Goal: Answer question/provide support

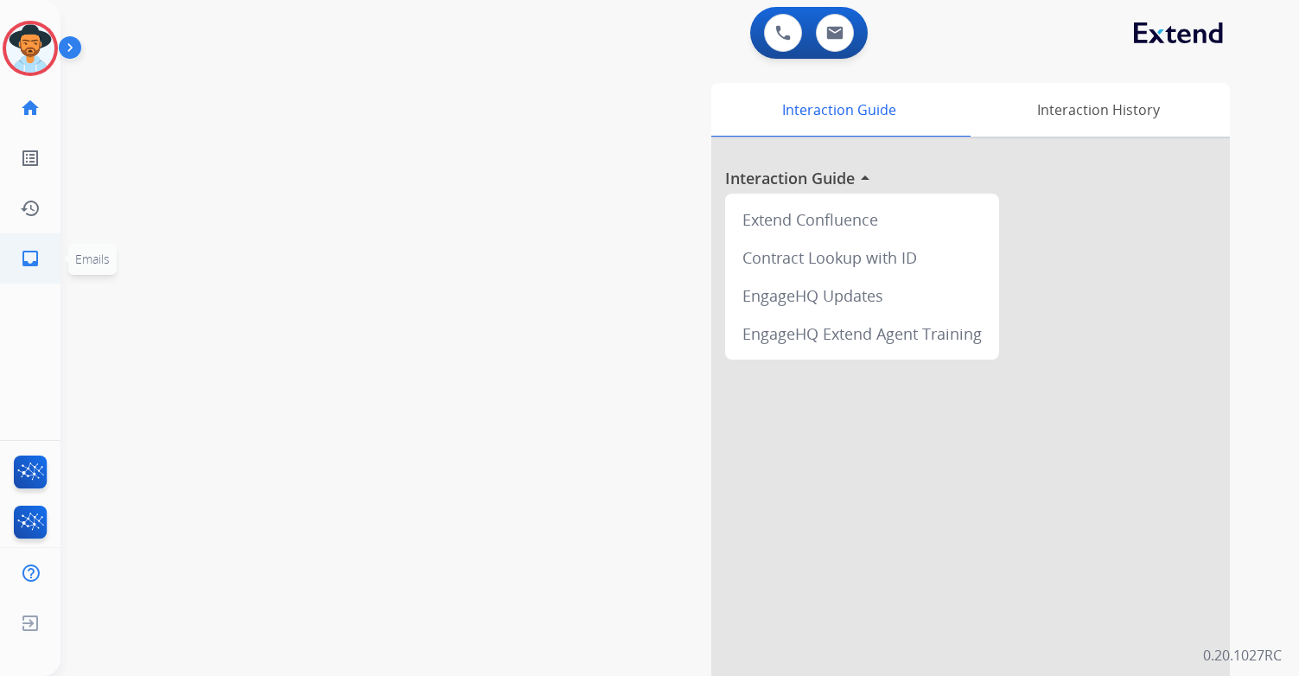
click at [31, 258] on mat-icon "inbox" at bounding box center [30, 258] width 21 height 21
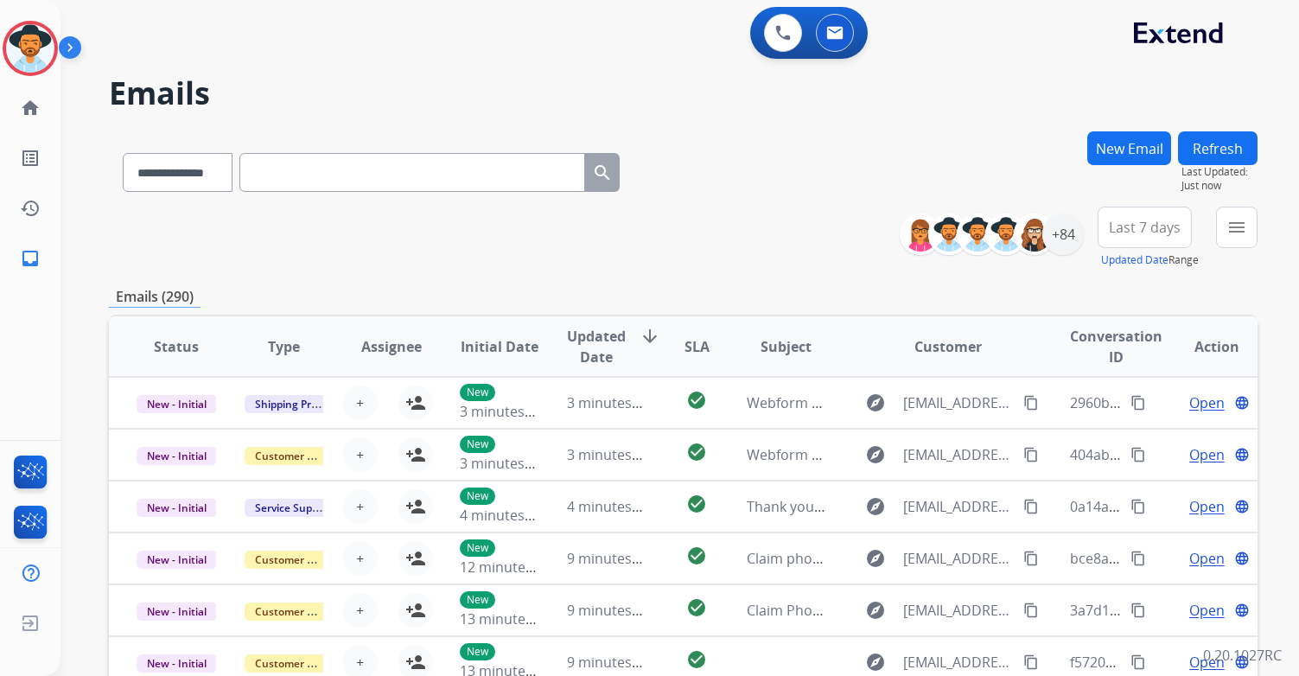
click at [341, 174] on input "text" at bounding box center [412, 172] width 346 height 39
paste input "**********"
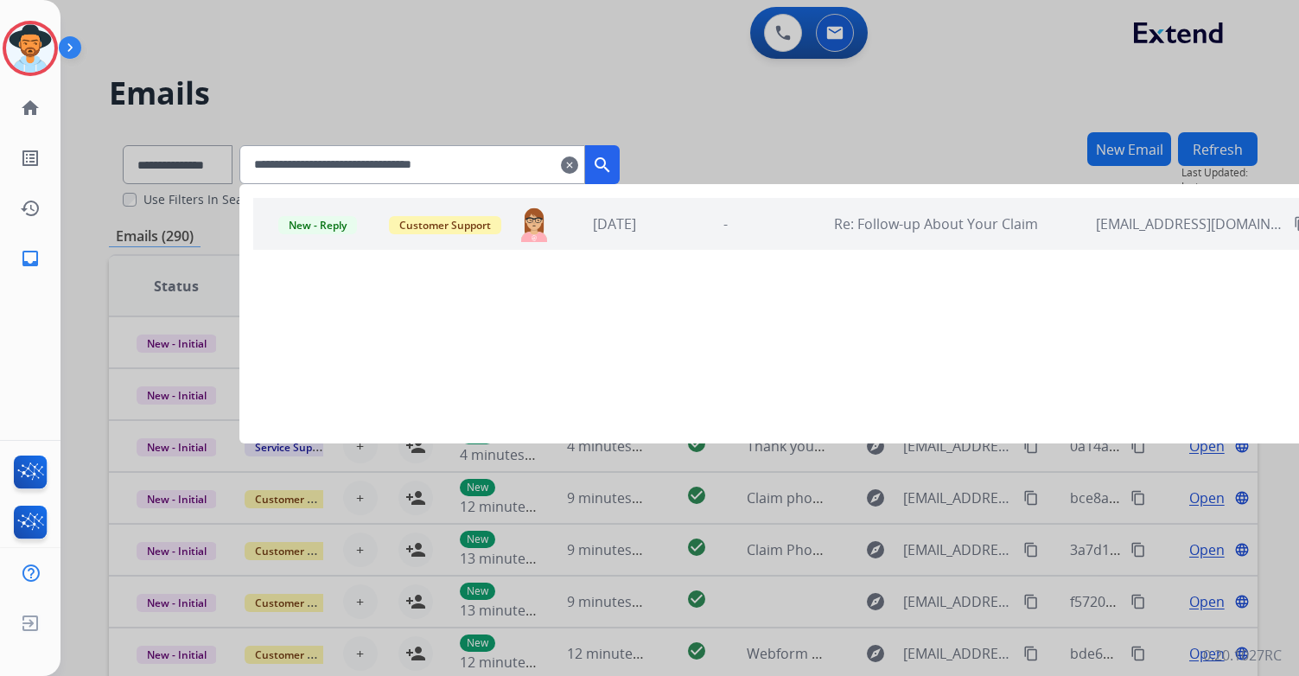
type input "**********"
click at [747, 94] on div at bounding box center [649, 338] width 1299 height 676
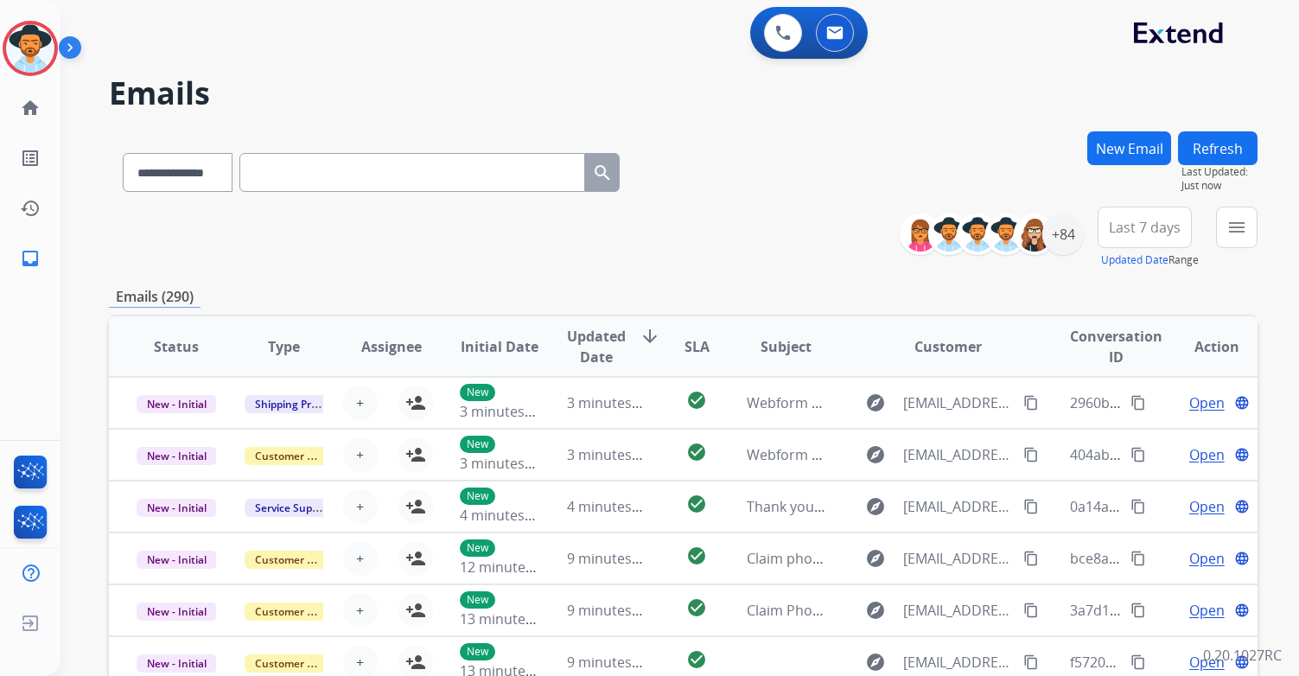
click at [350, 165] on input "text" at bounding box center [412, 172] width 346 height 39
paste input "**********"
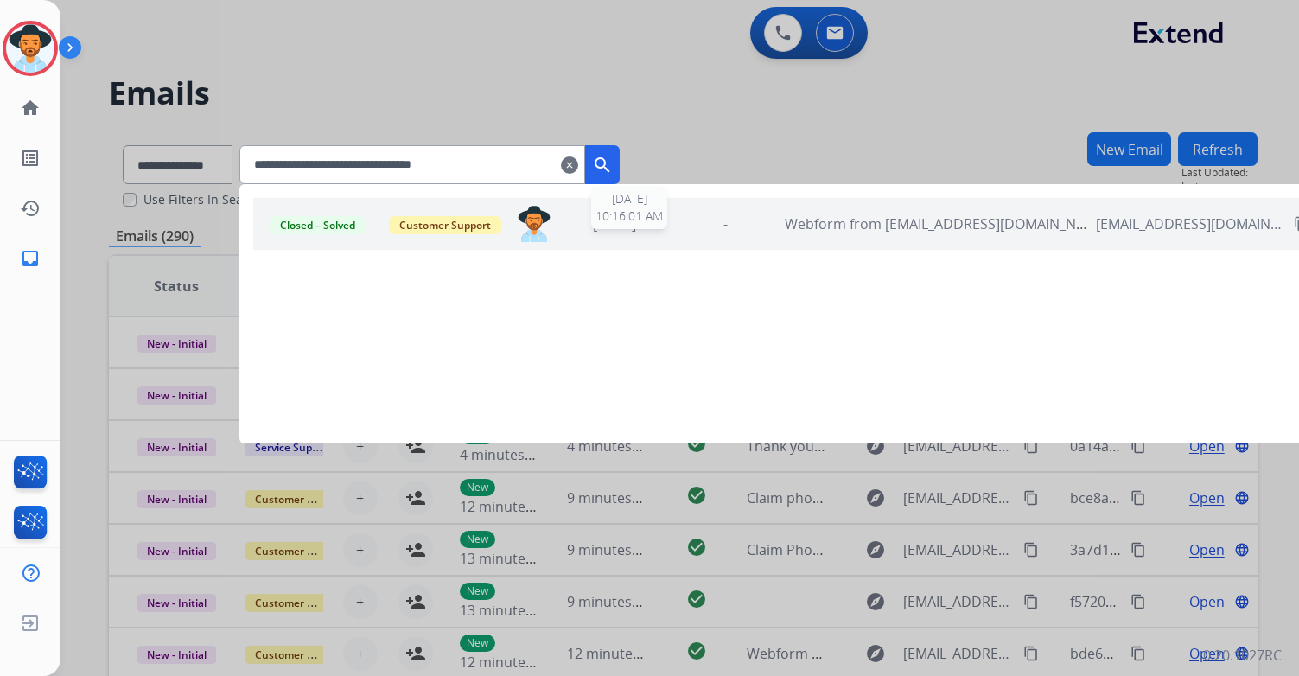
type input "**********"
click at [654, 233] on div "[DATE]" at bounding box center [615, 224] width 102 height 21
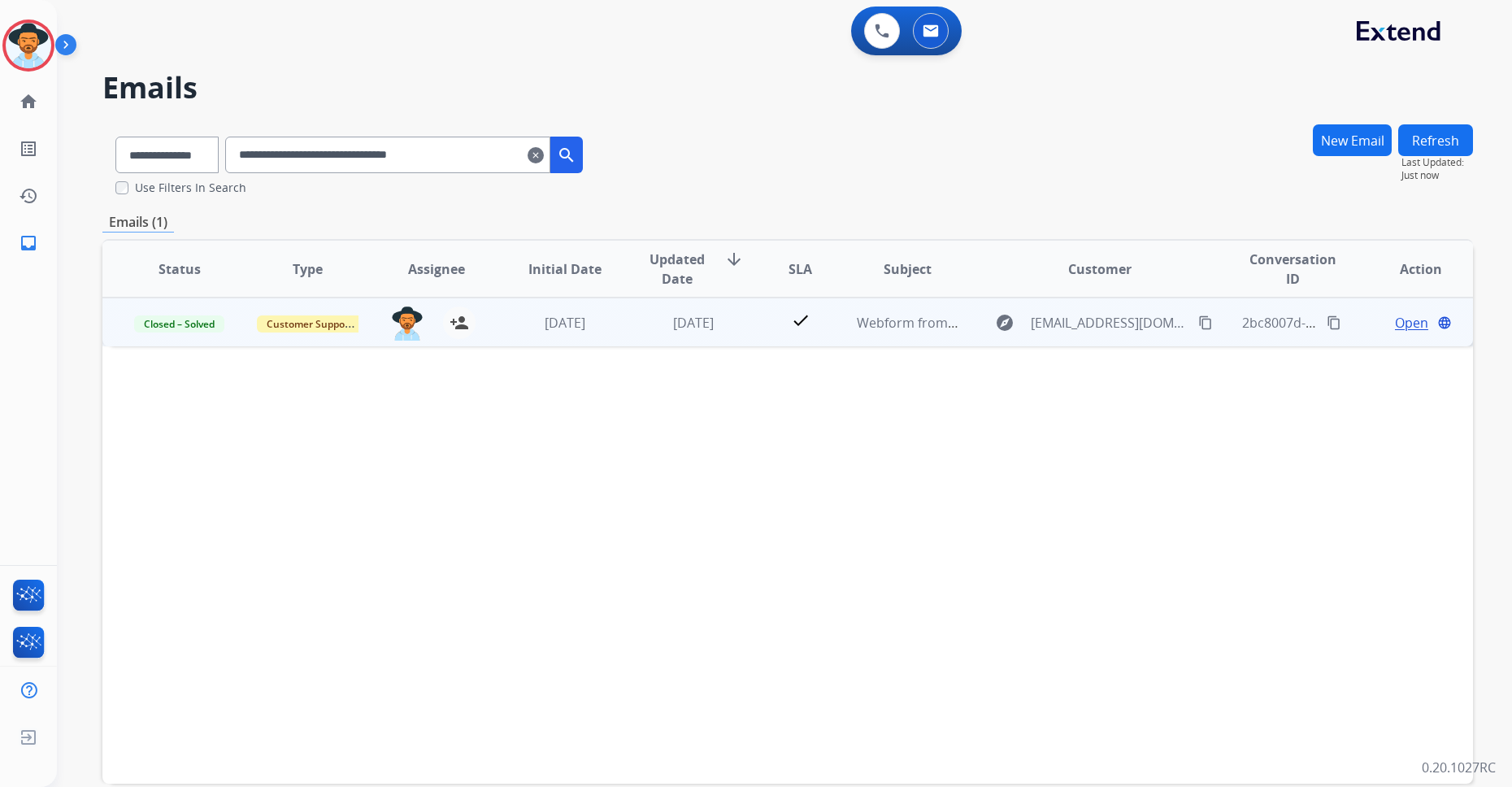
click at [1221, 324] on span "Open" at bounding box center [1410, 323] width 33 height 20
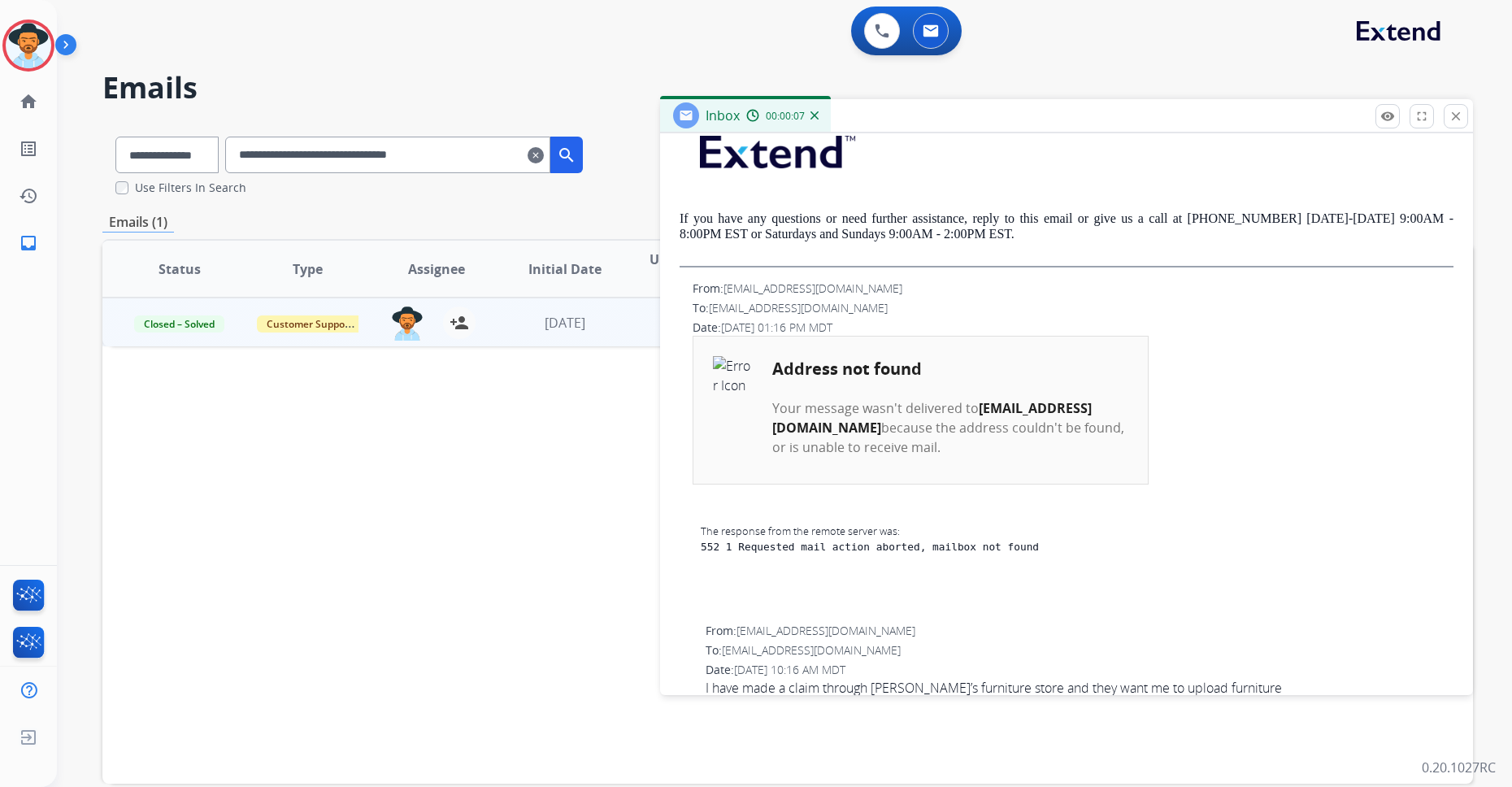
scroll to position [780, 0]
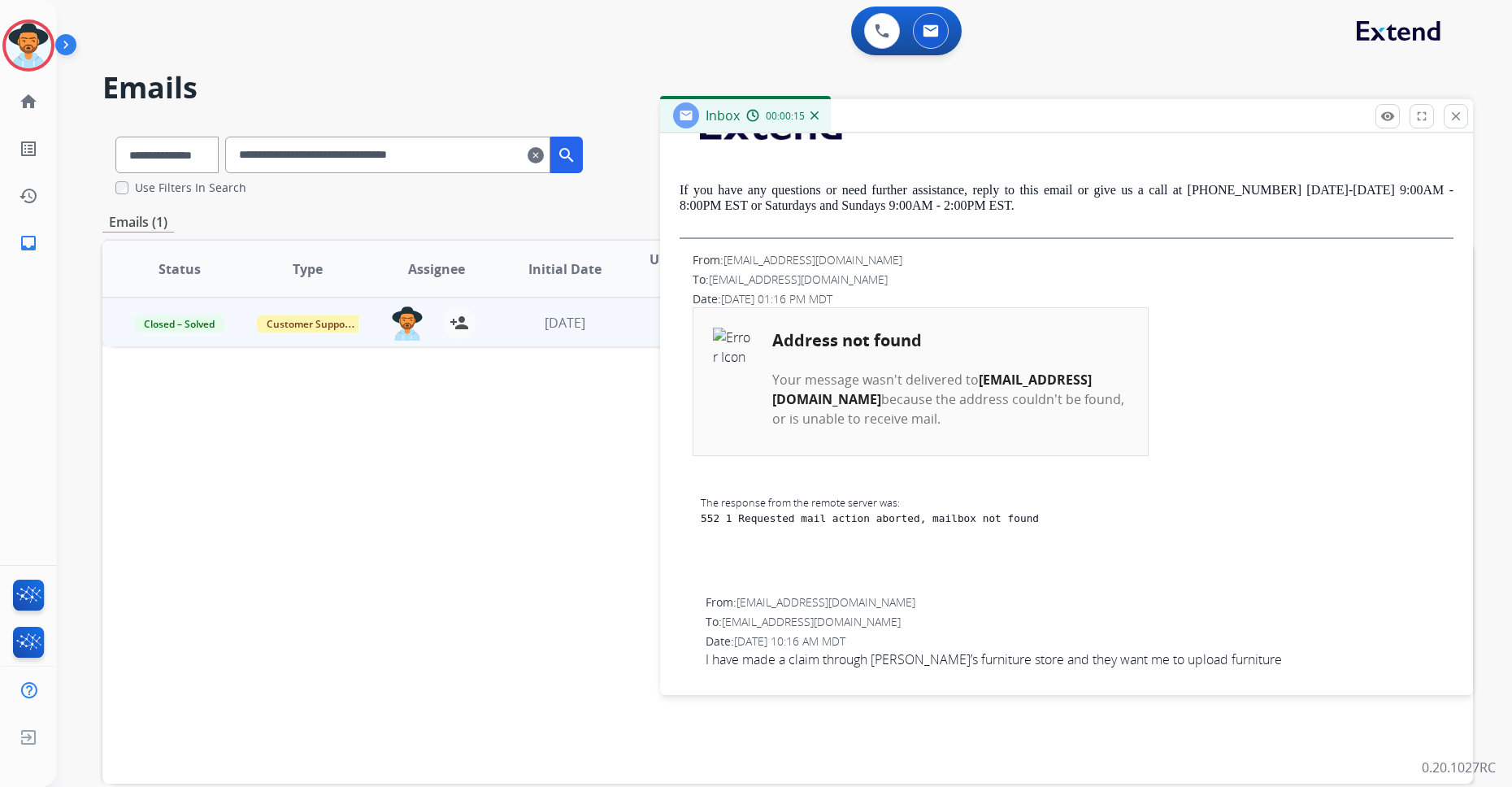
click at [740, 604] on span "[EMAIL_ADDRESS][DOMAIN_NAME]" at bounding box center [826, 602] width 179 height 15
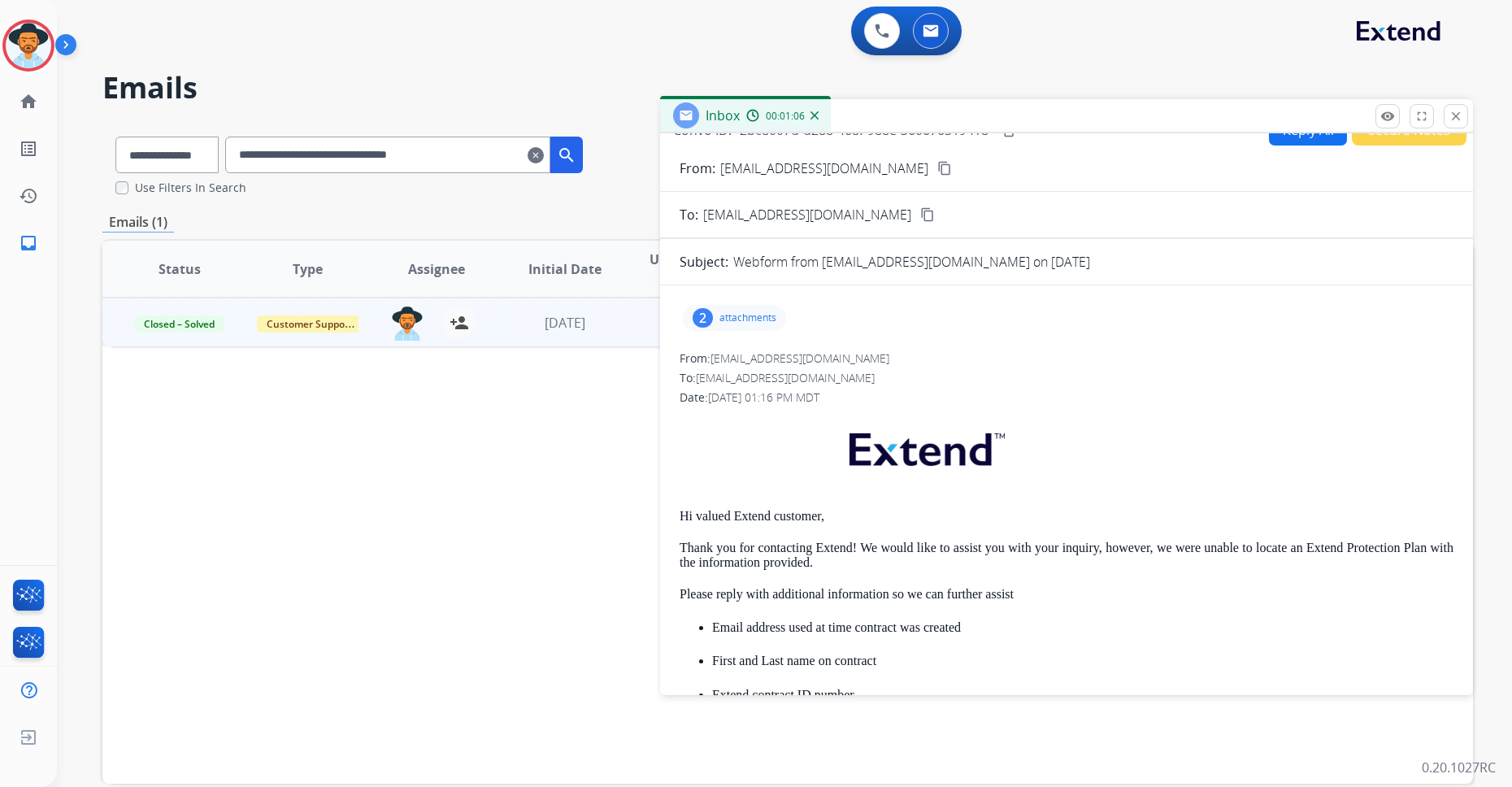
scroll to position [0, 0]
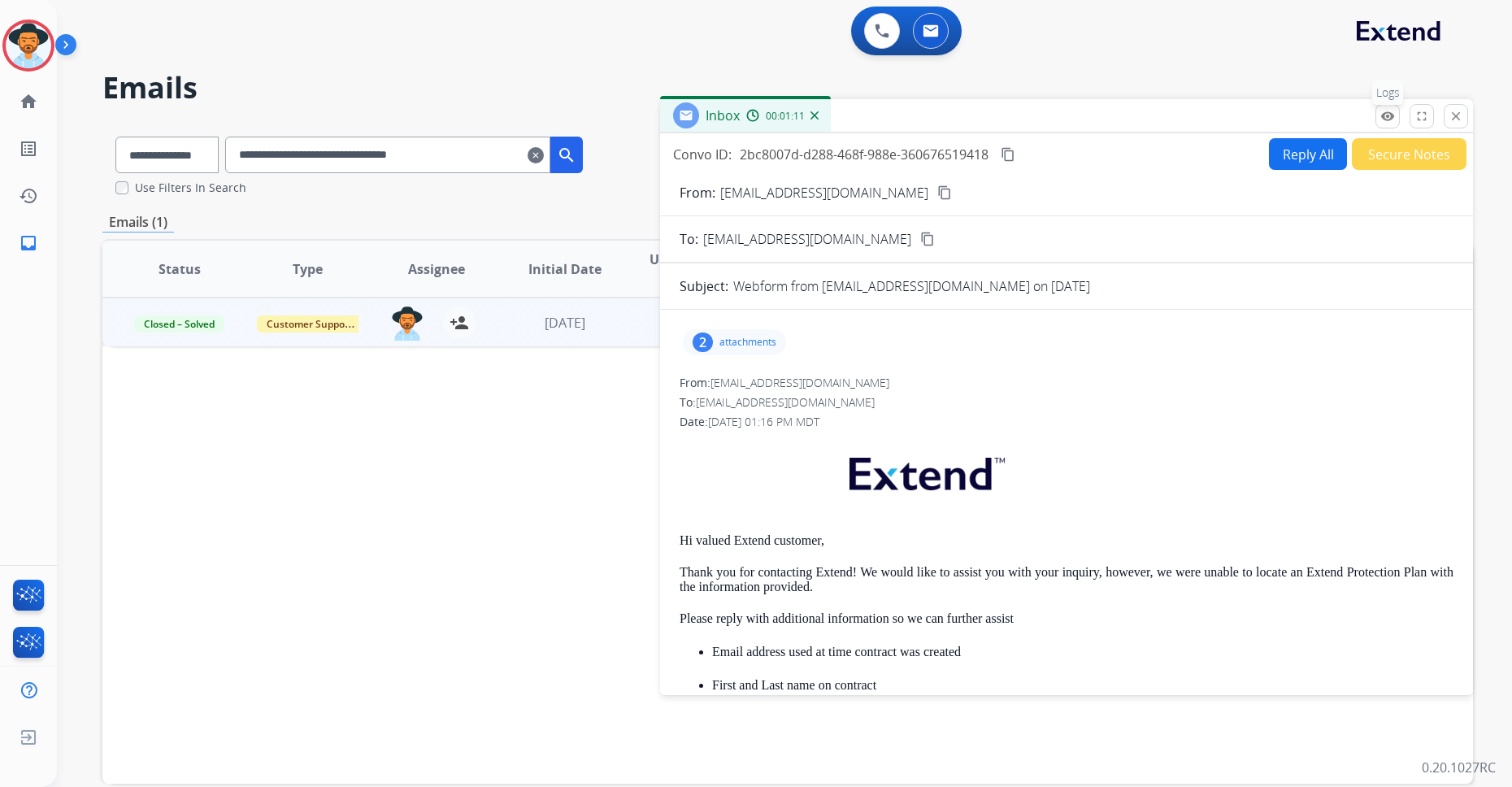
click at [1221, 119] on button "remove_red_eye Logs" at bounding box center [1388, 117] width 24 height 24
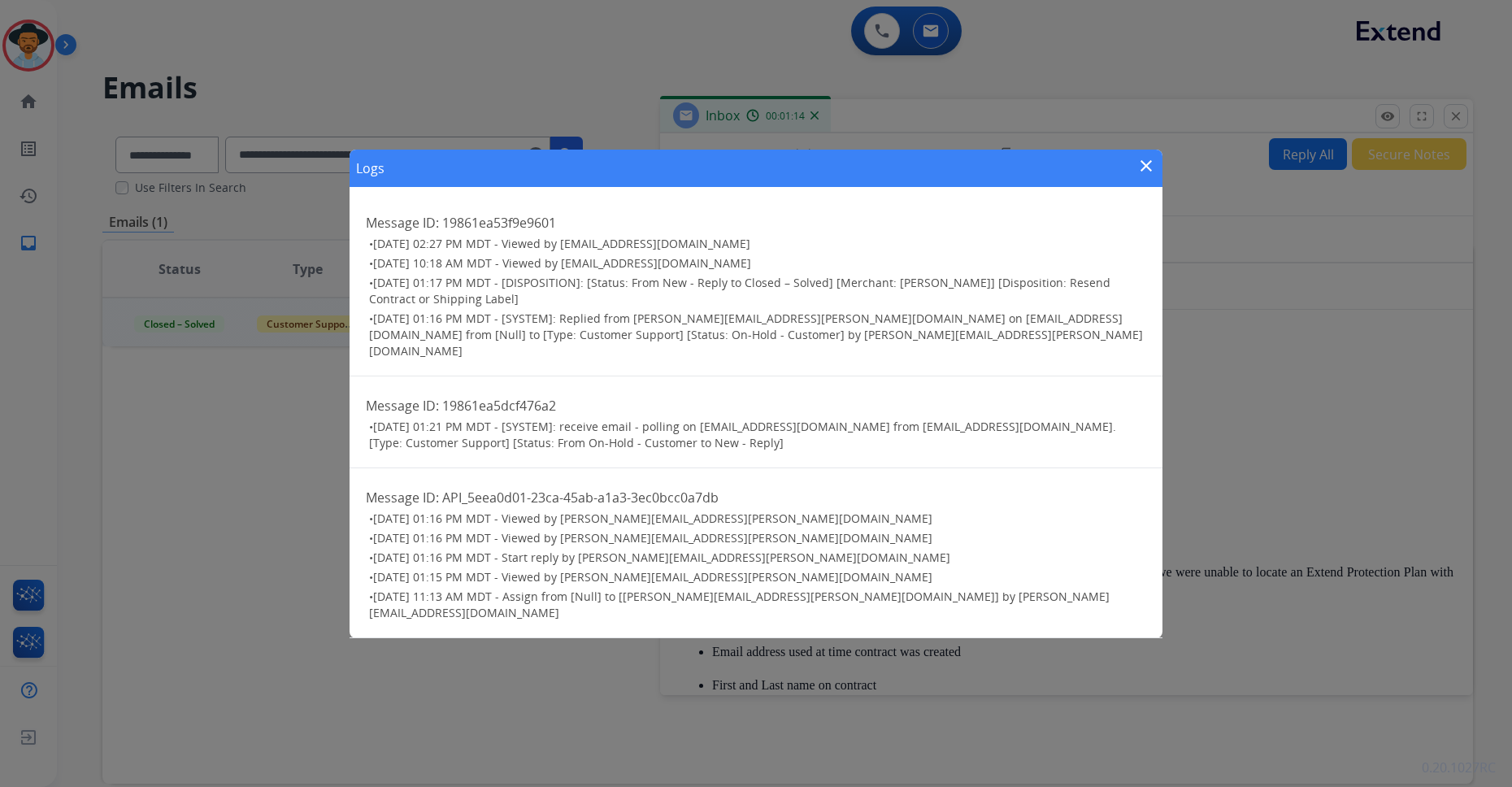
drag, startPoint x: 705, startPoint y: 446, endPoint x: 692, endPoint y: 444, distance: 13.2
click at [692, 444] on h3 "• [DATE] 01:21 PM MDT - [SYSTEM]: receive email - polling on [EMAIL_ADDRESS][DO…" at bounding box center [757, 434] width 777 height 33
click at [699, 300] on span "[DATE] 01:17 PM MDT - [DISPOSITION]: [Status: From New - Reply to Closed – Solv…" at bounding box center [739, 291] width 741 height 32
click at [690, 598] on span "[DATE] 11:13 AM MDT - Assign from [Null] to [[PERSON_NAME][EMAIL_ADDRESS][PERSO…" at bounding box center [739, 605] width 741 height 32
drag, startPoint x: 861, startPoint y: 341, endPoint x: 629, endPoint y: 341, distance: 232.0
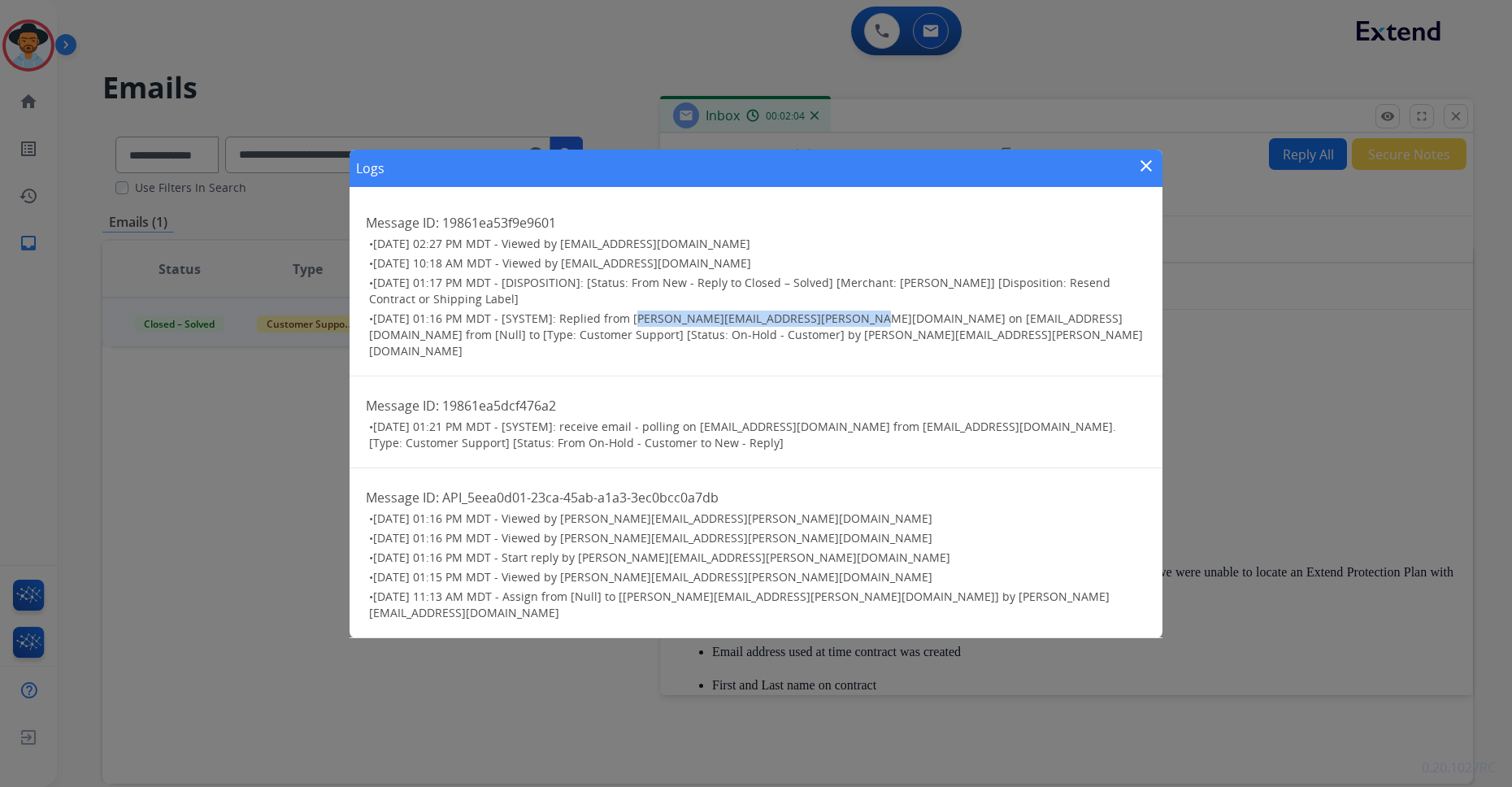
click at [629, 341] on span "[DATE] 01:16 PM MDT - [SYSTEM]: Replied from [PERSON_NAME][EMAIL_ADDRESS][PERSO…" at bounding box center [755, 334] width 774 height 48
drag, startPoint x: 695, startPoint y: 299, endPoint x: 654, endPoint y: 300, distance: 41.0
click at [694, 299] on span "[DATE] 01:17 PM MDT - [DISPOSITION]: [Status: From New - Reply to Closed – Solv…" at bounding box center [739, 291] width 741 height 32
drag, startPoint x: 543, startPoint y: 333, endPoint x: 666, endPoint y: 331, distance: 123.0
click at [666, 331] on span "[DATE] 01:16 PM MDT - [SYSTEM]: Replied from [PERSON_NAME][EMAIL_ADDRESS][PERSO…" at bounding box center [755, 334] width 774 height 48
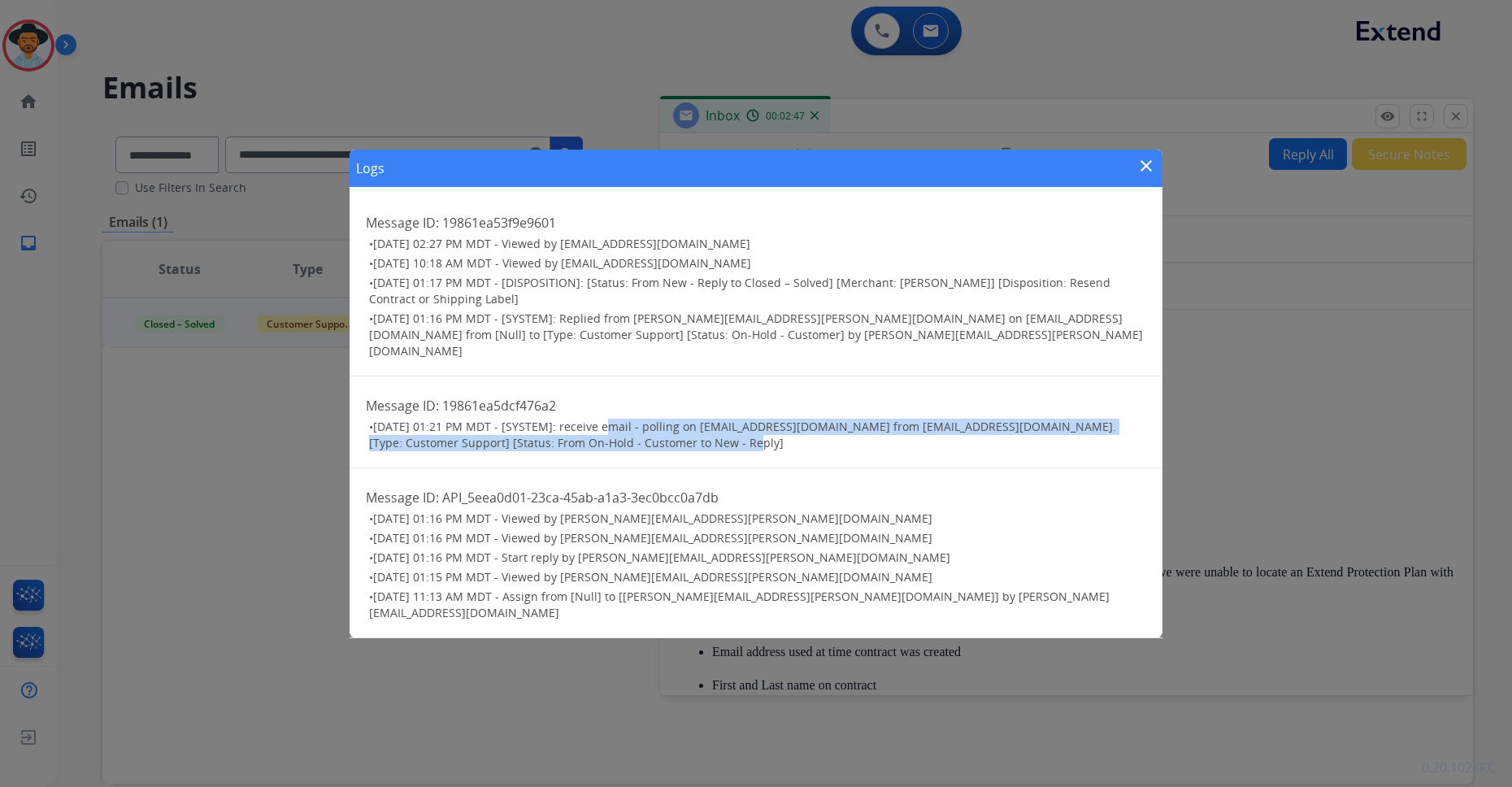
drag, startPoint x: 712, startPoint y: 447, endPoint x: 605, endPoint y: 419, distance: 110.6
click at [605, 419] on h3 "• [DATE] 01:21 PM MDT - [SYSTEM]: receive email - polling on [EMAIL_ADDRESS][DO…" at bounding box center [757, 434] width 777 height 33
click at [729, 419] on span "[DATE] 01:21 PM MDT - [SYSTEM]: receive email - polling on [EMAIL_ADDRESS][DOMA…" at bounding box center [742, 434] width 747 height 32
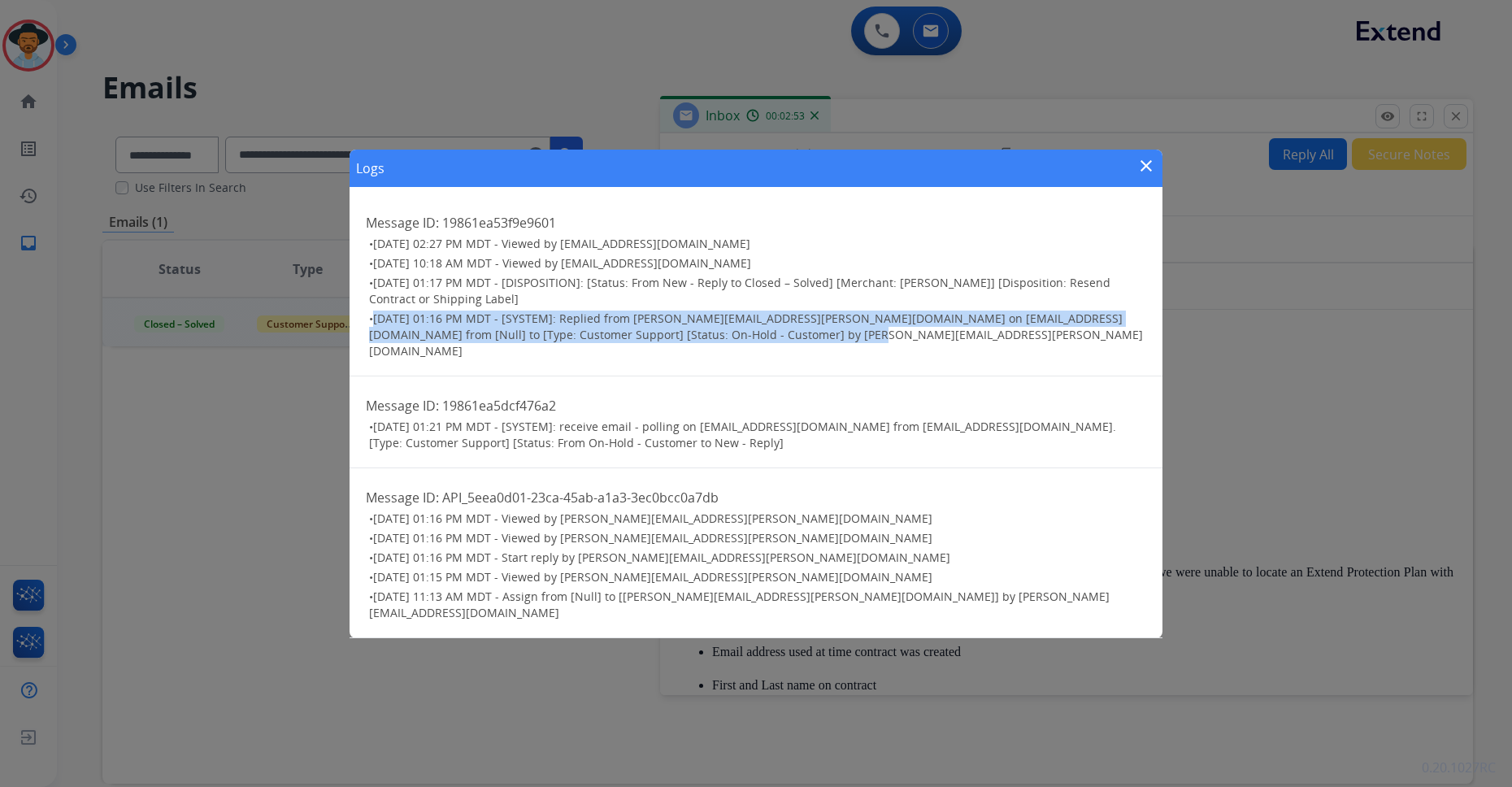
drag, startPoint x: 861, startPoint y: 359, endPoint x: 369, endPoint y: 333, distance: 492.7
click at [369, 333] on div "Message ID: 19861ea53f9e9601 • [DATE] 02:27 PM MDT - Viewed by [EMAIL_ADDRESS][…" at bounding box center [756, 285] width 812 height 183
drag, startPoint x: 374, startPoint y: 299, endPoint x: 544, endPoint y: 324, distance: 171.8
click at [542, 326] on ul "• [DATE] 02:27 PM MDT - Viewed by [EMAIL_ADDRESS][DOMAIN_NAME] • [DATE] 10:18 A…" at bounding box center [756, 297] width 780 height 123
click at [686, 297] on span "[DATE] 01:17 PM MDT - [DISPOSITION]: [Status: From New - Reply to Closed – Solv…" at bounding box center [739, 291] width 741 height 32
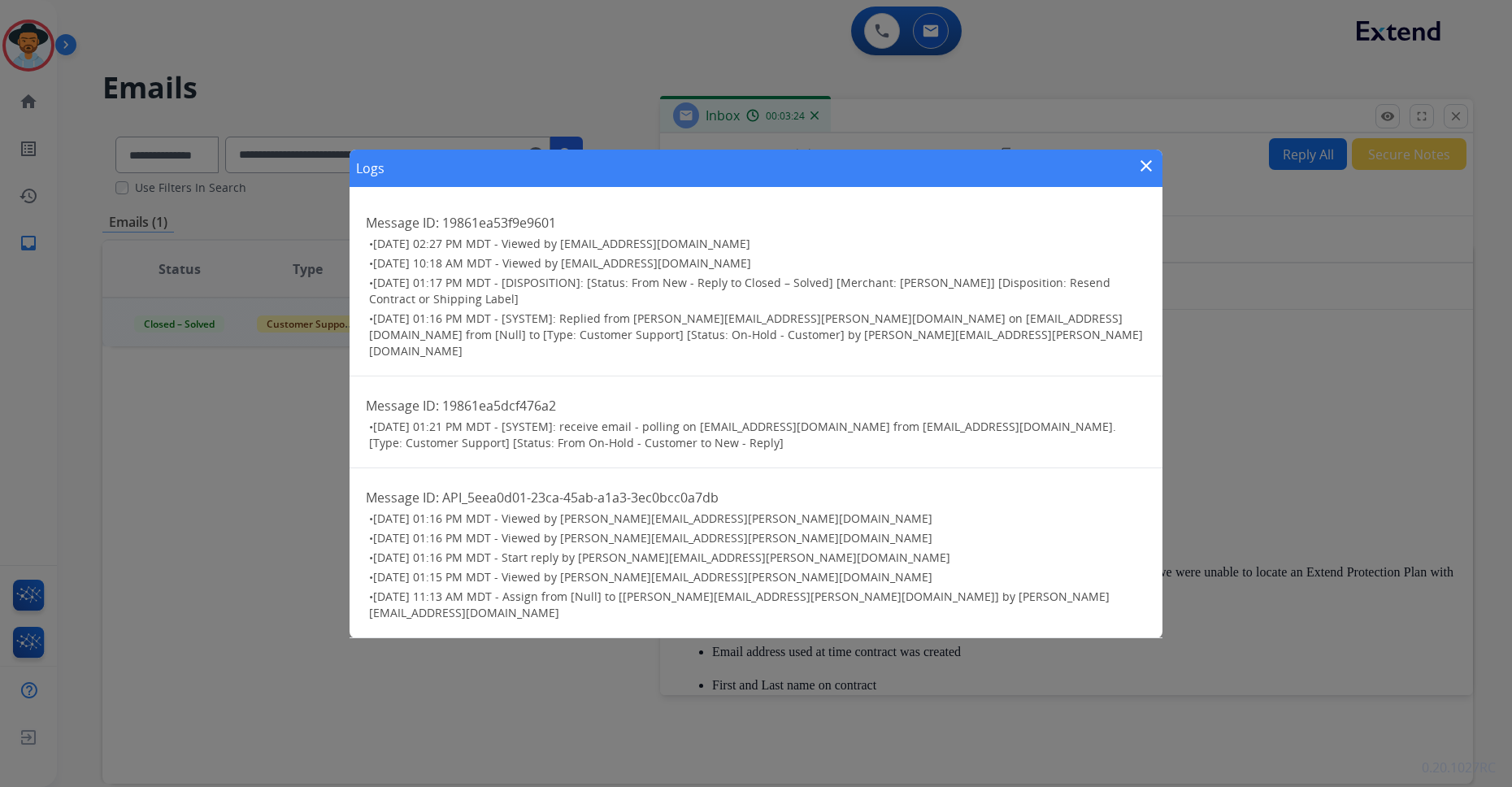
drag, startPoint x: 372, startPoint y: 297, endPoint x: 540, endPoint y: 320, distance: 169.6
click at [540, 307] on h3 "• [DATE] 01:17 PM MDT - [DISPOSITION]: [Status: From New - Reply to Closed – So…" at bounding box center [757, 291] width 777 height 33
drag, startPoint x: 858, startPoint y: 355, endPoint x: 371, endPoint y: 300, distance: 490.1
click at [371, 300] on ul "• [DATE] 02:27 PM MDT - Viewed by [EMAIL_ADDRESS][DOMAIN_NAME] • [DATE] 10:18 A…" at bounding box center [756, 297] width 780 height 123
click at [704, 447] on h3 "• [DATE] 01:21 PM MDT - [SYSTEM]: receive email - polling on [EMAIL_ADDRESS][DO…" at bounding box center [757, 434] width 777 height 33
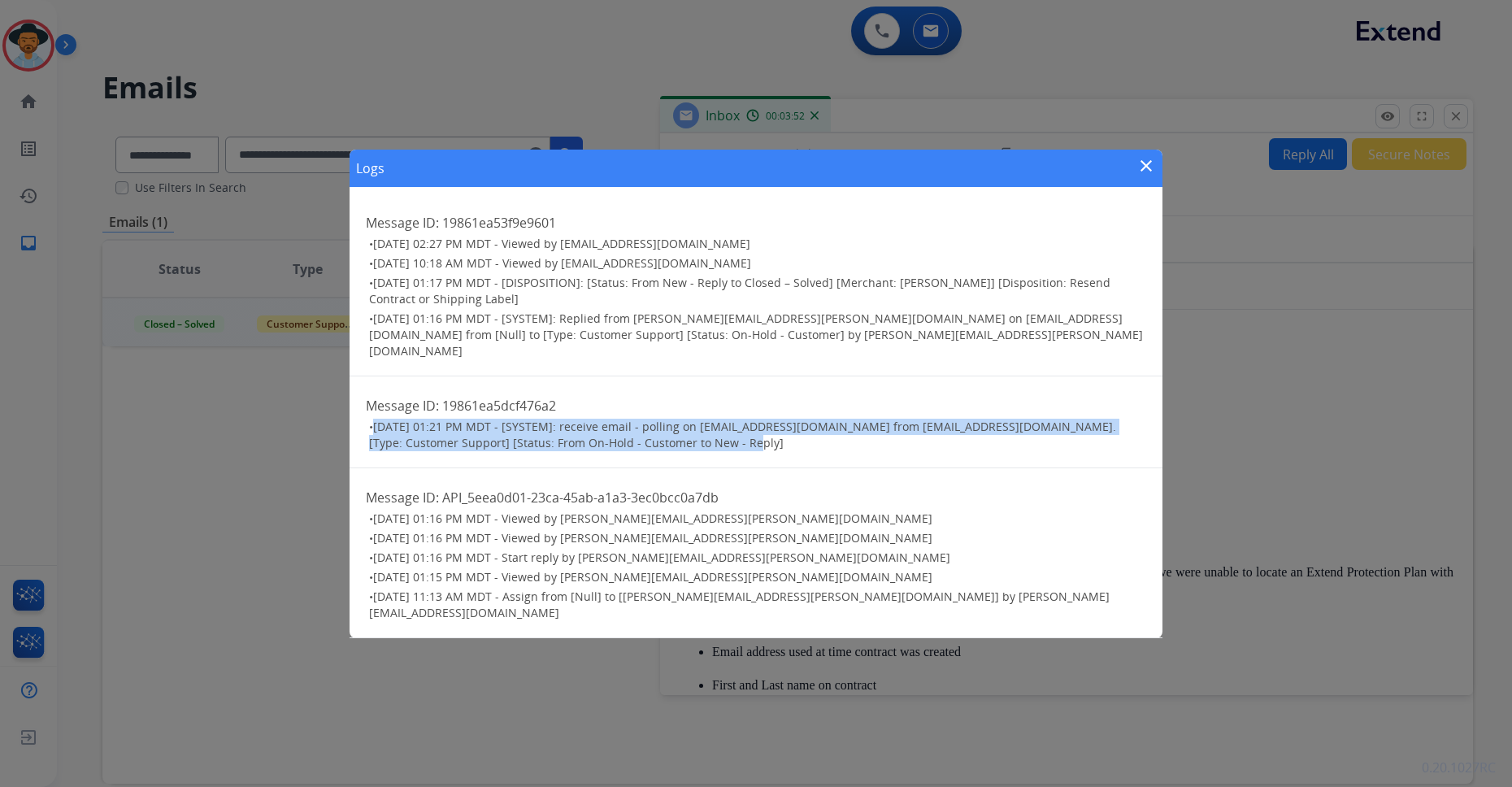
drag, startPoint x: 701, startPoint y: 444, endPoint x: 363, endPoint y: 421, distance: 338.8
click at [363, 421] on div "Message ID: 19861ea5dcf476a2 • [DATE] 01:21 PM MDT - [SYSTEM]: receive email - …" at bounding box center [756, 422] width 812 height 92
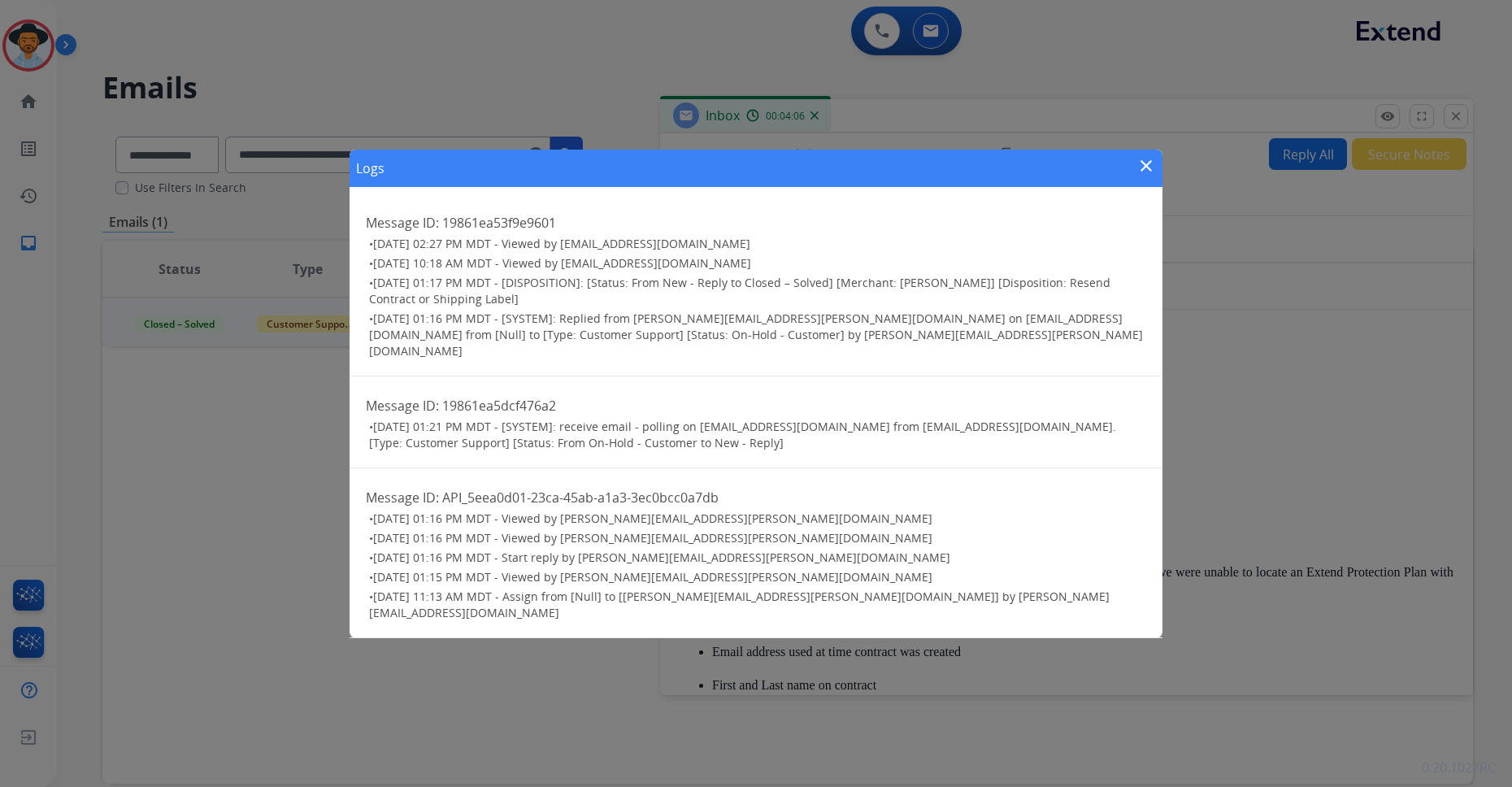
drag, startPoint x: 692, startPoint y: 447, endPoint x: 611, endPoint y: 451, distance: 81.1
click at [611, 451] on div "Message ID: 19861ea5dcf476a2 • [DATE] 01:21 PM MDT - [SYSTEM]: receive email - …" at bounding box center [756, 422] width 812 height 92
click at [1149, 176] on mat-icon "close" at bounding box center [1146, 165] width 20 height 20
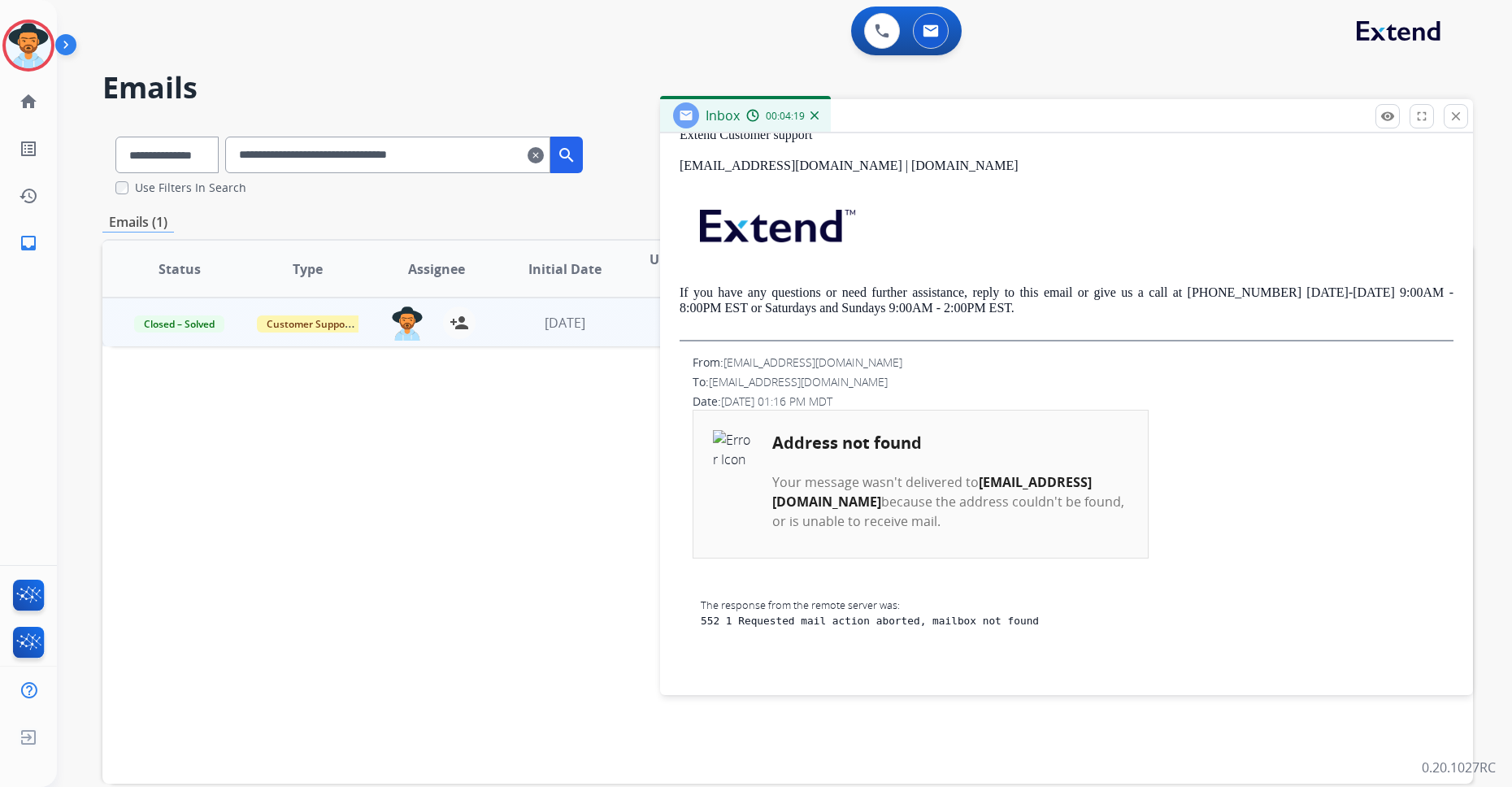
scroll to position [664, 0]
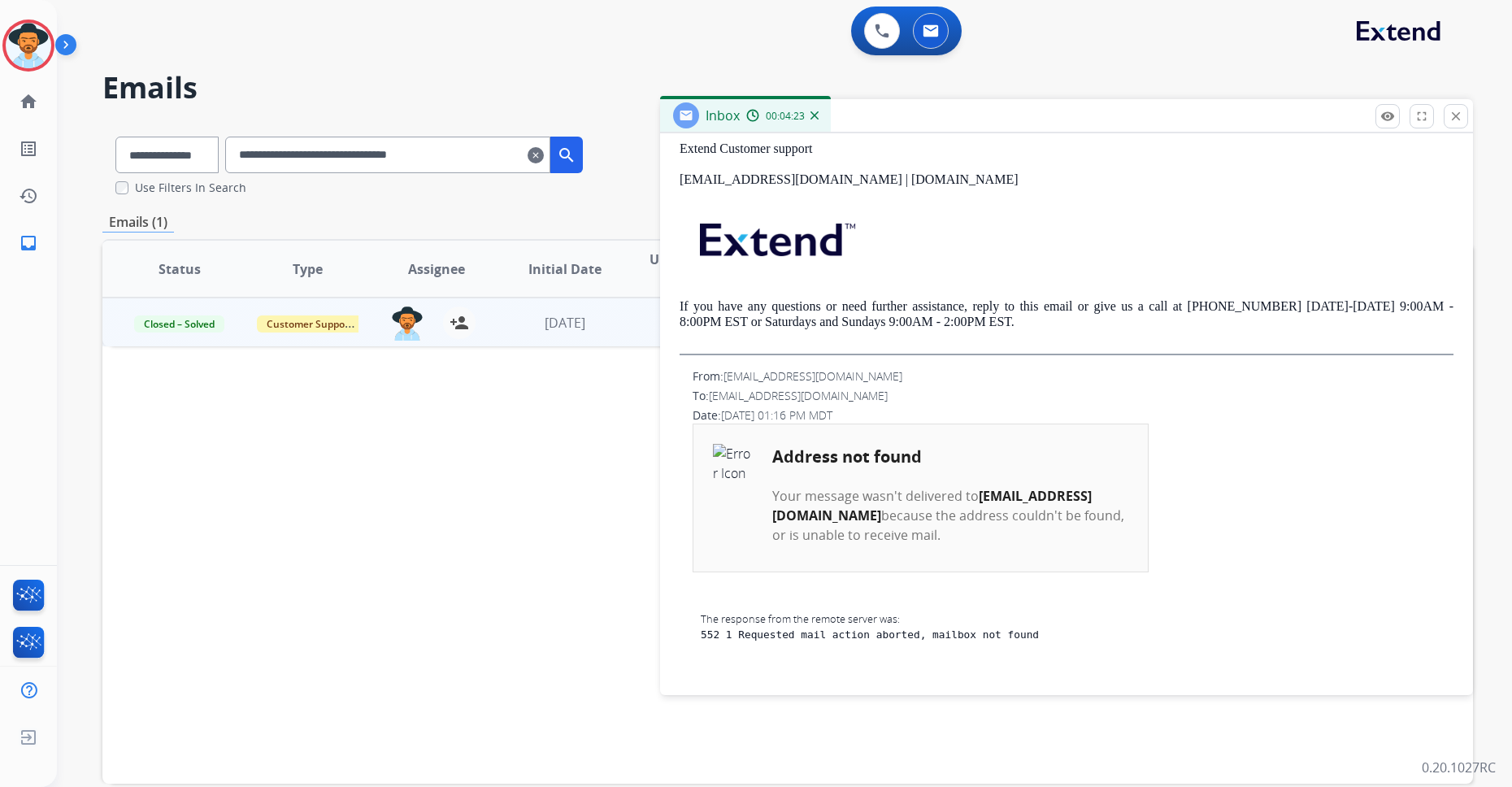
click at [849, 517] on b "[EMAIL_ADDRESS][DOMAIN_NAME]" at bounding box center [932, 506] width 320 height 38
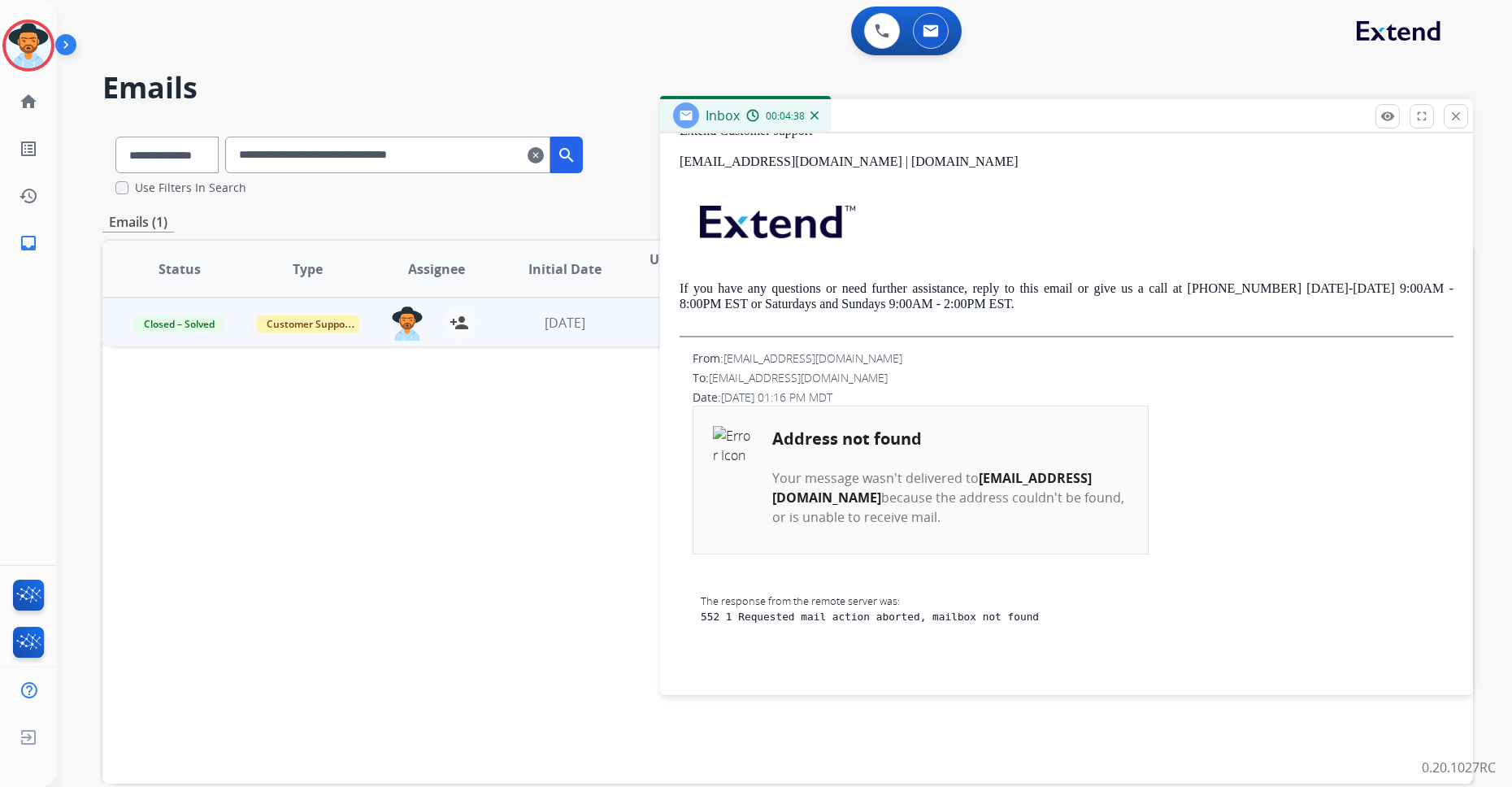
scroll to position [780, 0]
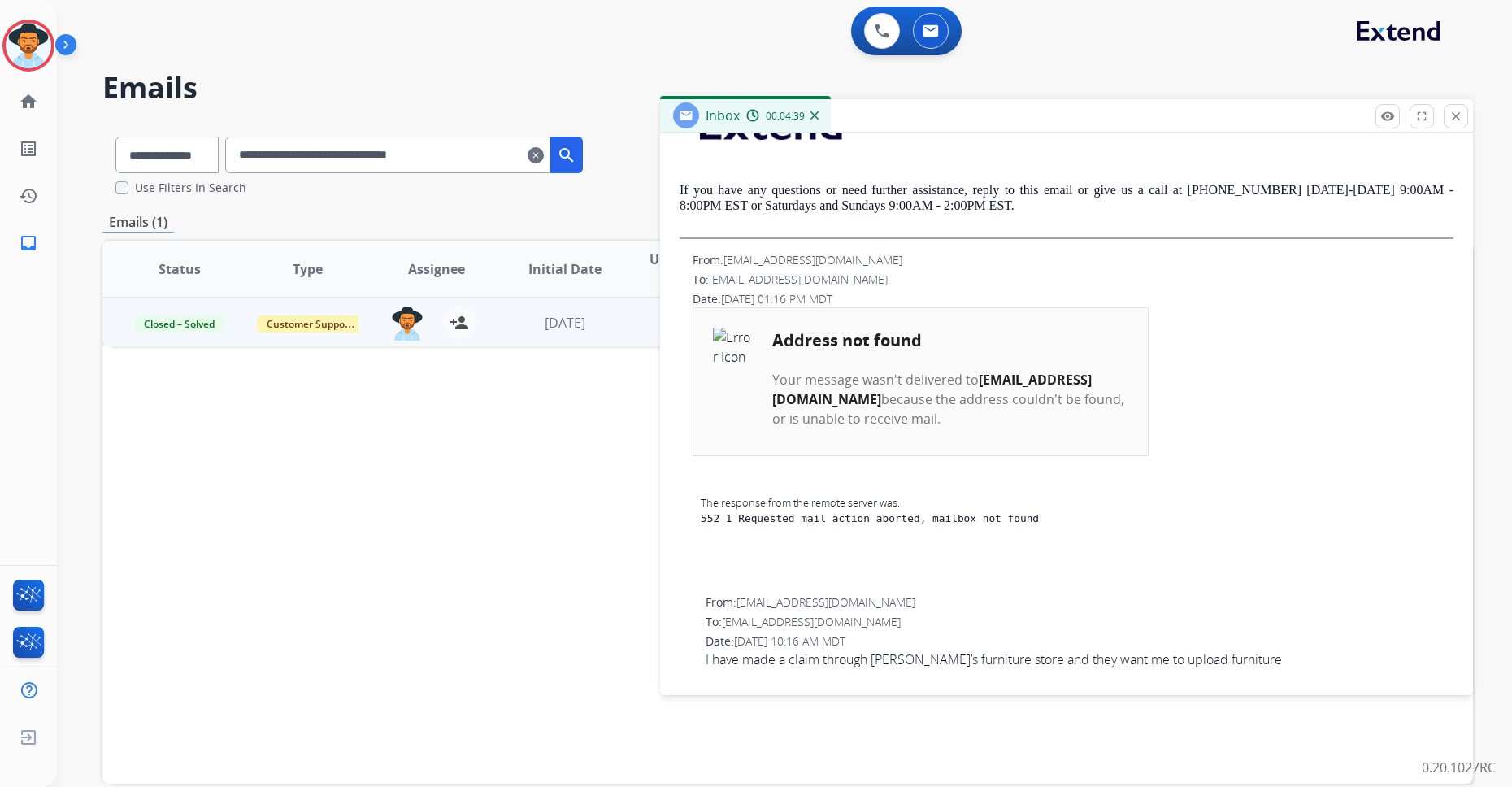
click at [814, 611] on div "From: [EMAIL_ADDRESS][DOMAIN_NAME] To: [EMAIL_ADDRESS][DOMAIN_NAME] Date: [DATE…" at bounding box center [1066, 632] width 774 height 75
click at [915, 352] on h2 "Address not found" at bounding box center [950, 340] width 355 height 24
click at [929, 407] on td "Your message wasn't delivered to [EMAIL_ADDRESS][DOMAIN_NAME] because the addre…" at bounding box center [950, 391] width 357 height 75
drag, startPoint x: 838, startPoint y: 403, endPoint x: 1025, endPoint y: 418, distance: 187.6
click at [1042, 412] on td "Your message wasn't delivered to [EMAIL_ADDRESS][DOMAIN_NAME] because the addre…" at bounding box center [950, 391] width 357 height 75
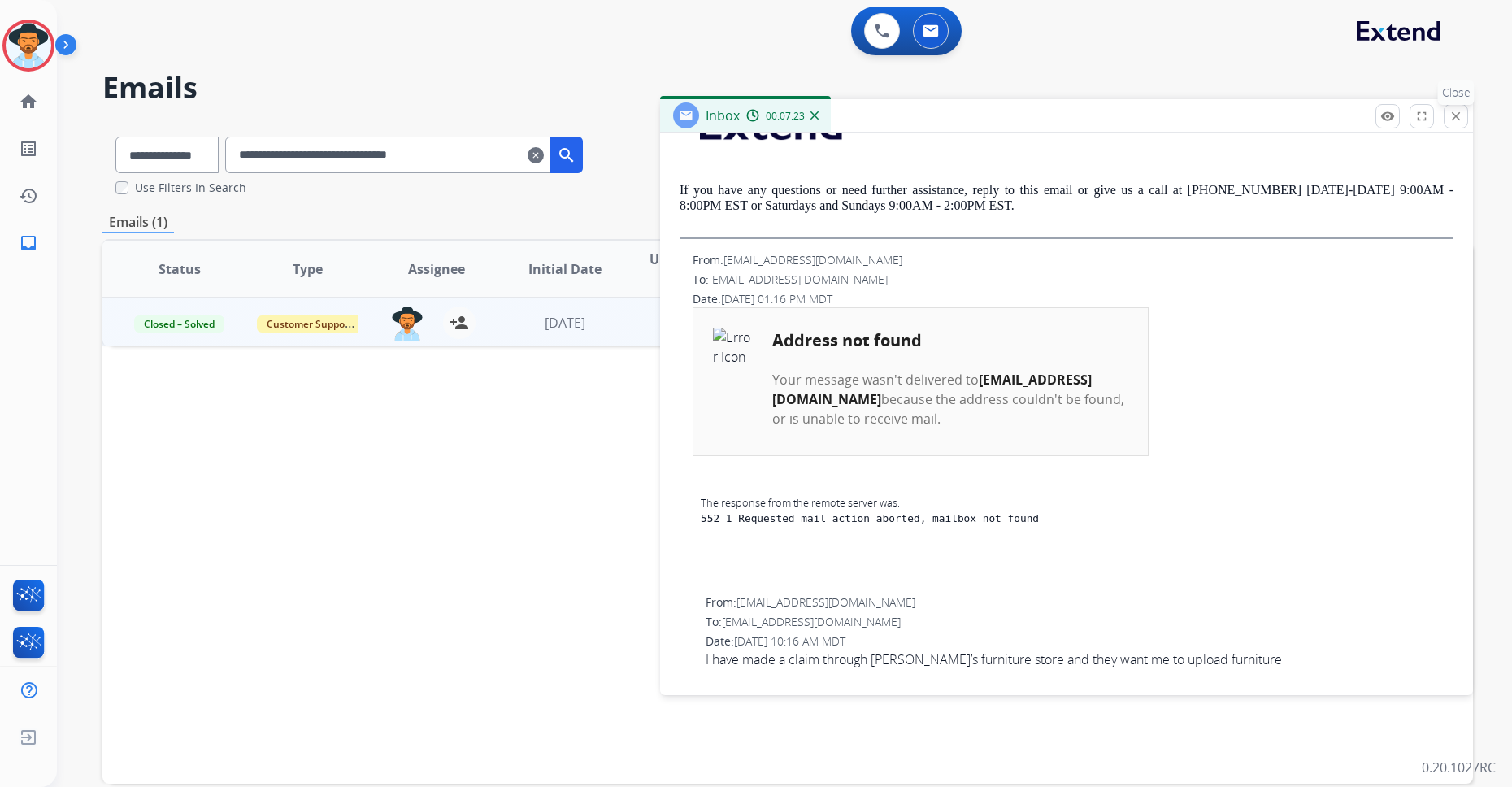
click at [1221, 114] on mat-icon "close" at bounding box center [1457, 117] width 15 height 15
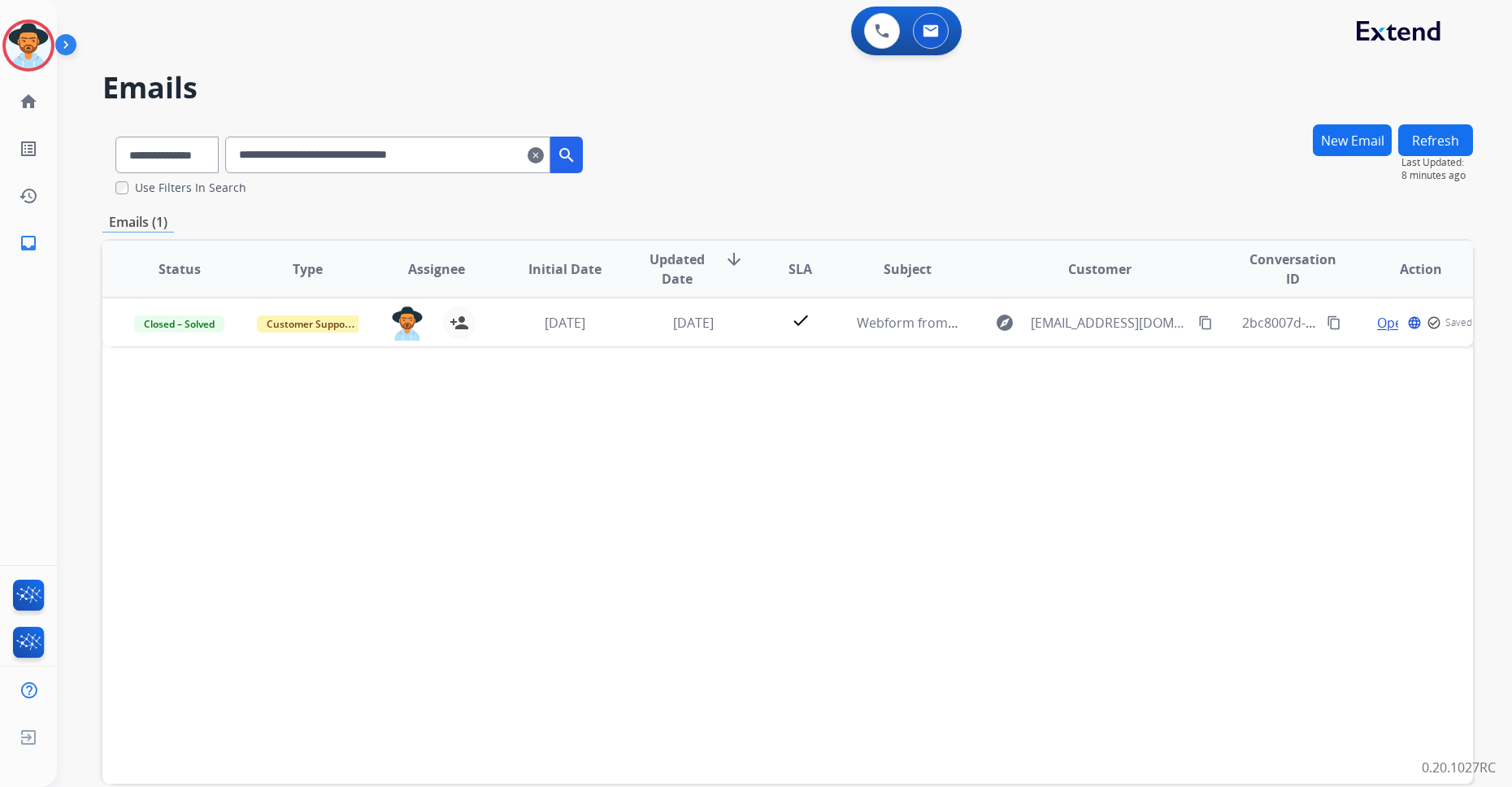
click at [512, 155] on input "**********" at bounding box center [387, 154] width 325 height 37
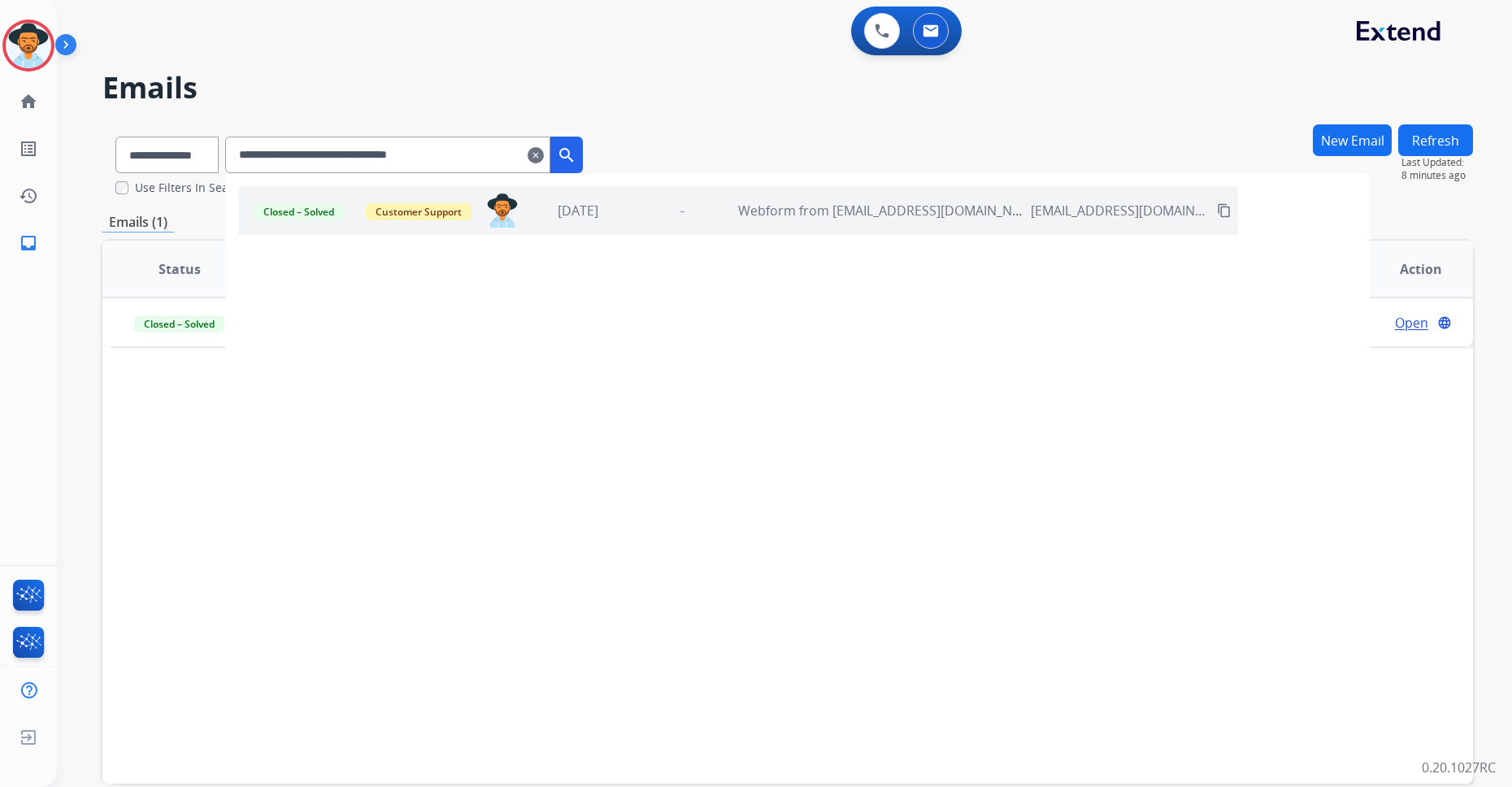
click at [543, 150] on mat-icon "clear" at bounding box center [535, 155] width 16 height 20
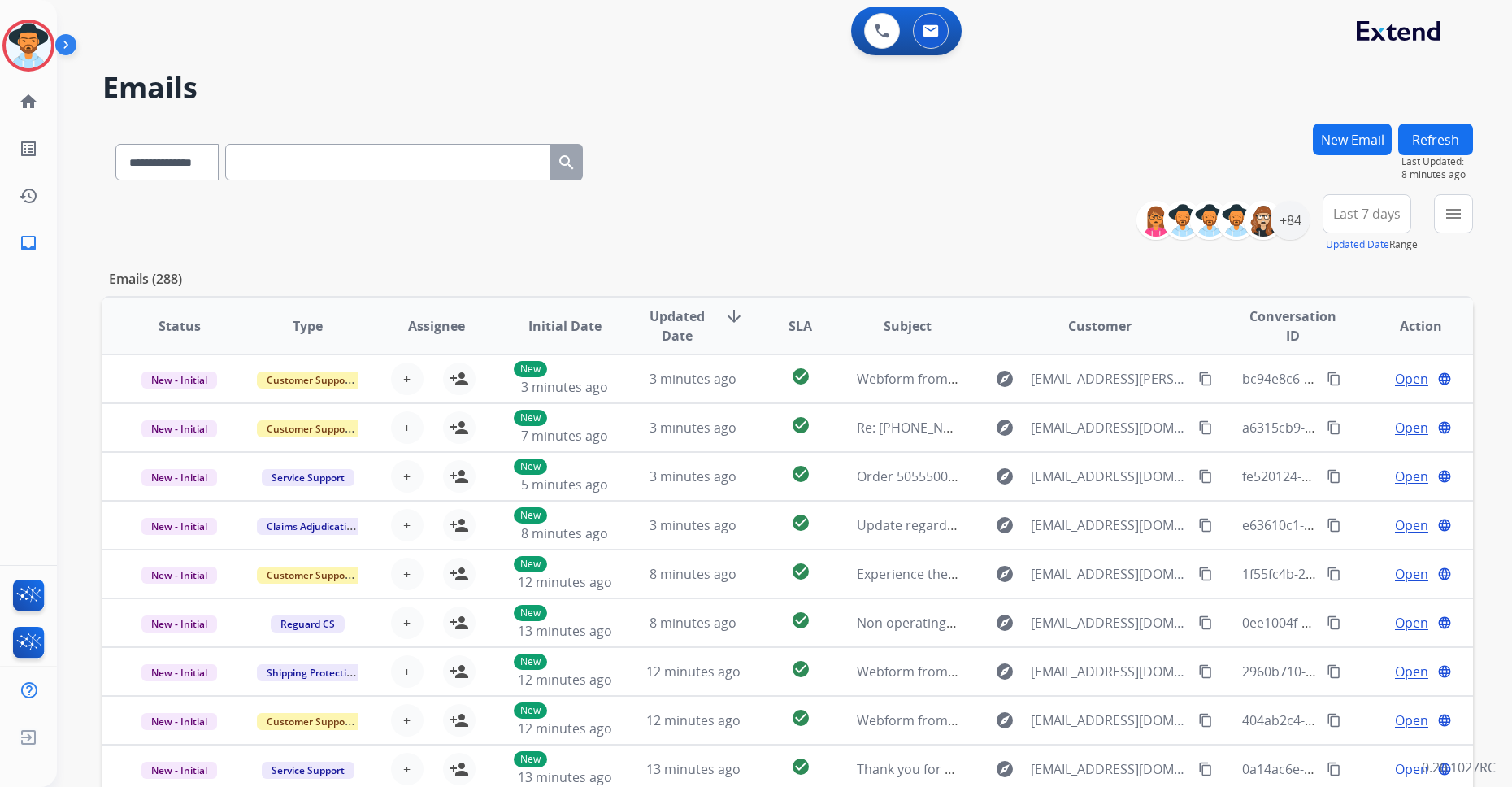
click at [307, 163] on input "text" at bounding box center [387, 162] width 325 height 37
paste input "**********"
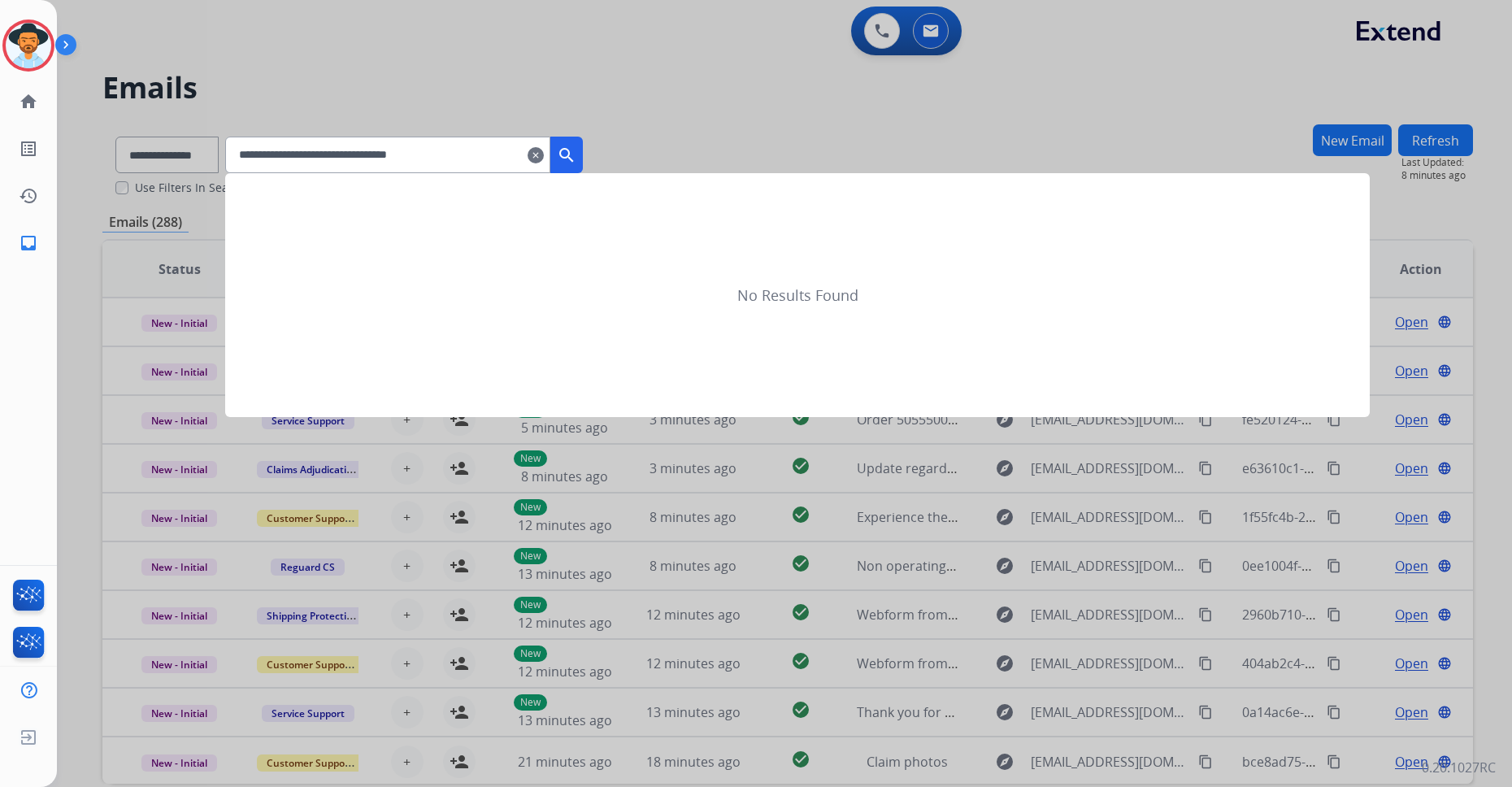
type input "**********"
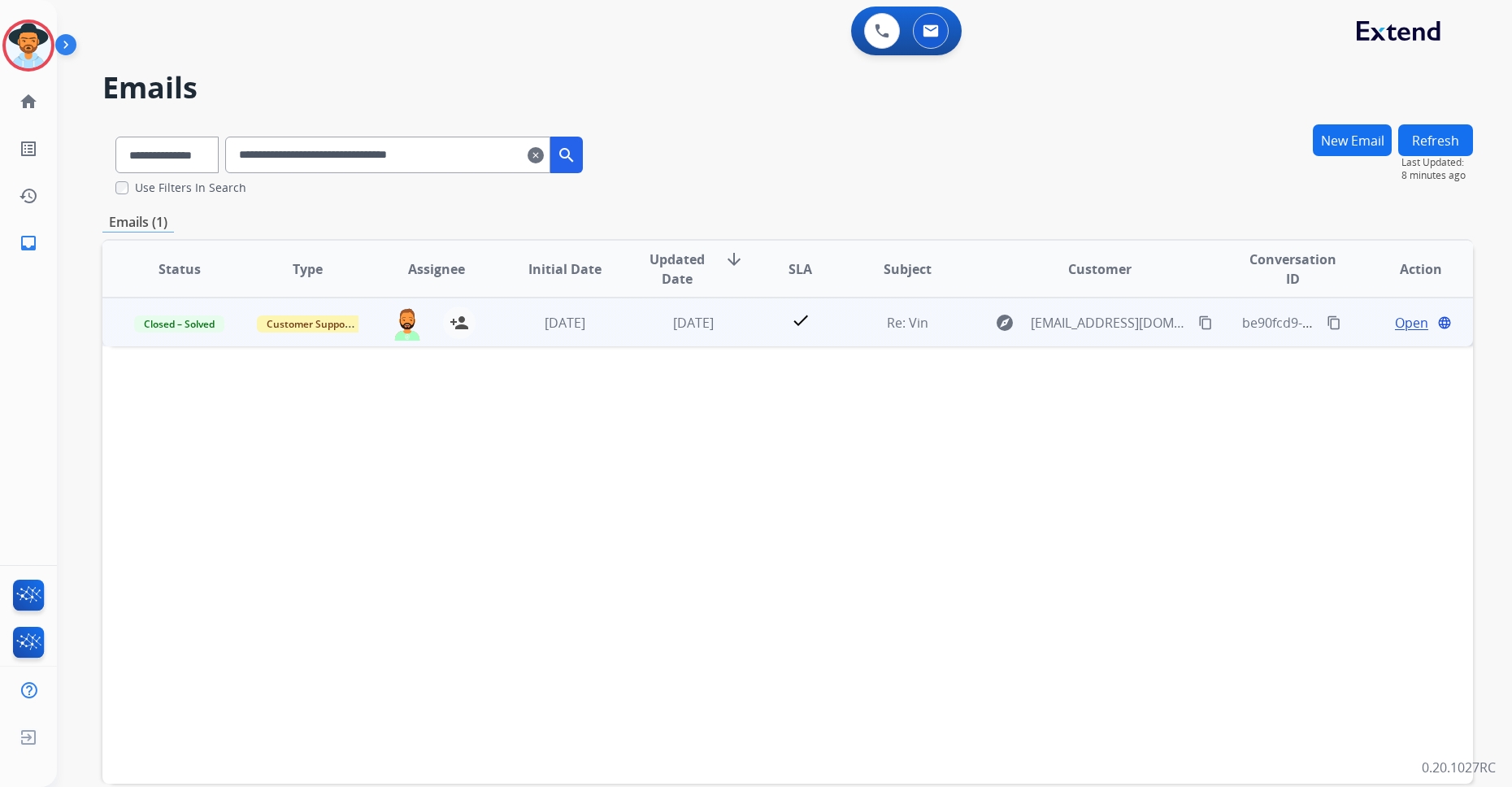
click at [1221, 325] on div "Open language" at bounding box center [1422, 323] width 102 height 20
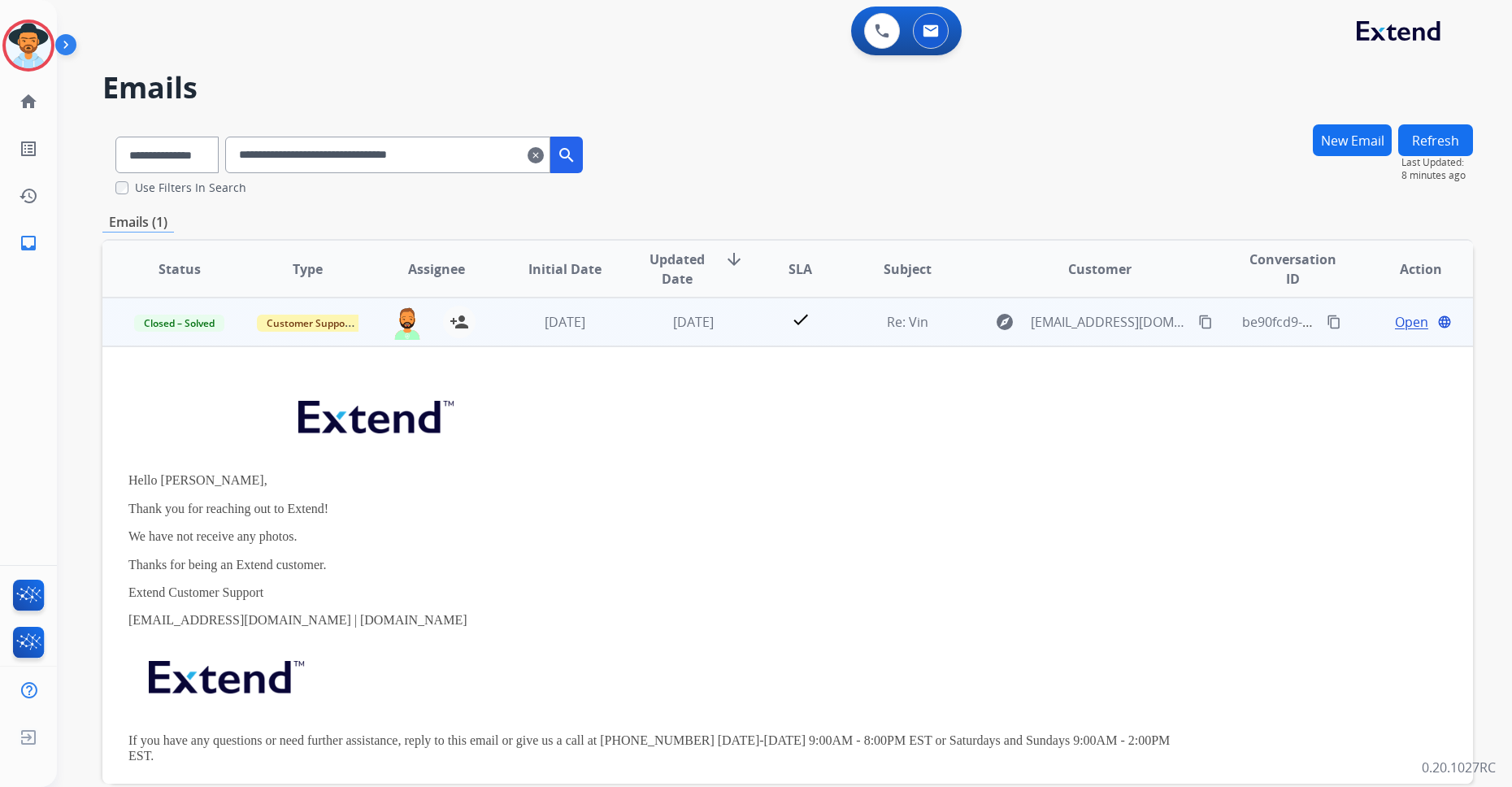
click at [1221, 321] on span "Open" at bounding box center [1410, 322] width 33 height 20
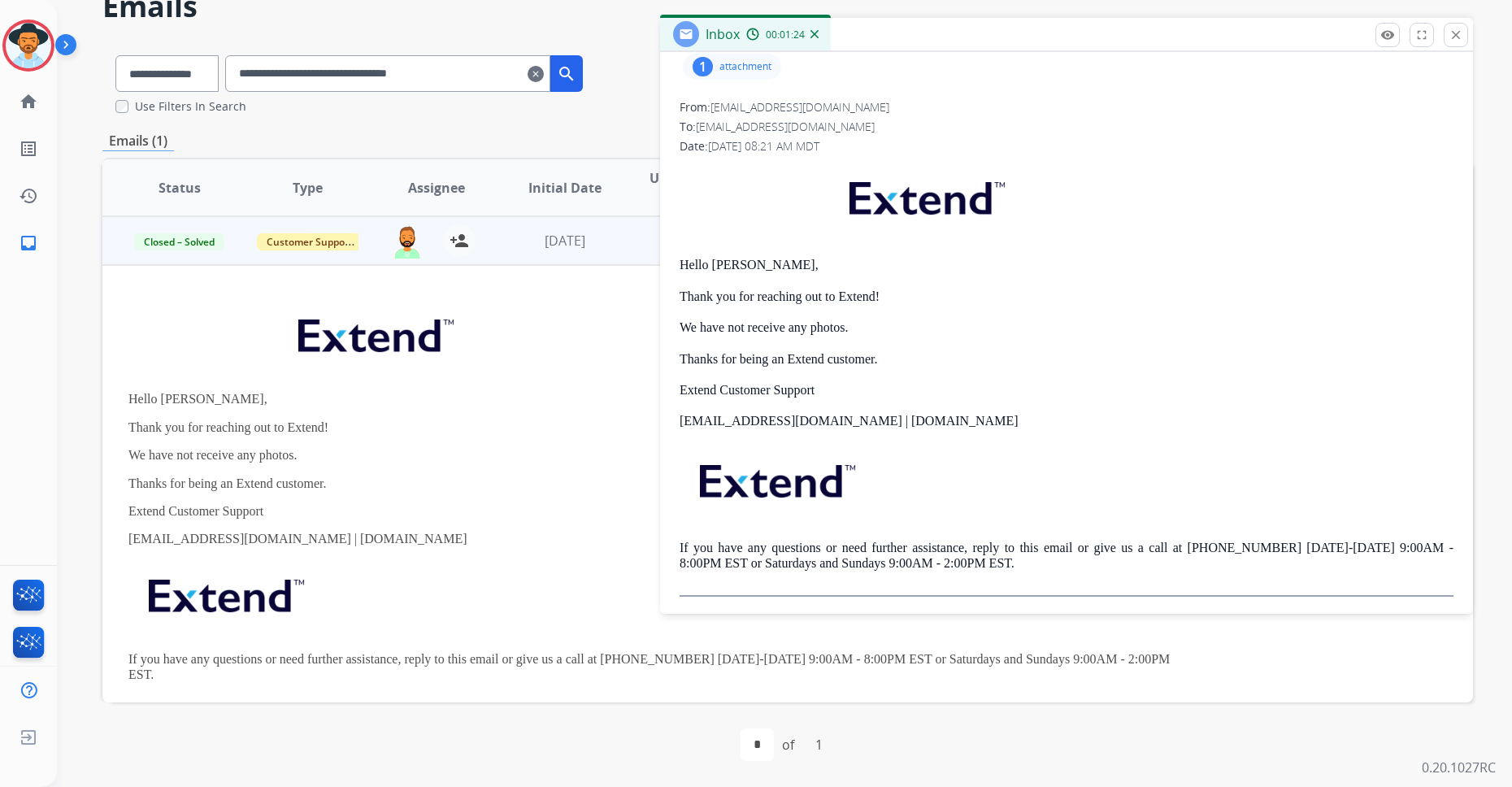
scroll to position [95, 0]
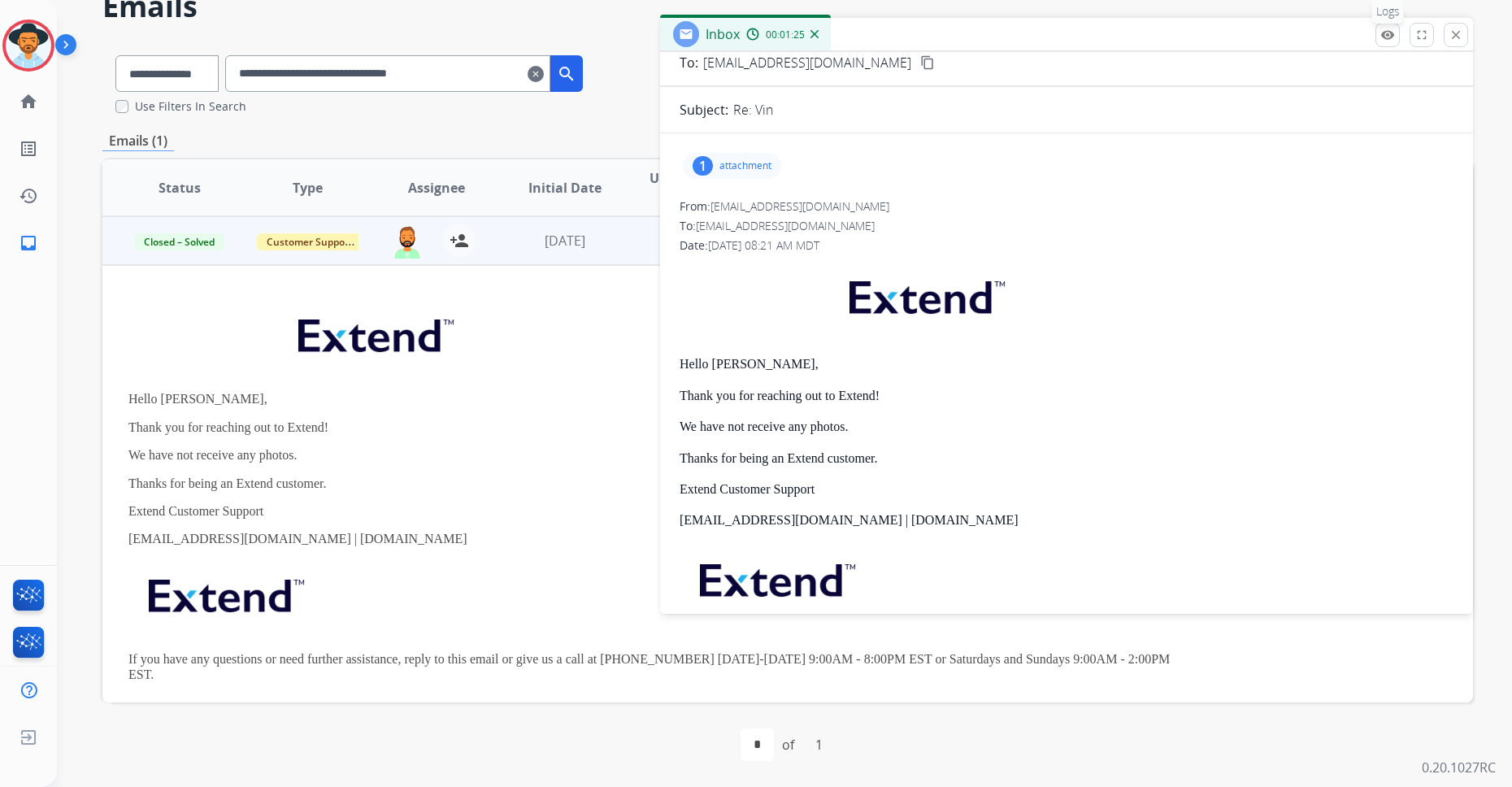
click at [1221, 34] on mat-icon "remove_red_eye" at bounding box center [1388, 35] width 15 height 15
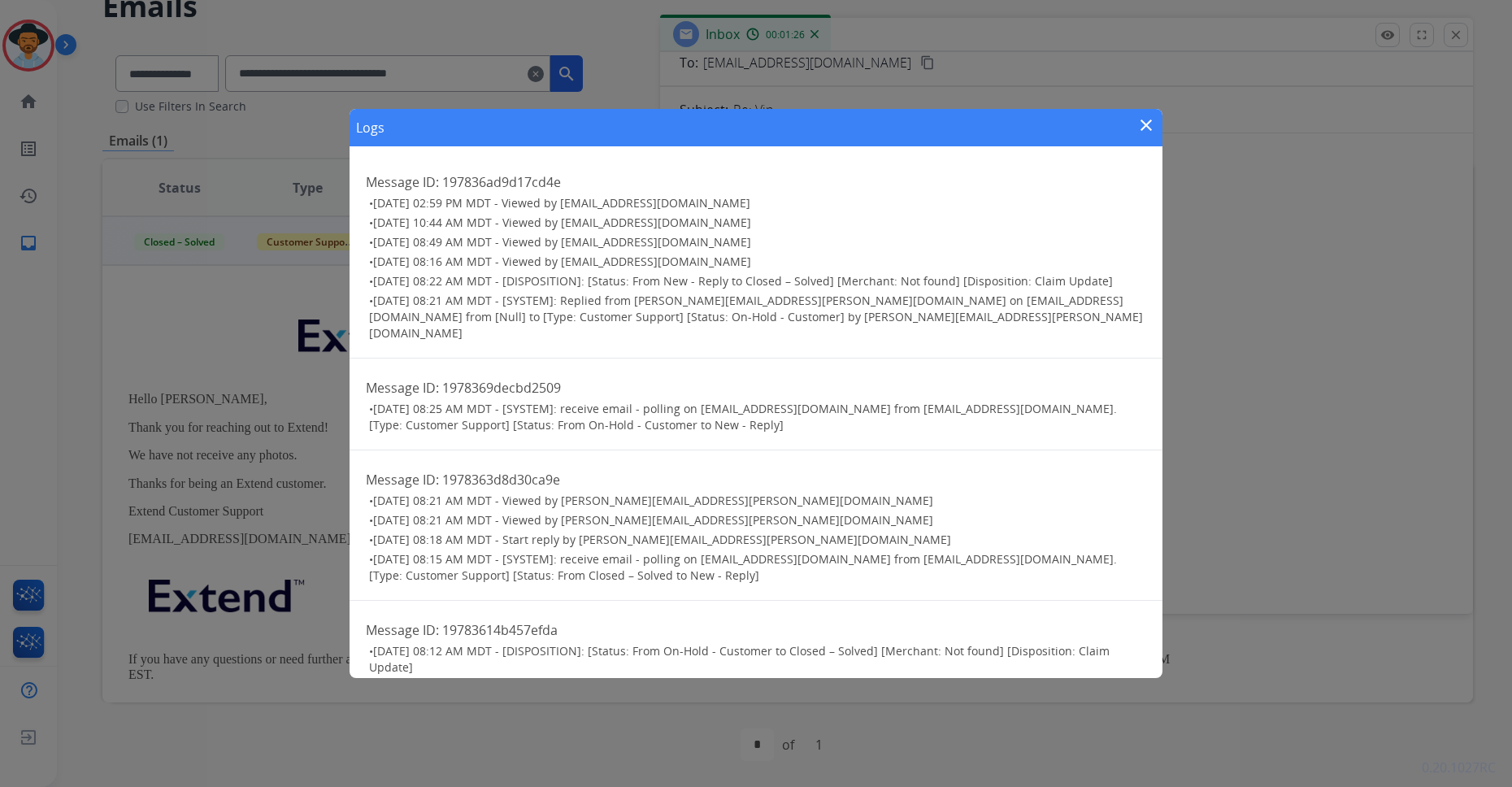
scroll to position [3, 0]
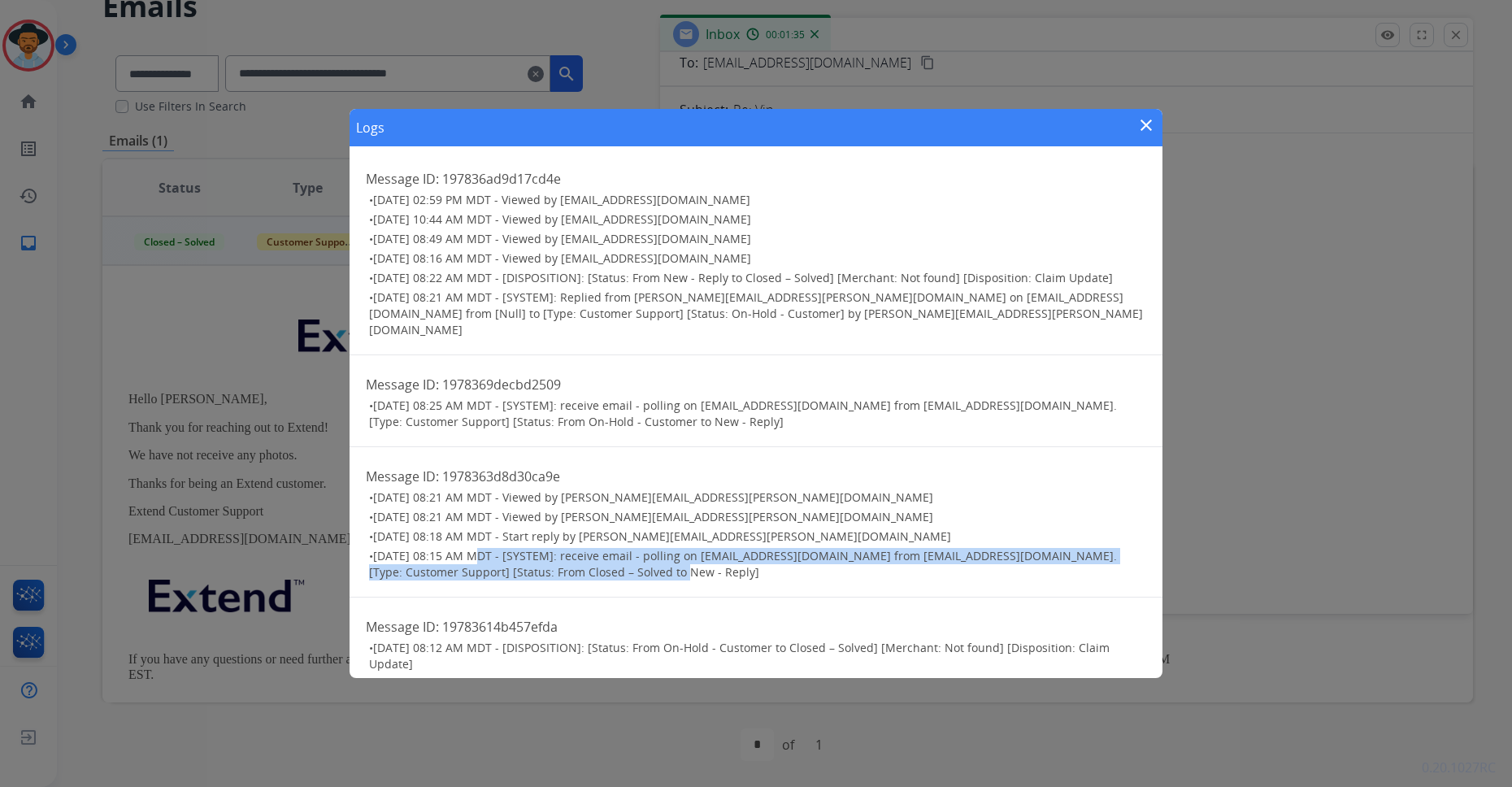
drag, startPoint x: 469, startPoint y: 542, endPoint x: 663, endPoint y: 572, distance: 196.3
click at [663, 572] on div "Message ID: 1978363d8d30ca9e • [DATE] 08:21 AM MDT - Viewed by [PERSON_NAME][EM…" at bounding box center [756, 522] width 812 height 150
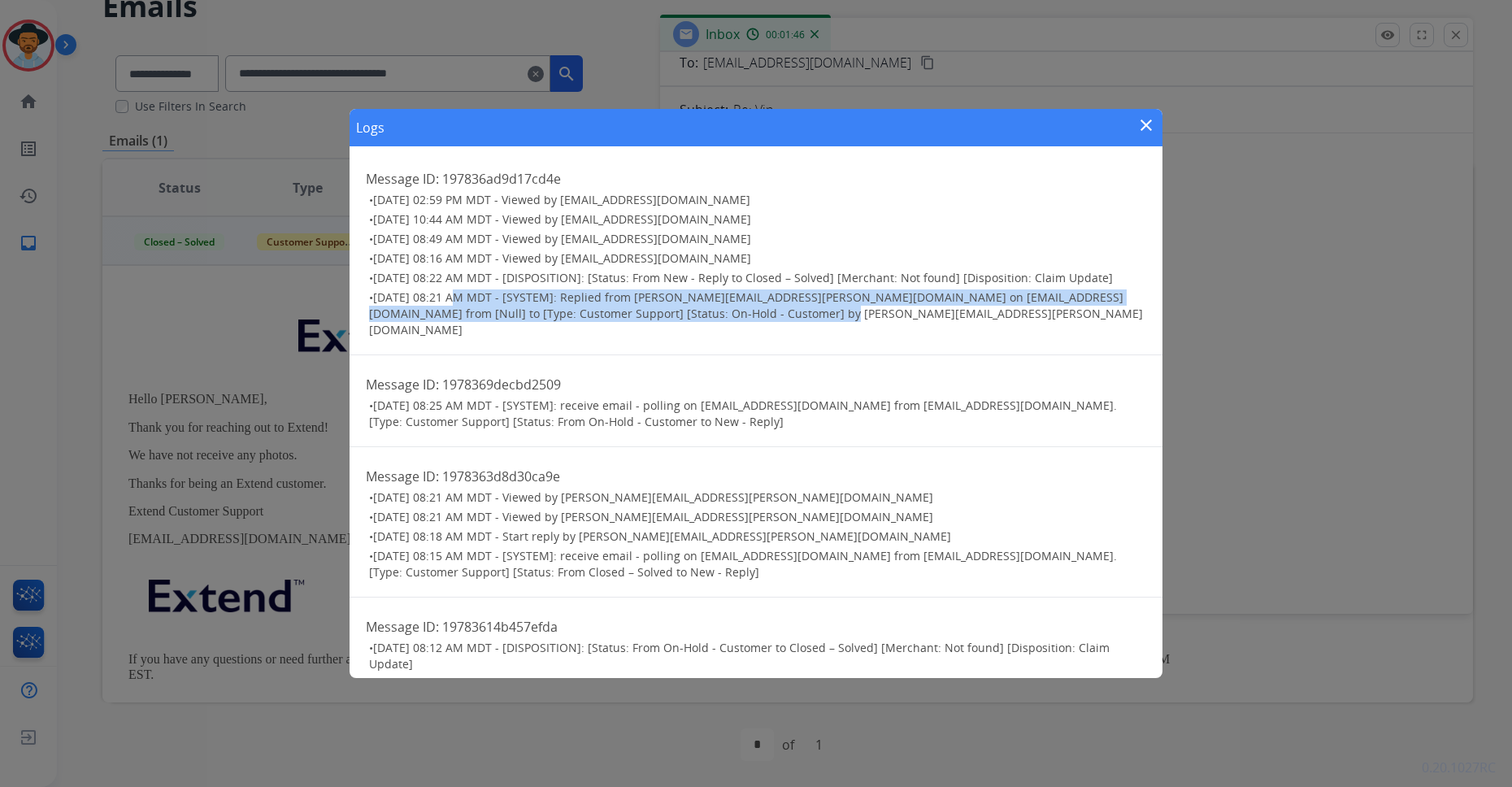
drag, startPoint x: 455, startPoint y: 297, endPoint x: 685, endPoint y: 293, distance: 230.0
click at [803, 313] on span "[DATE] 08:21 AM MDT - [SYSTEM]: Replied from [PERSON_NAME][EMAIL_ADDRESS][PERSO…" at bounding box center [755, 313] width 774 height 48
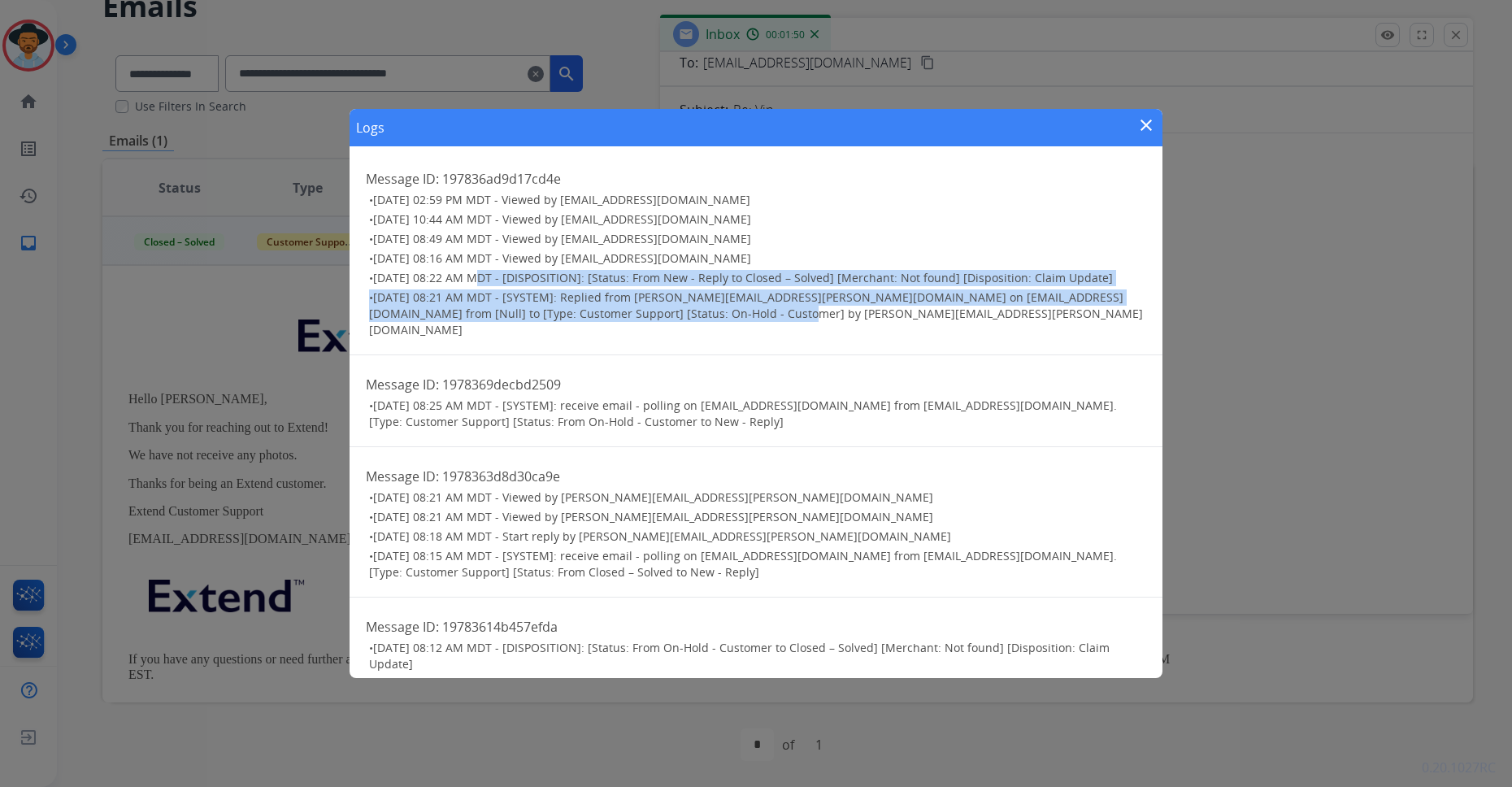
drag, startPoint x: 483, startPoint y: 278, endPoint x: 755, endPoint y: 315, distance: 274.5
click at [755, 315] on ul "• [DATE] 02:59 PM MDT - Viewed by [EMAIL_ADDRESS][DOMAIN_NAME] • [DATE] 10:44 A…" at bounding box center [756, 265] width 780 height 147
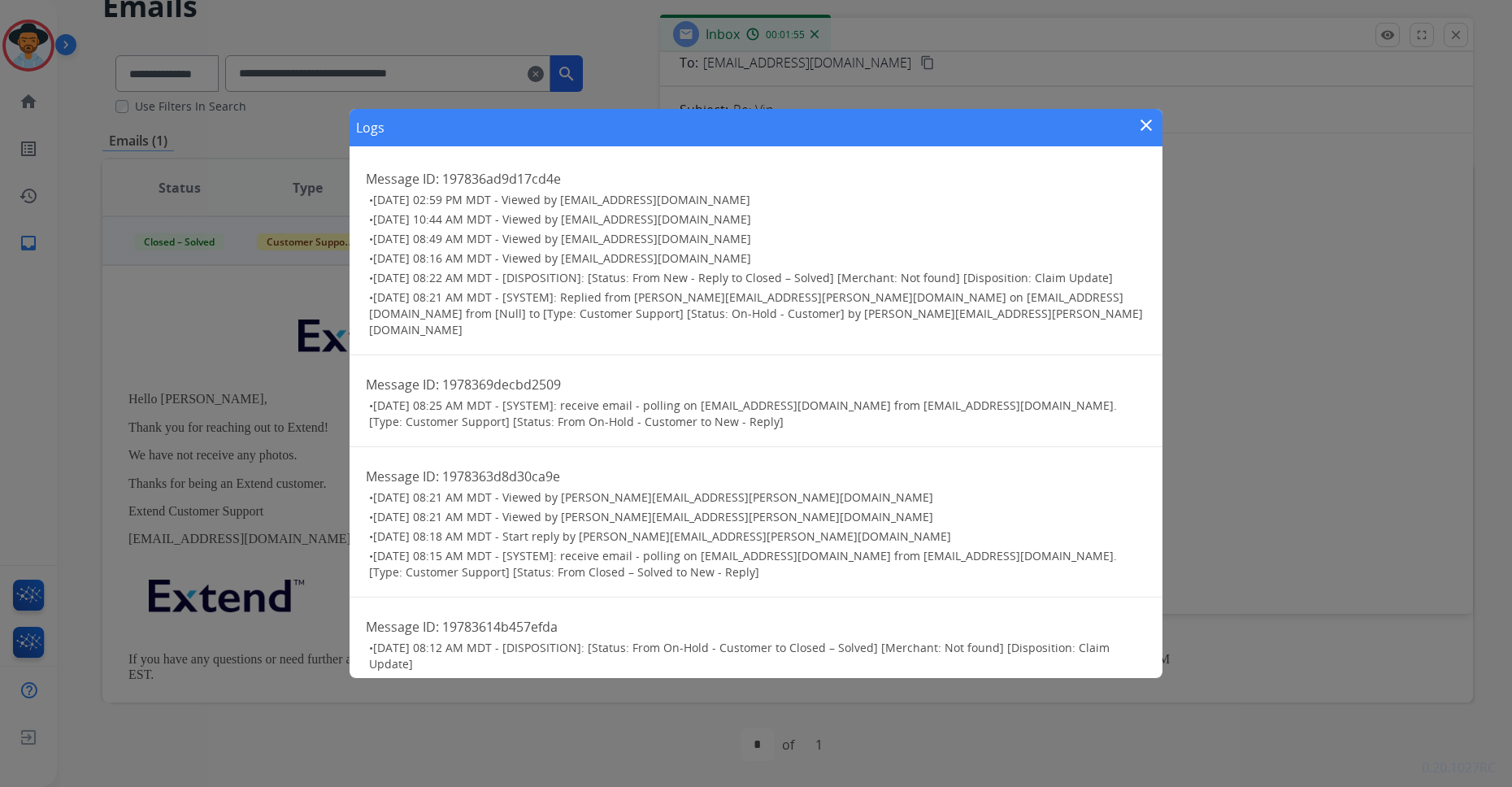
click at [691, 406] on h3 "• [DATE] 08:25 AM MDT - [SYSTEM]: receive email - polling on [EMAIL_ADDRESS][DO…" at bounding box center [757, 414] width 777 height 33
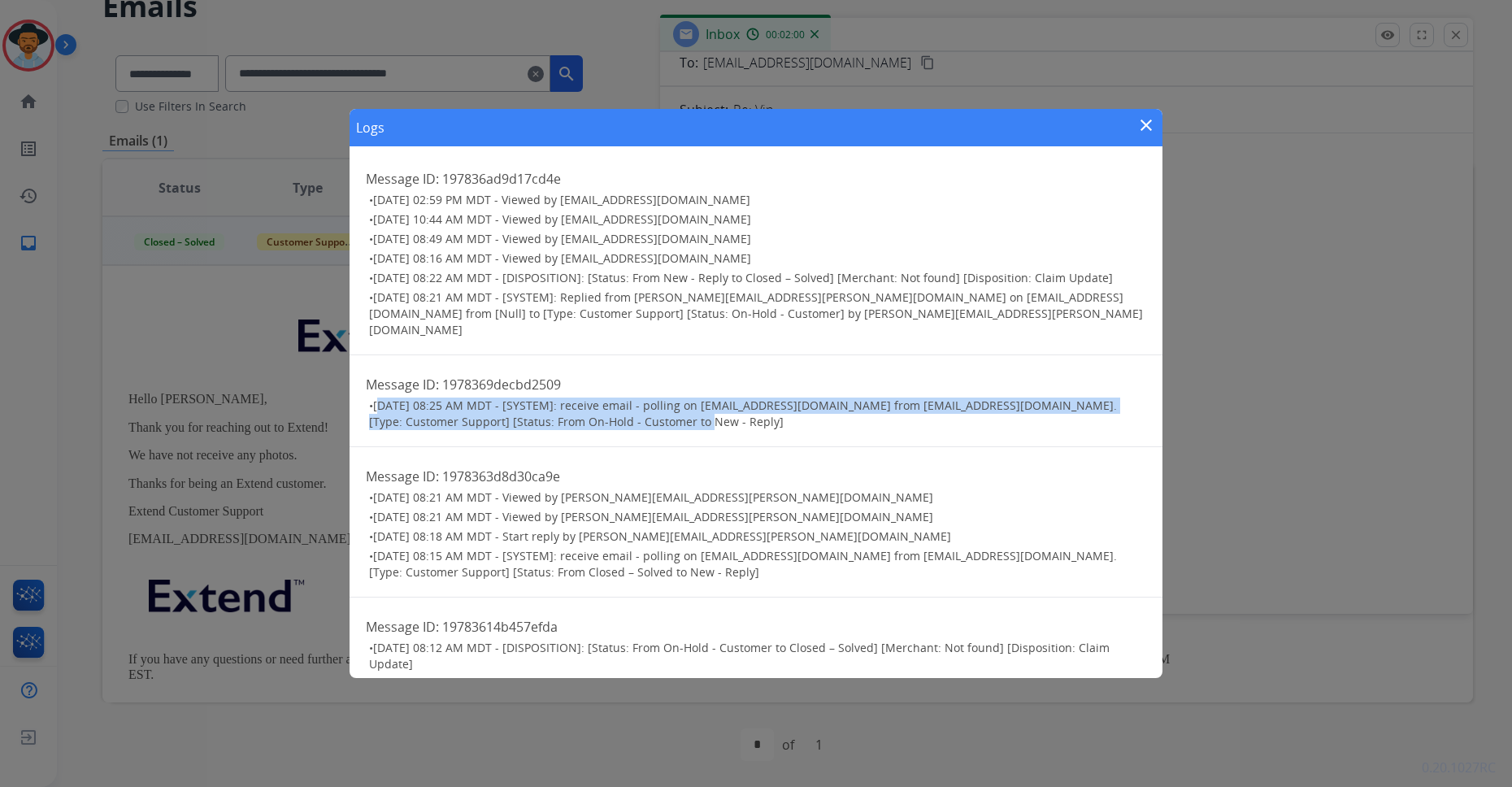
drag, startPoint x: 380, startPoint y: 388, endPoint x: 726, endPoint y: 426, distance: 348.1
click at [726, 426] on div "Message ID: 1978369decbd2509 • [DATE] 08:25 AM MDT - [SYSTEM]: receive email - …" at bounding box center [756, 401] width 812 height 92
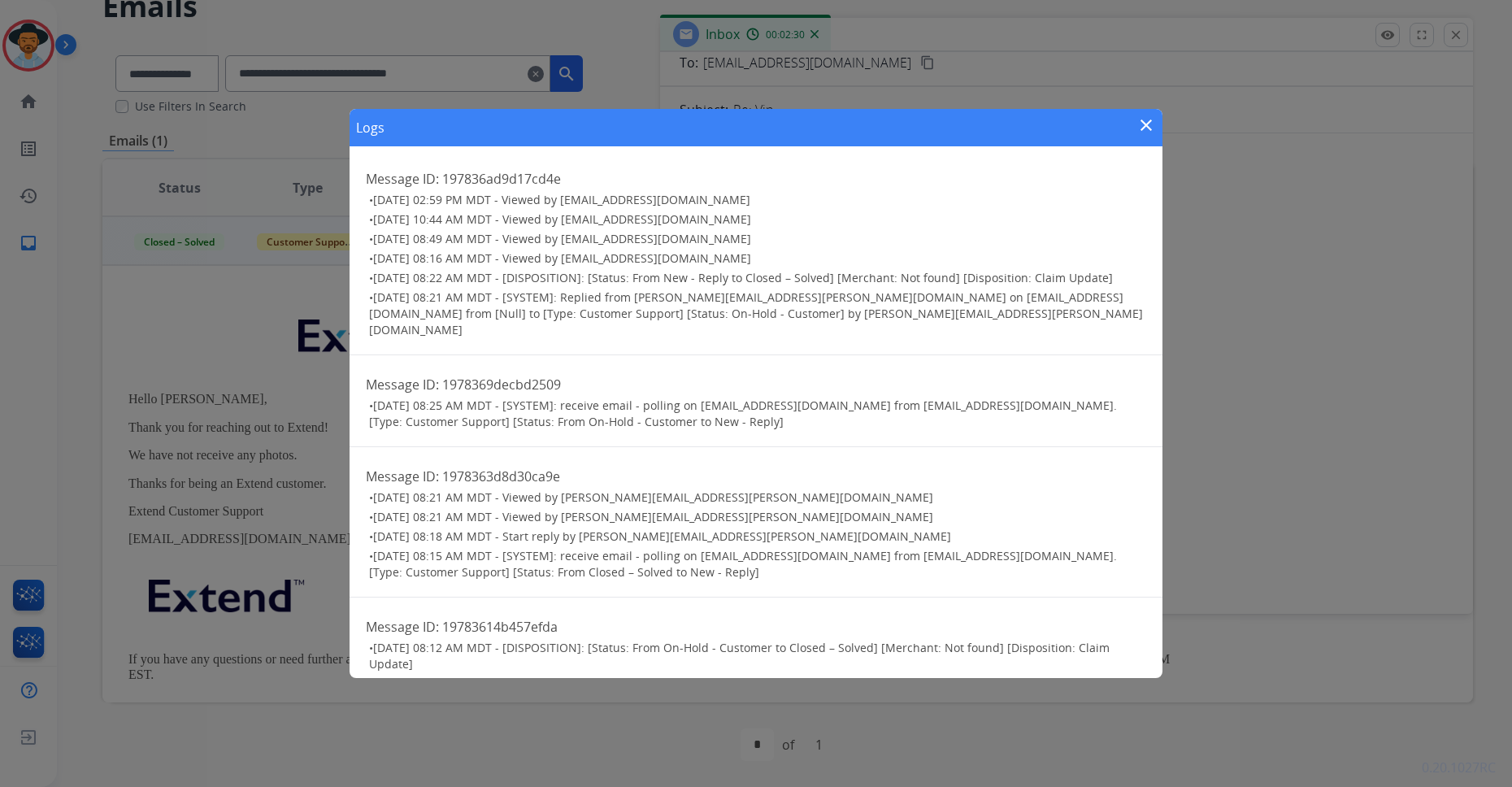
click at [687, 407] on h3 "• [DATE] 08:25 AM MDT - [SYSTEM]: receive email - polling on [EMAIL_ADDRESS][DO…" at bounding box center [757, 414] width 777 height 33
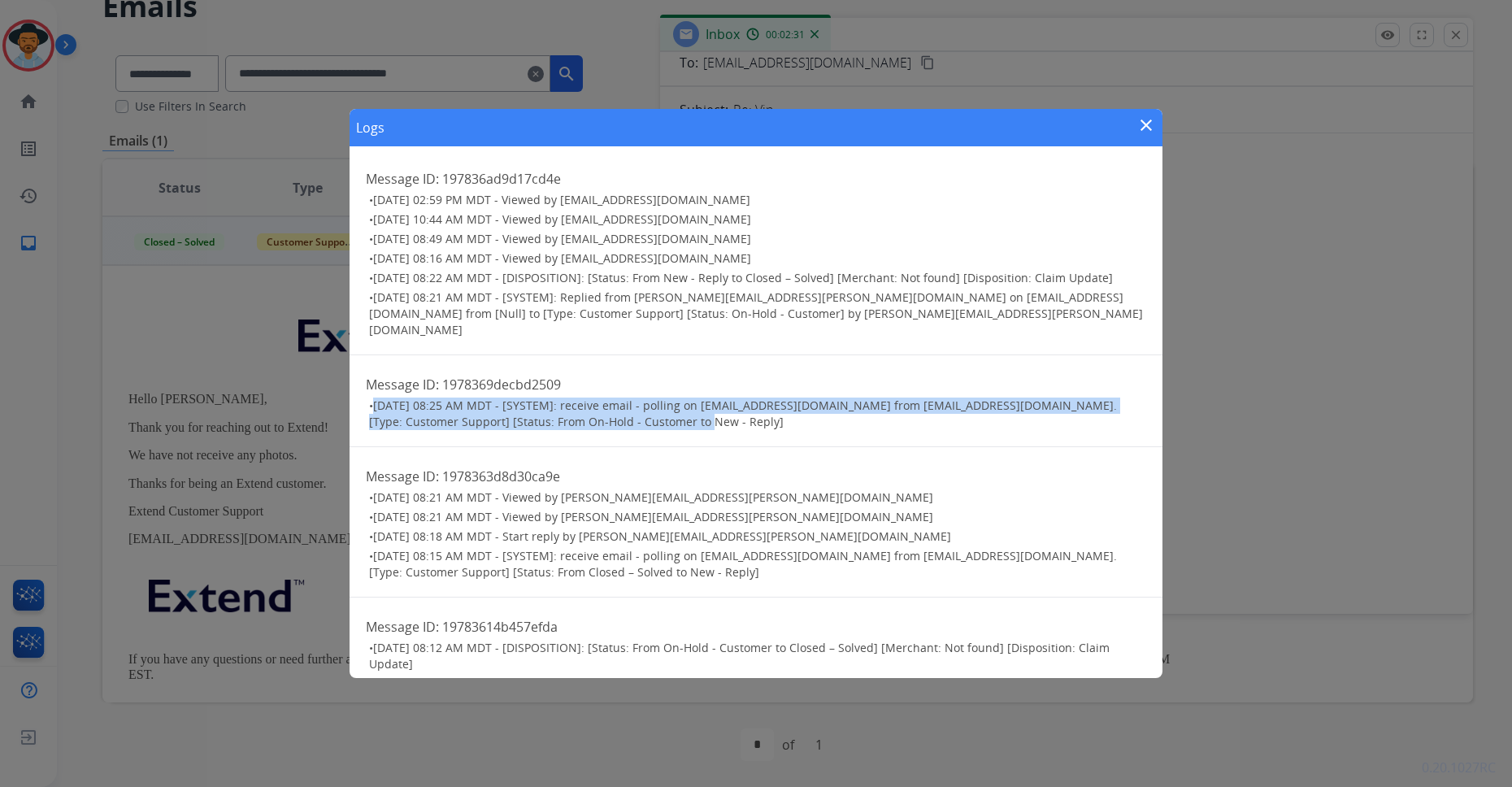
drag, startPoint x: 692, startPoint y: 405, endPoint x: 351, endPoint y: 383, distance: 341.7
click at [351, 383] on div "Message ID: 1978369decbd2509 • [DATE] 08:25 AM MDT - [SYSTEM]: receive email - …" at bounding box center [756, 401] width 812 height 92
click at [1147, 127] on mat-icon "close" at bounding box center [1146, 125] width 20 height 20
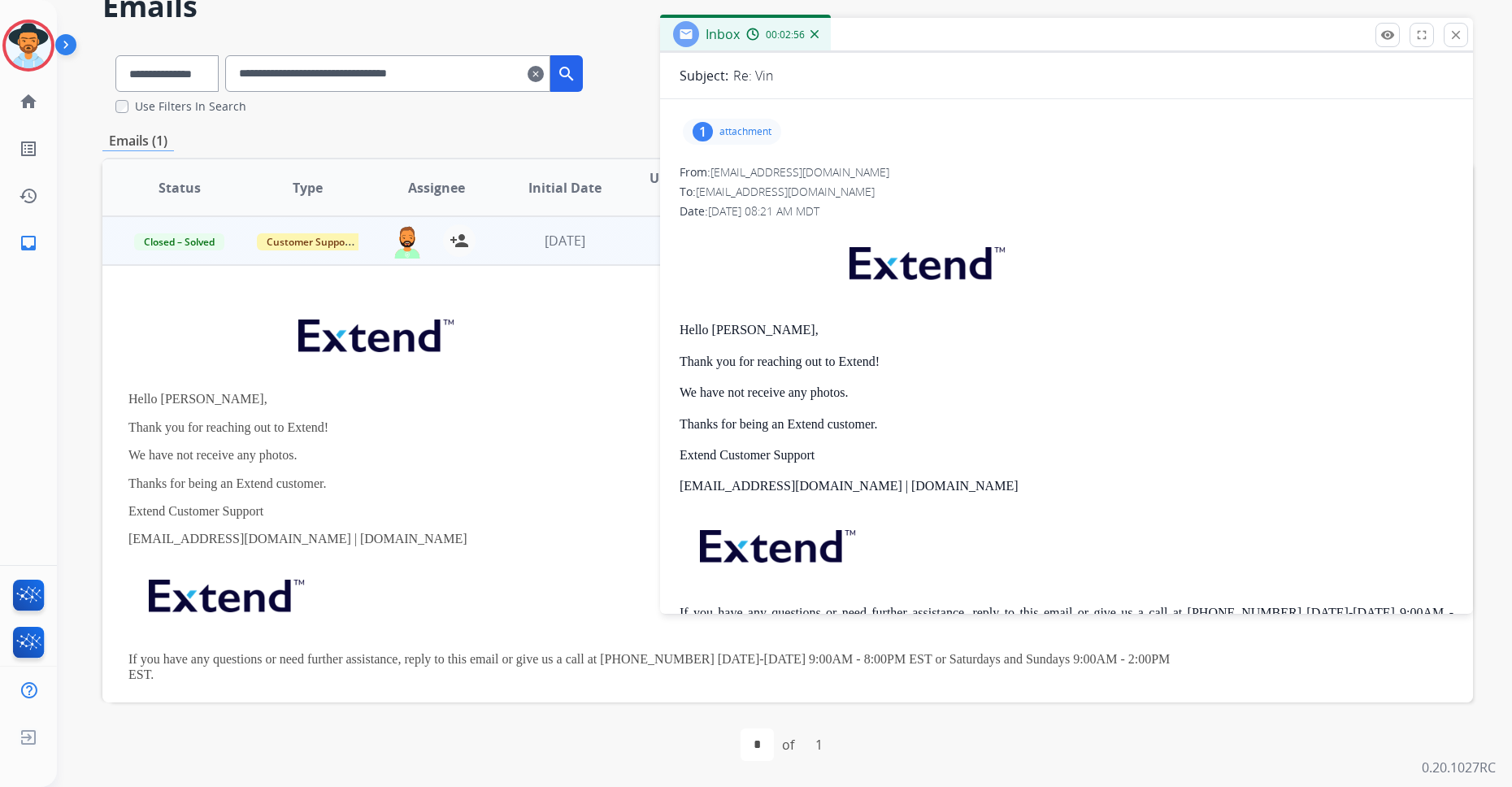
scroll to position [0, 0]
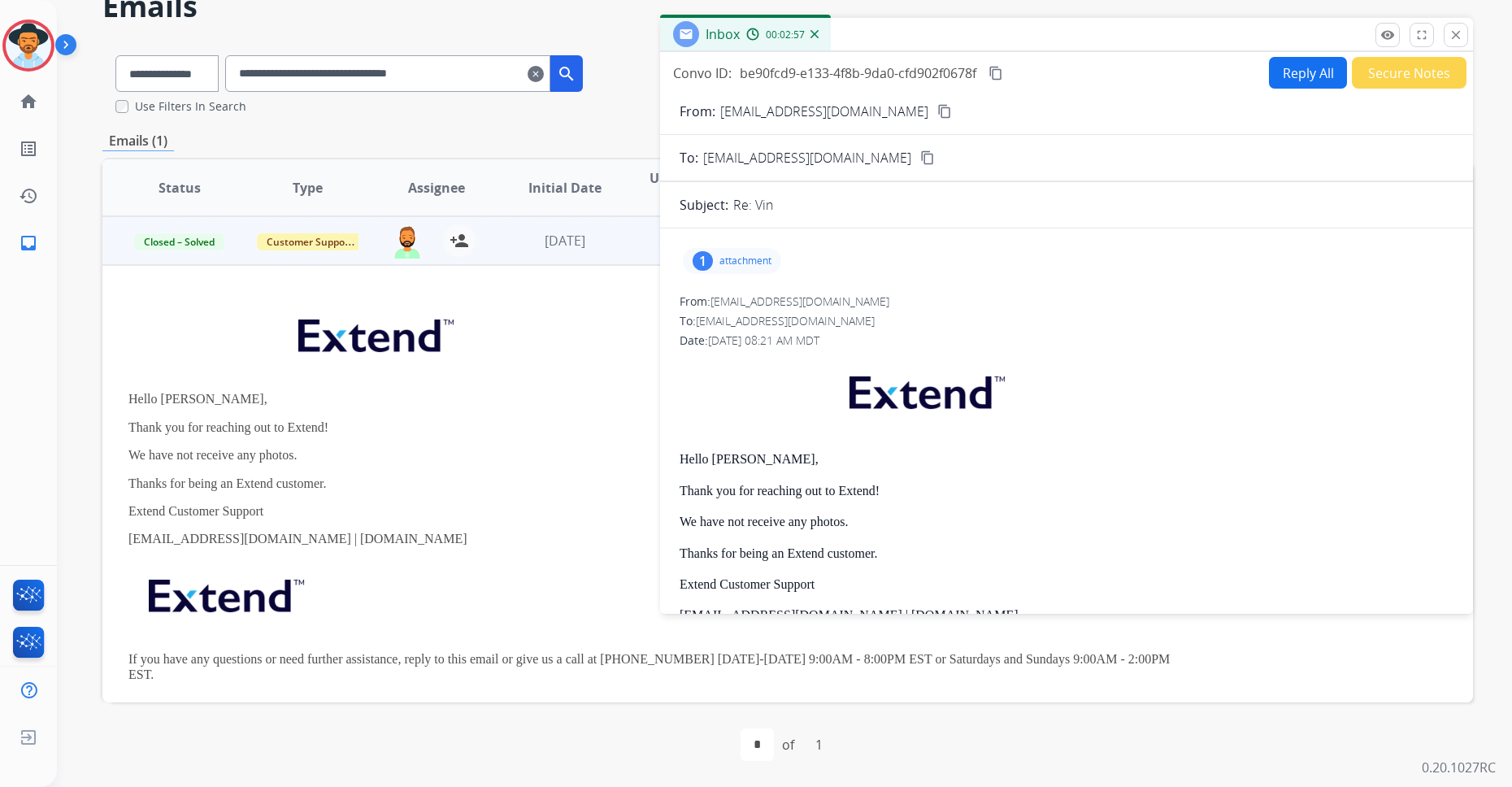
click at [748, 262] on p "attachment" at bounding box center [745, 261] width 52 height 13
click at [874, 302] on mat-icon "download" at bounding box center [874, 303] width 15 height 15
click at [739, 316] on div at bounding box center [736, 302] width 81 height 57
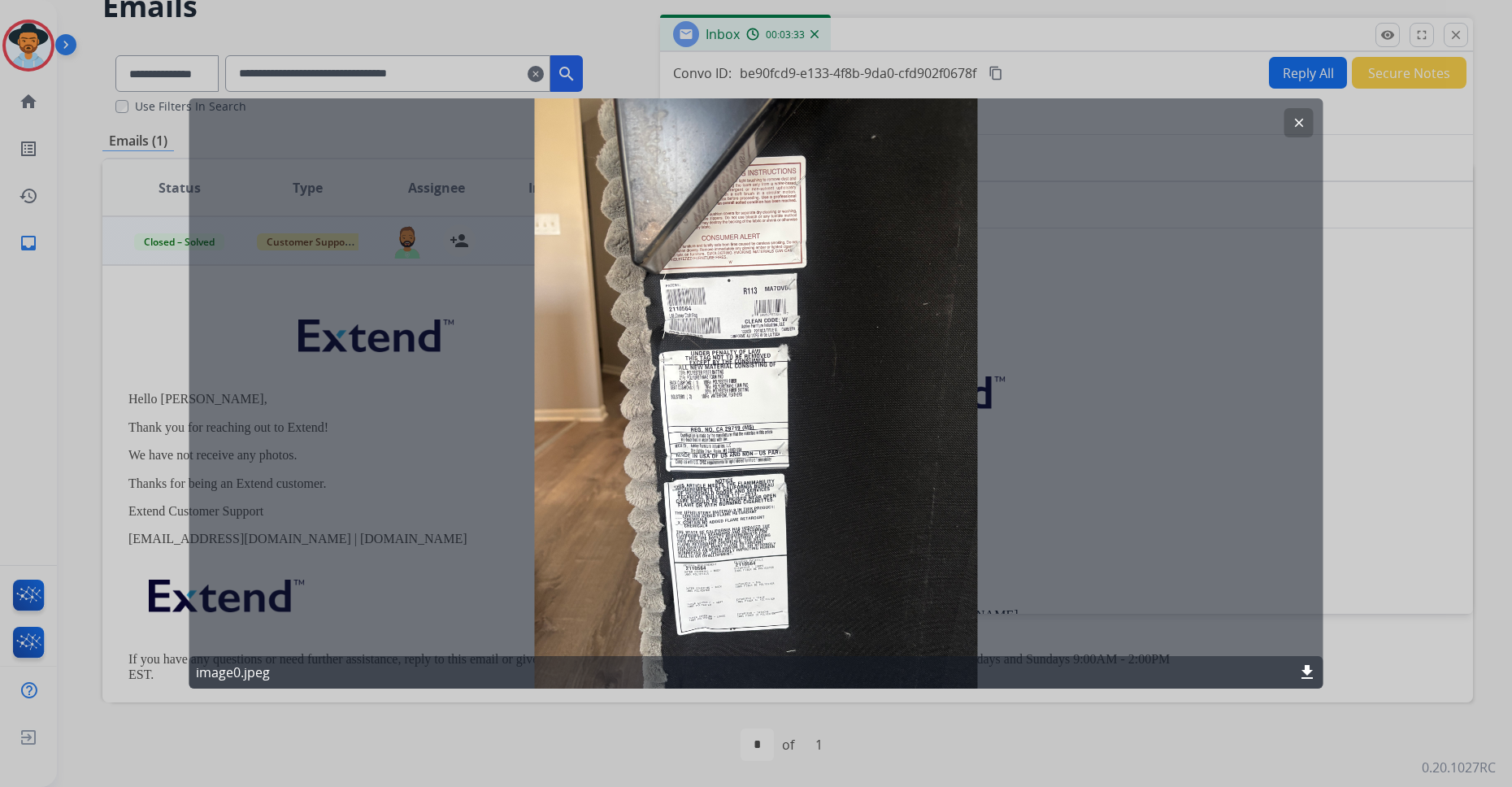
click at [1221, 126] on mat-icon "clear" at bounding box center [1299, 123] width 15 height 15
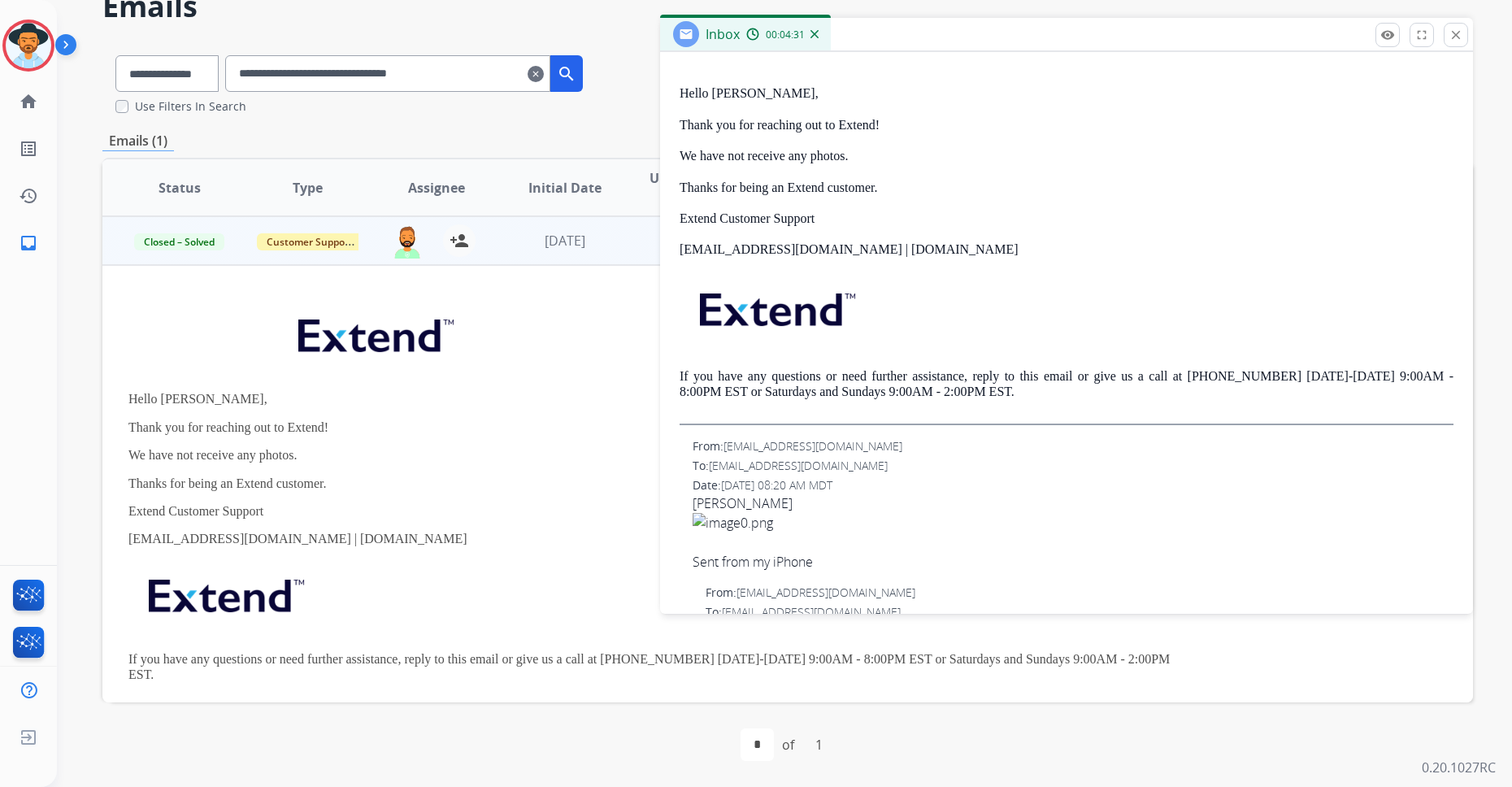
scroll to position [364, 0]
click at [823, 481] on span "[DATE] 08:20 AM MDT" at bounding box center [777, 486] width 111 height 15
drag, startPoint x: 812, startPoint y: 488, endPoint x: 893, endPoint y: 489, distance: 81.0
click at [893, 489] on div "Date: [DATE] 08:20 AM MDT" at bounding box center [1073, 486] width 761 height 16
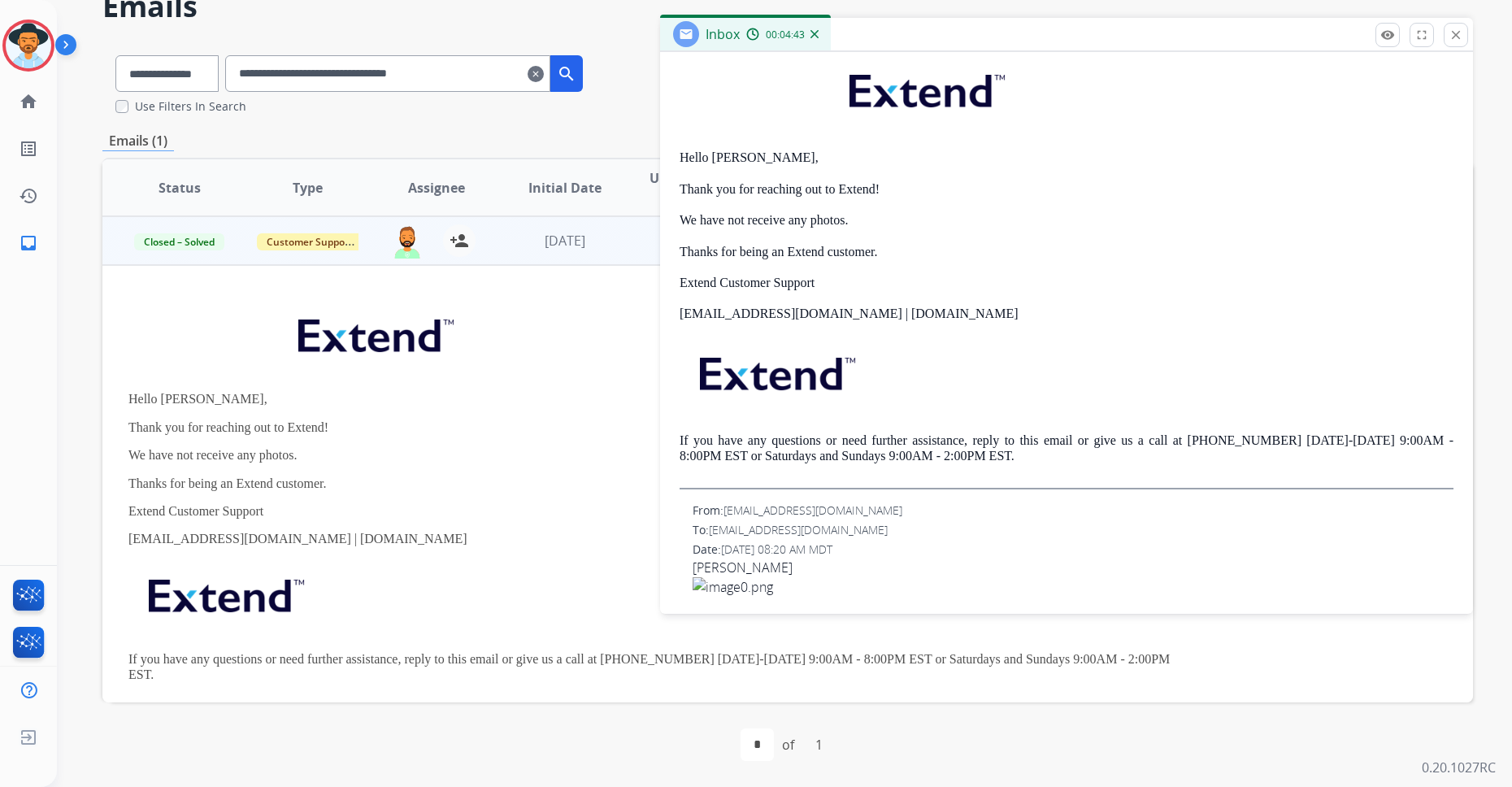
scroll to position [149, 0]
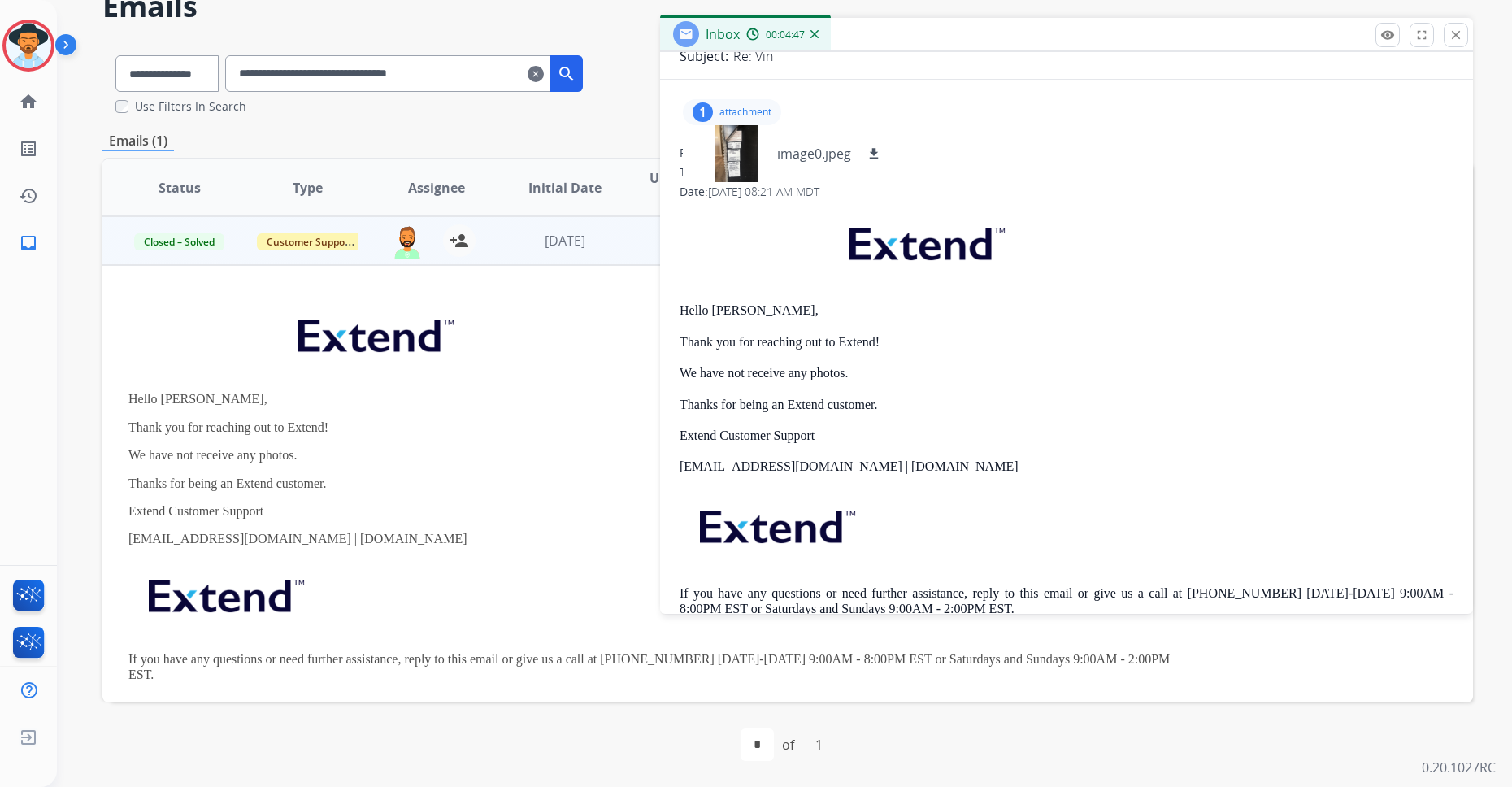
drag, startPoint x: 783, startPoint y: 192, endPoint x: 846, endPoint y: 212, distance: 66.1
click at [819, 196] on span "[DATE] 08:21 AM MDT" at bounding box center [764, 191] width 111 height 15
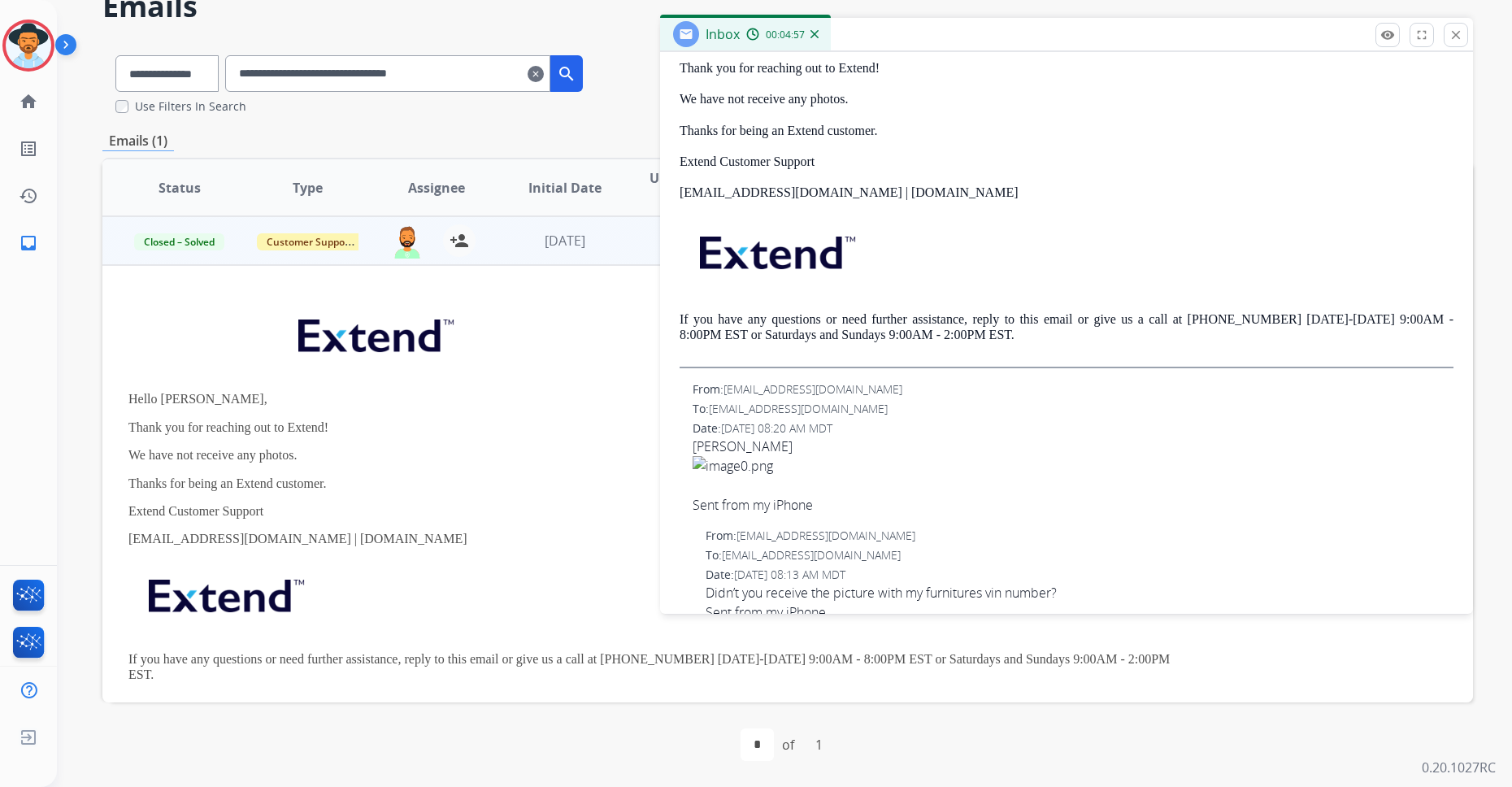
scroll to position [424, 0]
drag, startPoint x: 828, startPoint y: 427, endPoint x: 771, endPoint y: 433, distance: 57.3
click at [771, 433] on span "[DATE] 08:20 AM MDT" at bounding box center [777, 426] width 111 height 15
drag, startPoint x: 461, startPoint y: 71, endPoint x: 206, endPoint y: 68, distance: 255.0
click at [206, 68] on div "**********" at bounding box center [349, 71] width 494 height 56
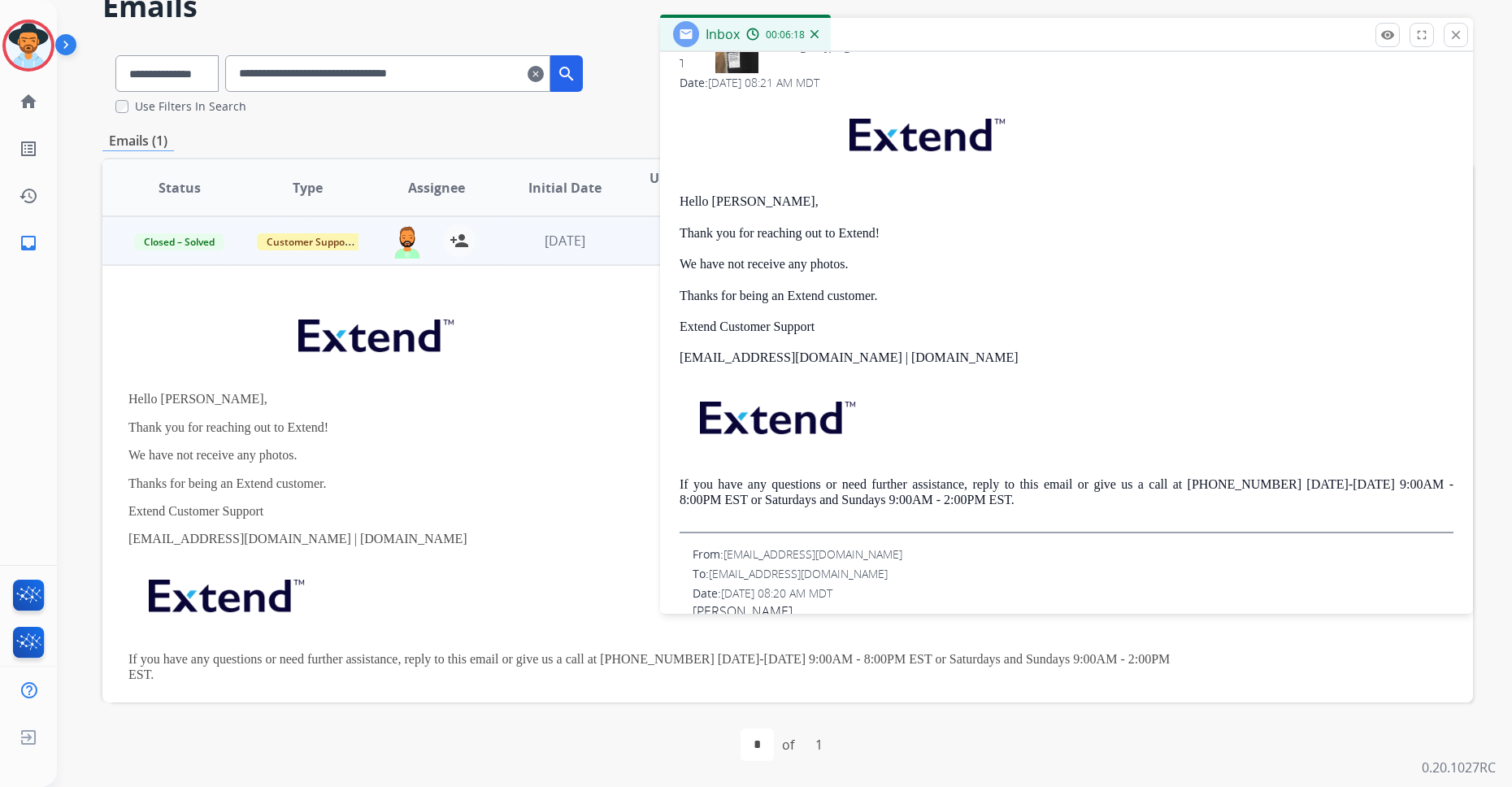
scroll to position [620, 0]
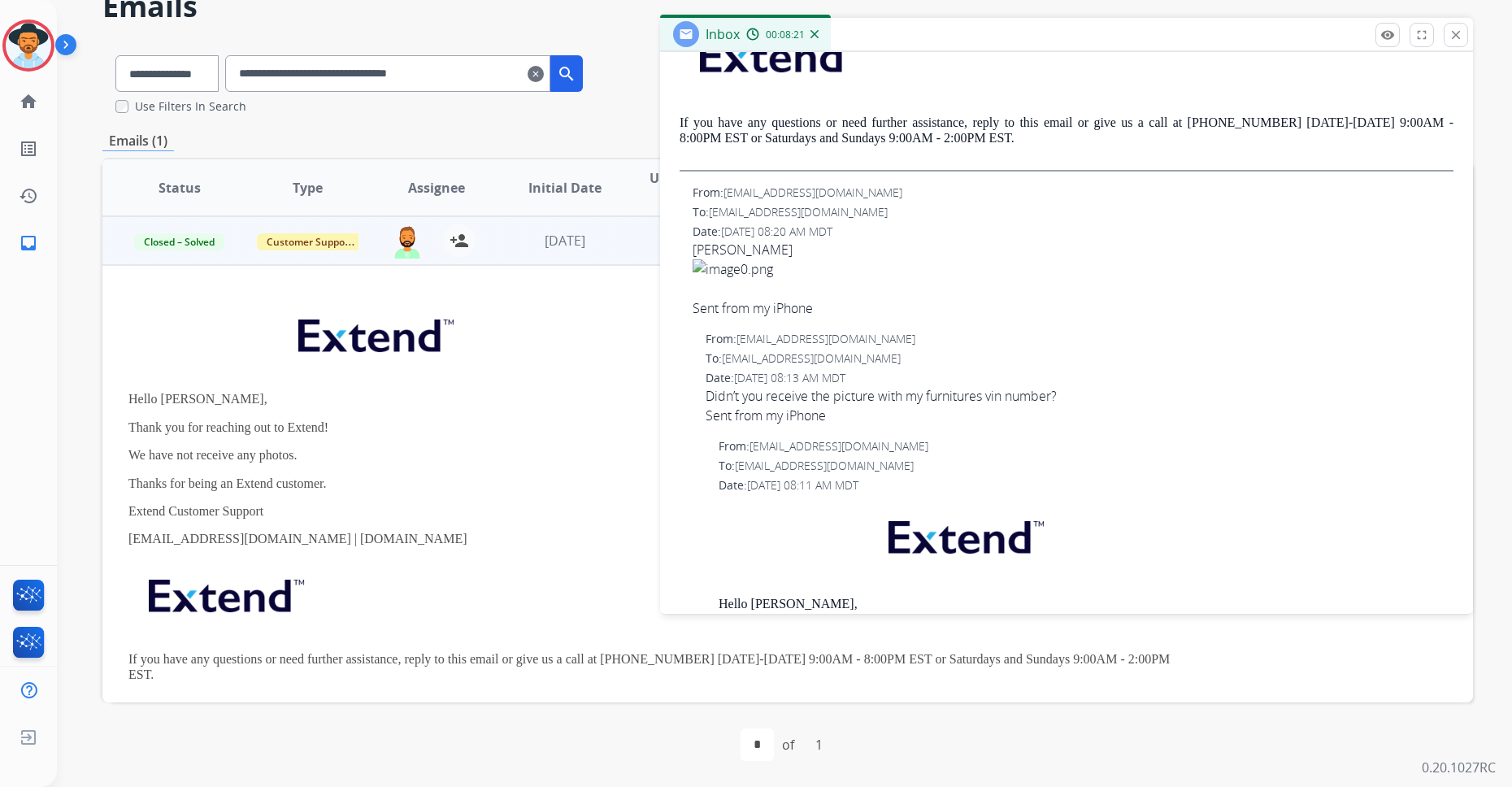
click at [807, 462] on span "[EMAIL_ADDRESS][DOMAIN_NAME]" at bounding box center [825, 465] width 179 height 15
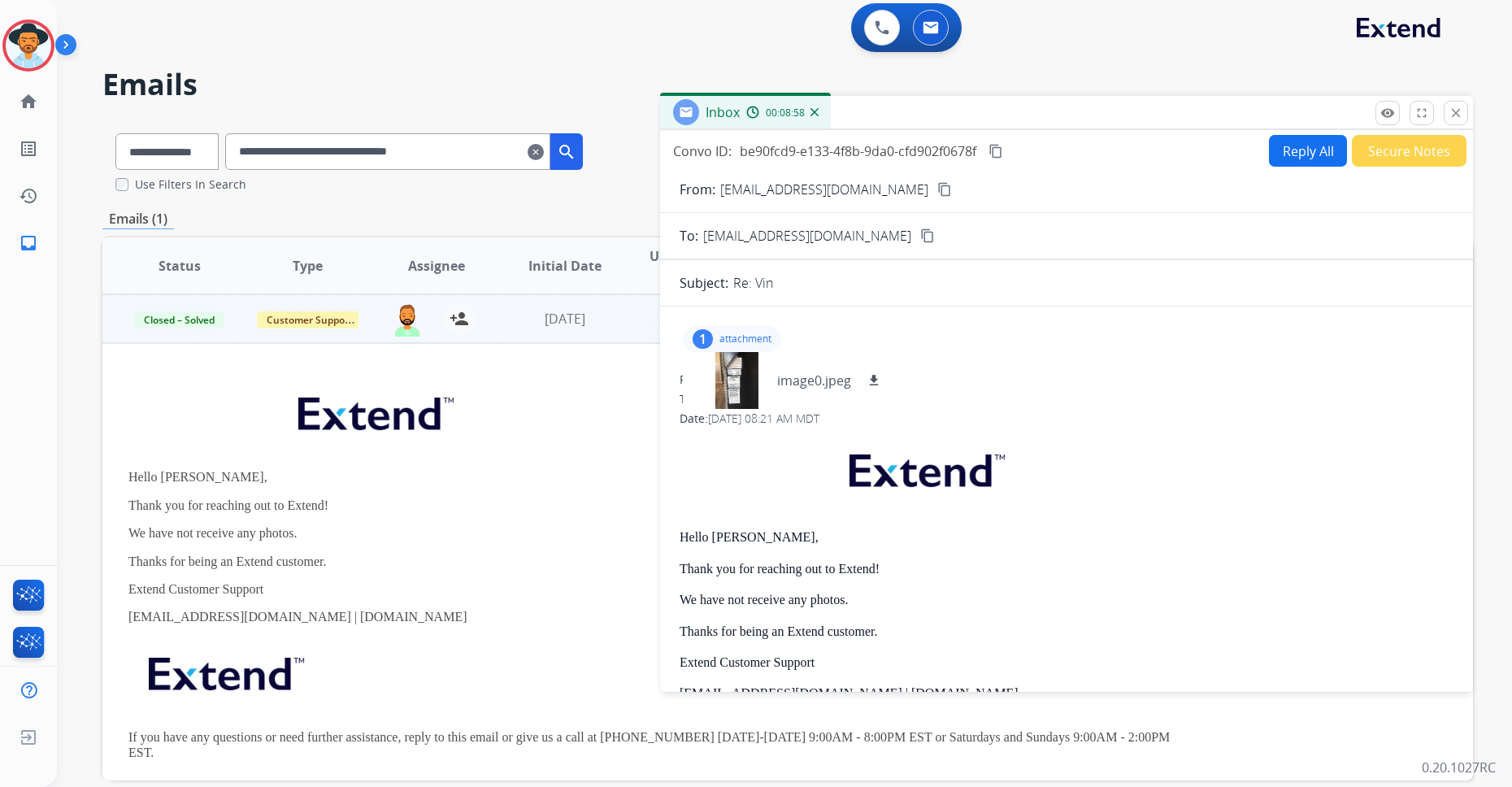
scroll to position [0, 0]
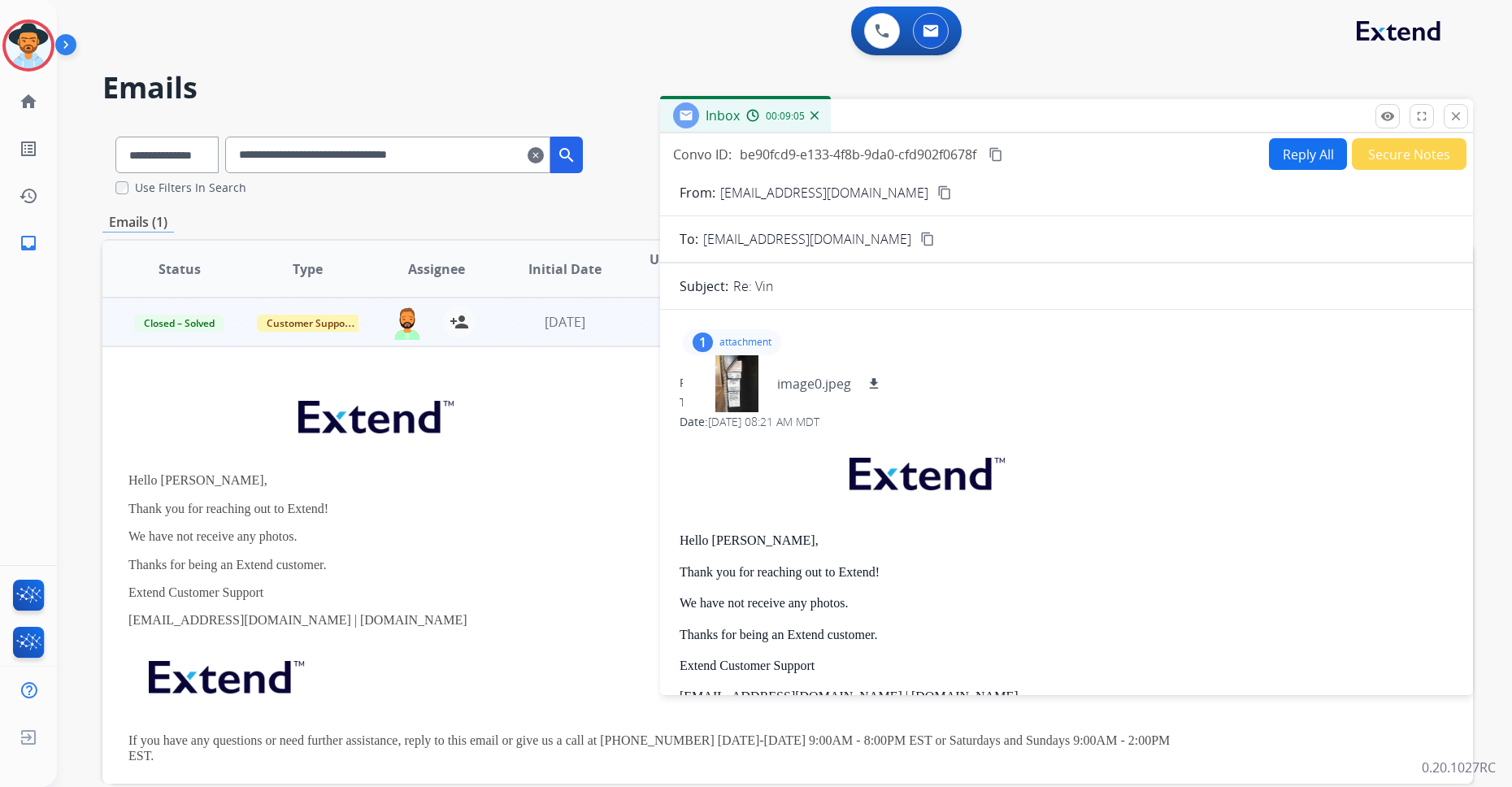
click at [1197, 43] on div "0 Voice Interactions 0 Email Interactions" at bounding box center [774, 32] width 1396 height 52
click at [1221, 158] on button "Reply All" at bounding box center [1307, 154] width 78 height 32
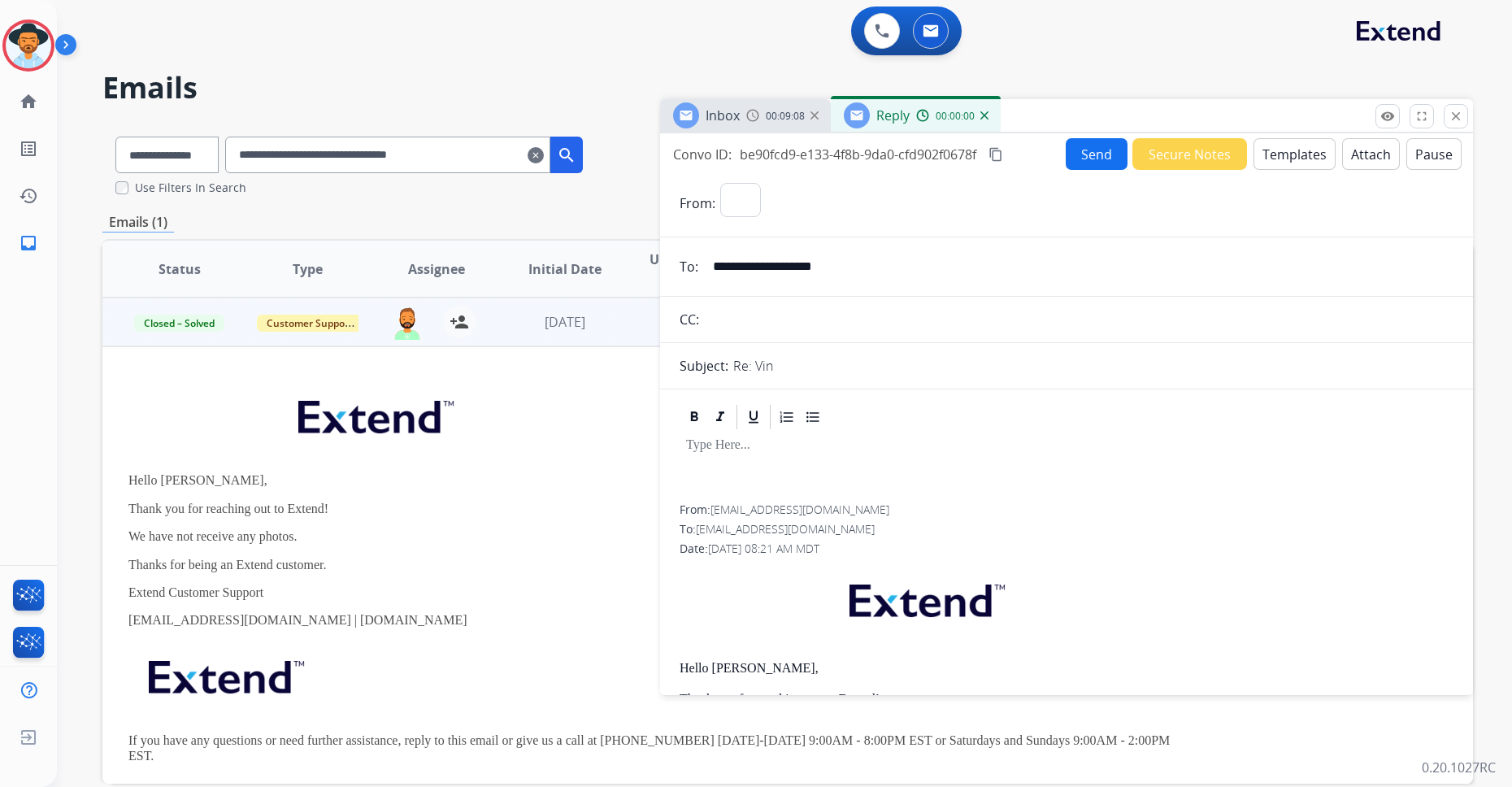
select select "**********"
click at [730, 451] on p at bounding box center [1066, 446] width 761 height 15
click at [1221, 160] on button "Templates" at bounding box center [1294, 154] width 82 height 32
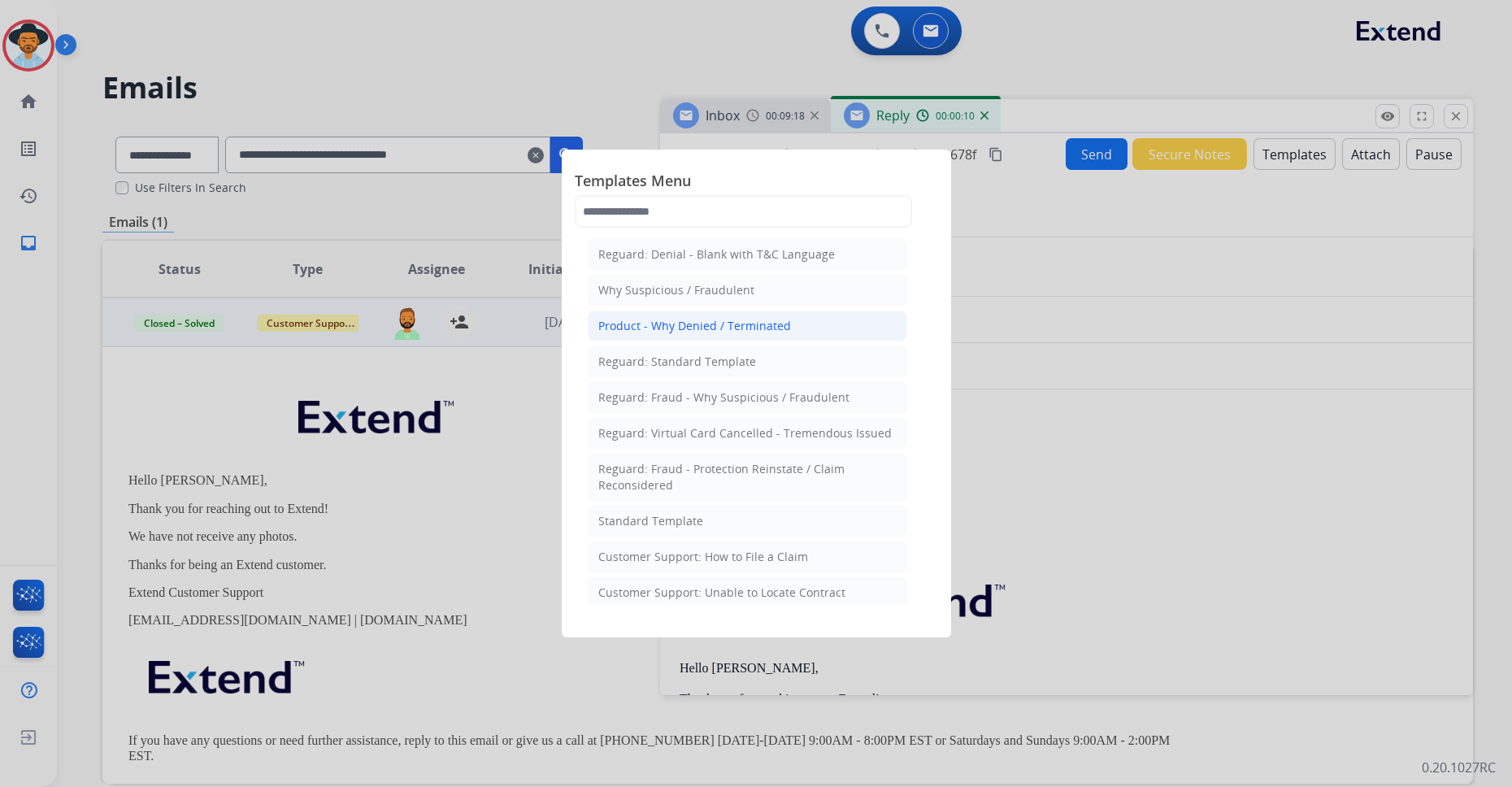
click at [705, 330] on div "Product - Why Denied / Terminated" at bounding box center [694, 325] width 193 height 16
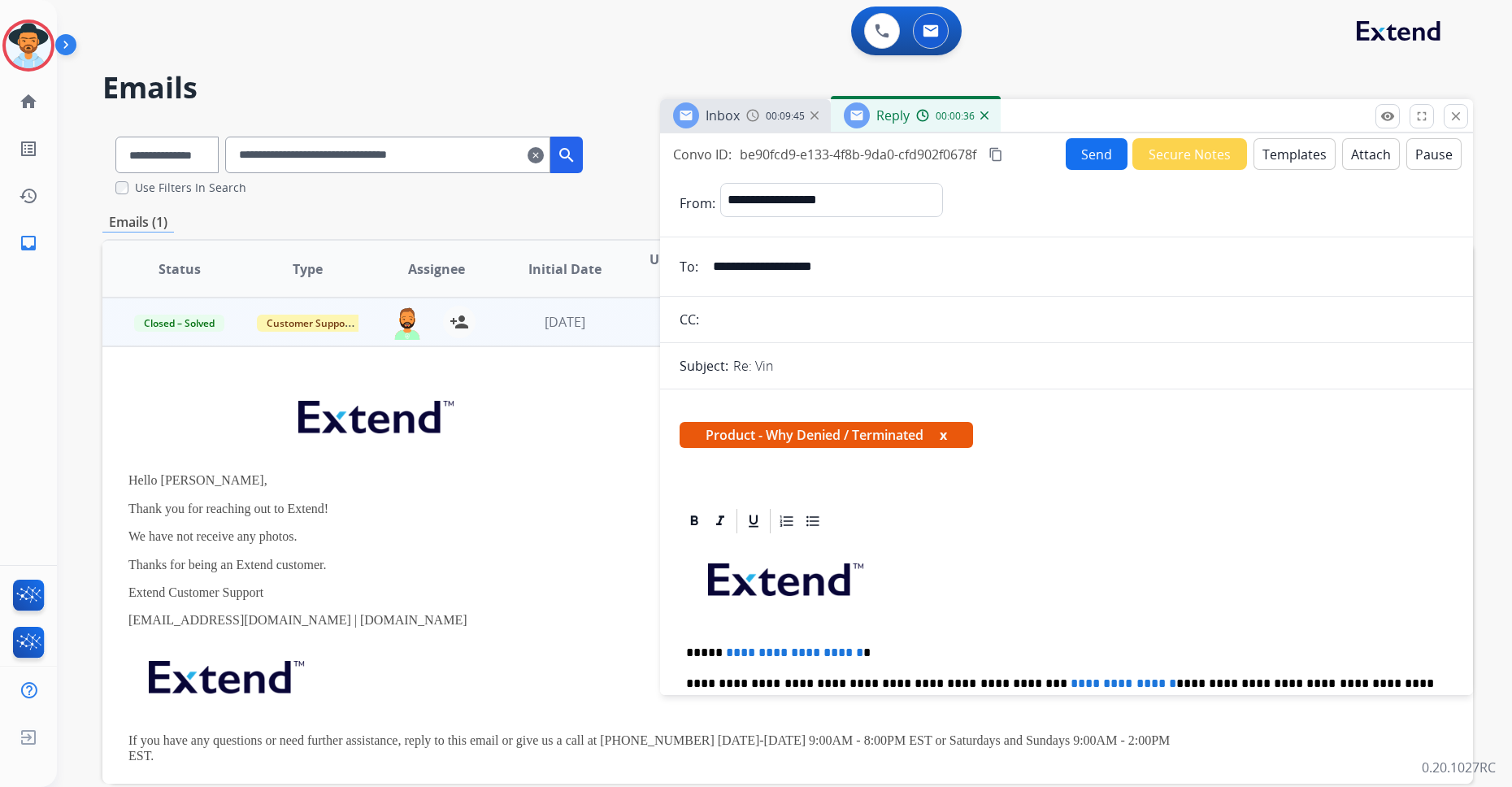
click at [984, 117] on img at bounding box center [984, 115] width 8 height 8
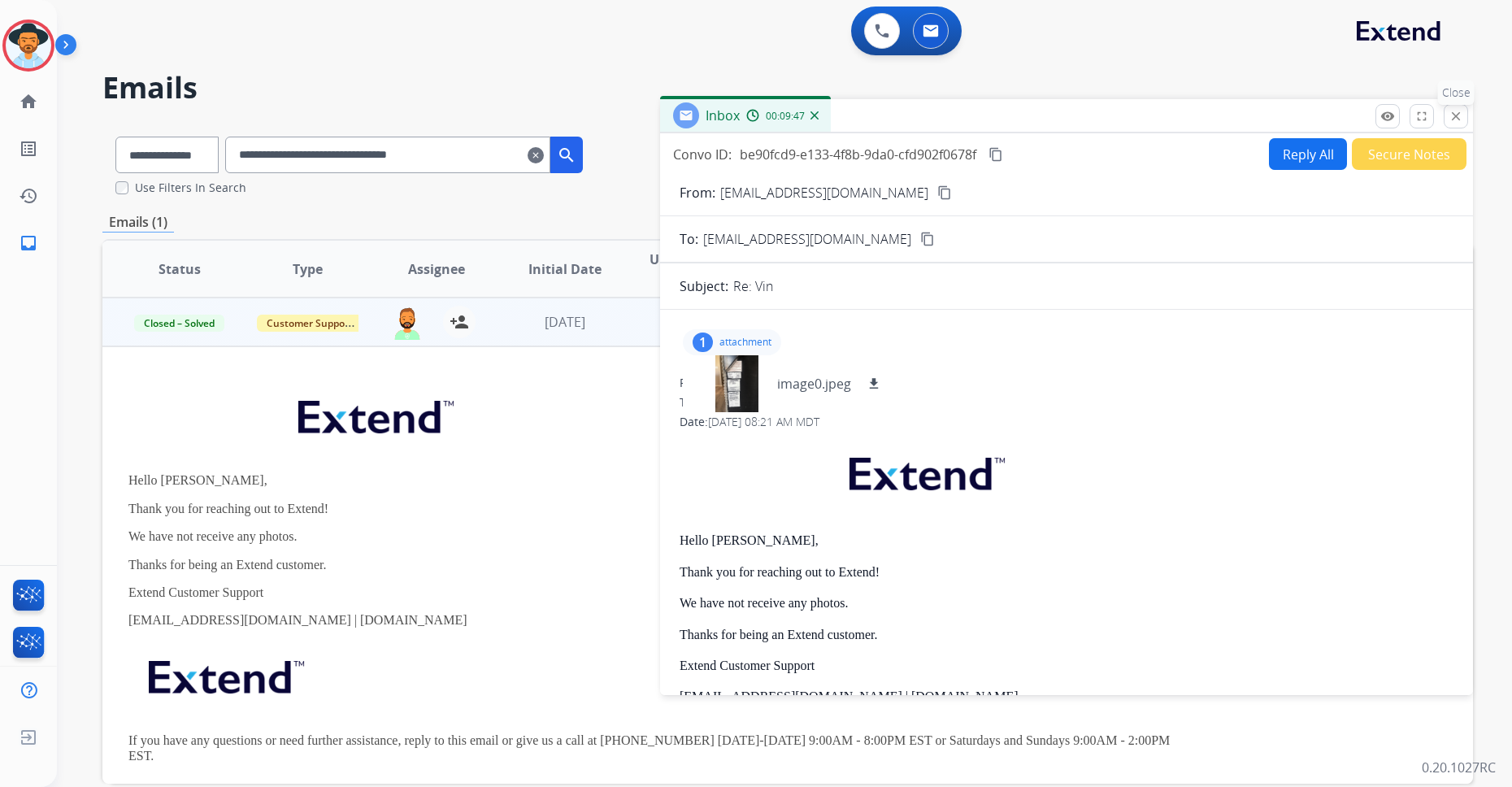
click at [1221, 119] on mat-icon "close" at bounding box center [1457, 117] width 15 height 15
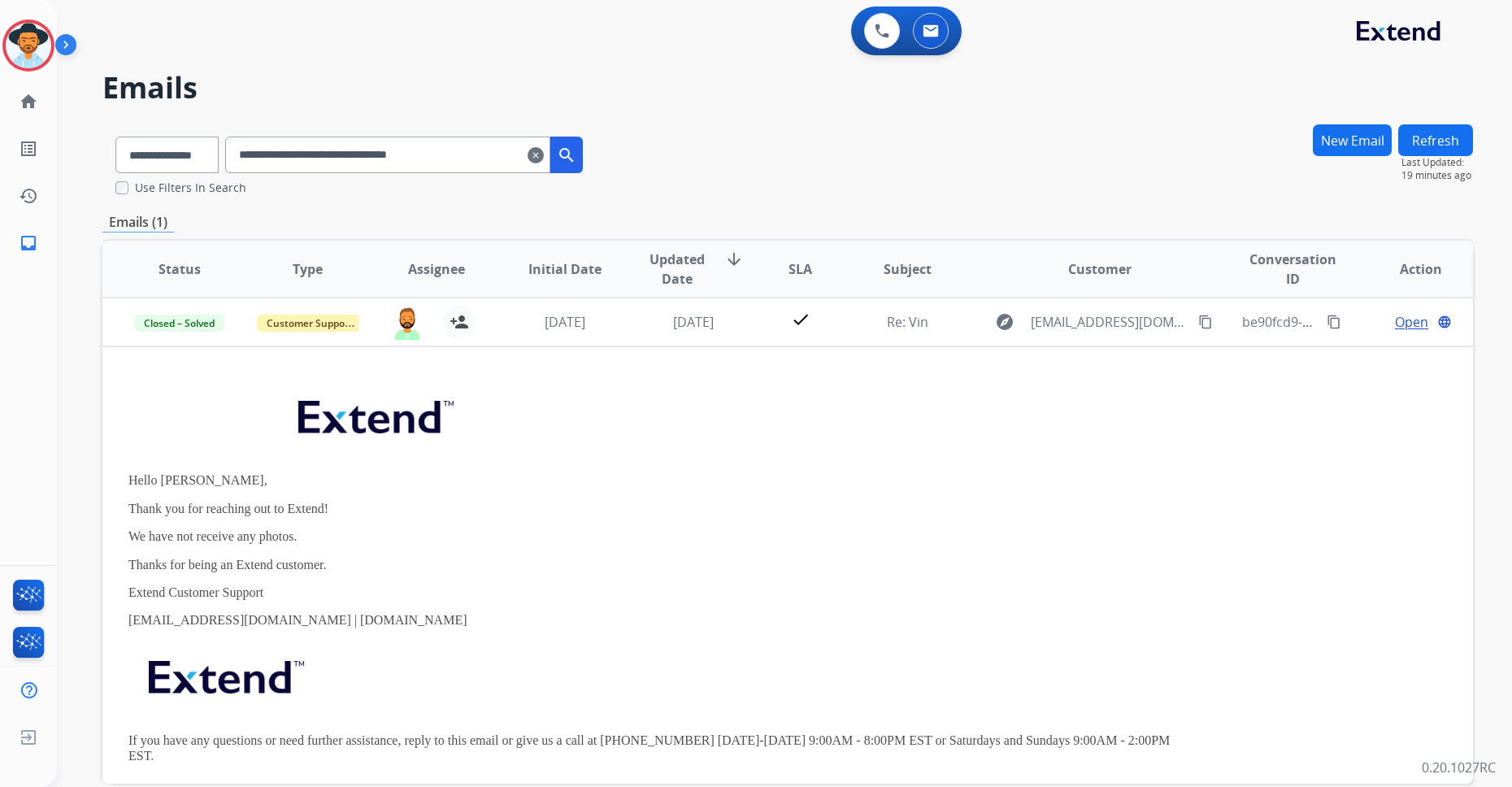
click at [543, 155] on mat-icon "clear" at bounding box center [535, 155] width 16 height 20
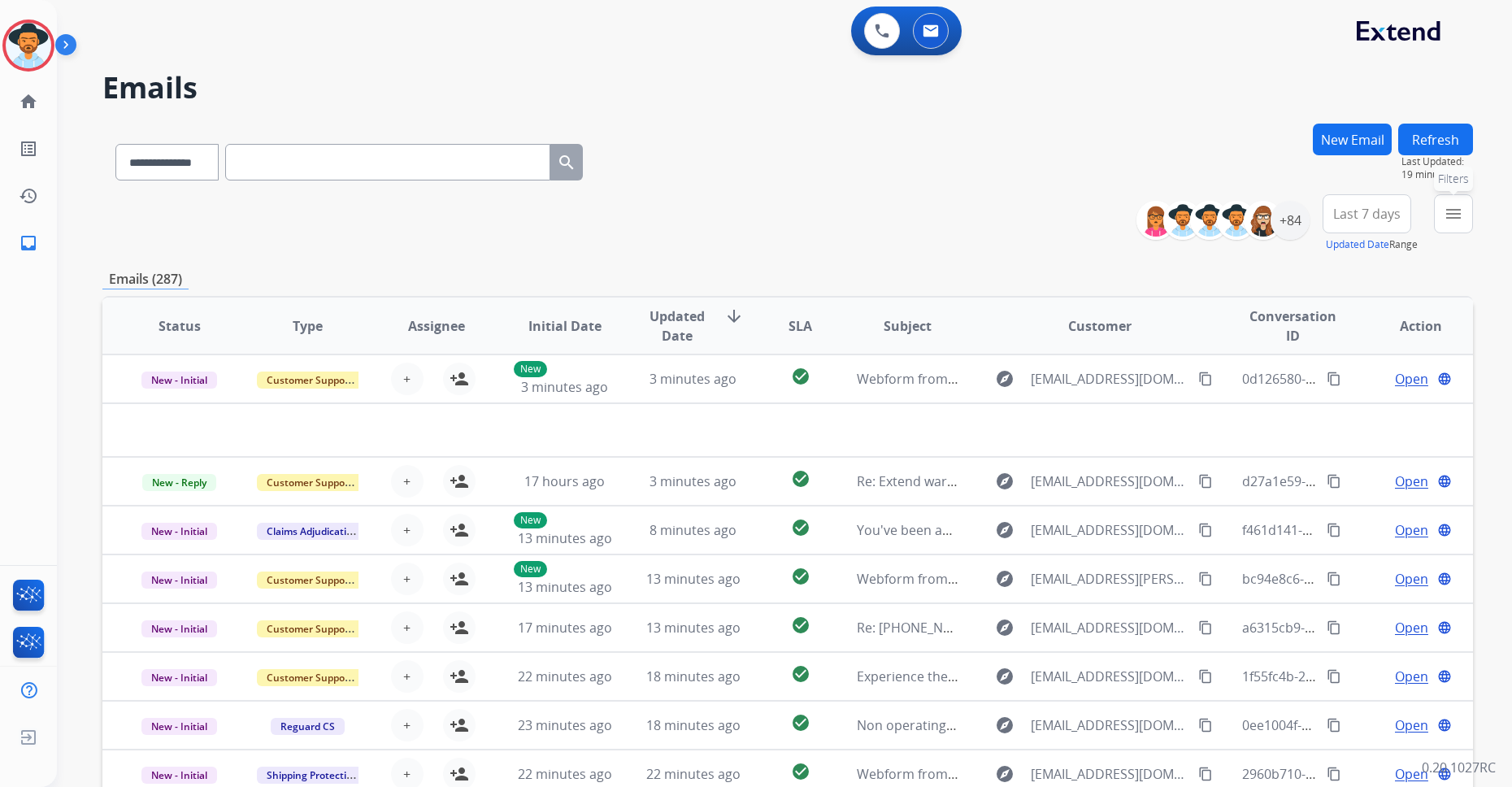
click at [1221, 220] on mat-icon "menu" at bounding box center [1453, 213] width 20 height 20
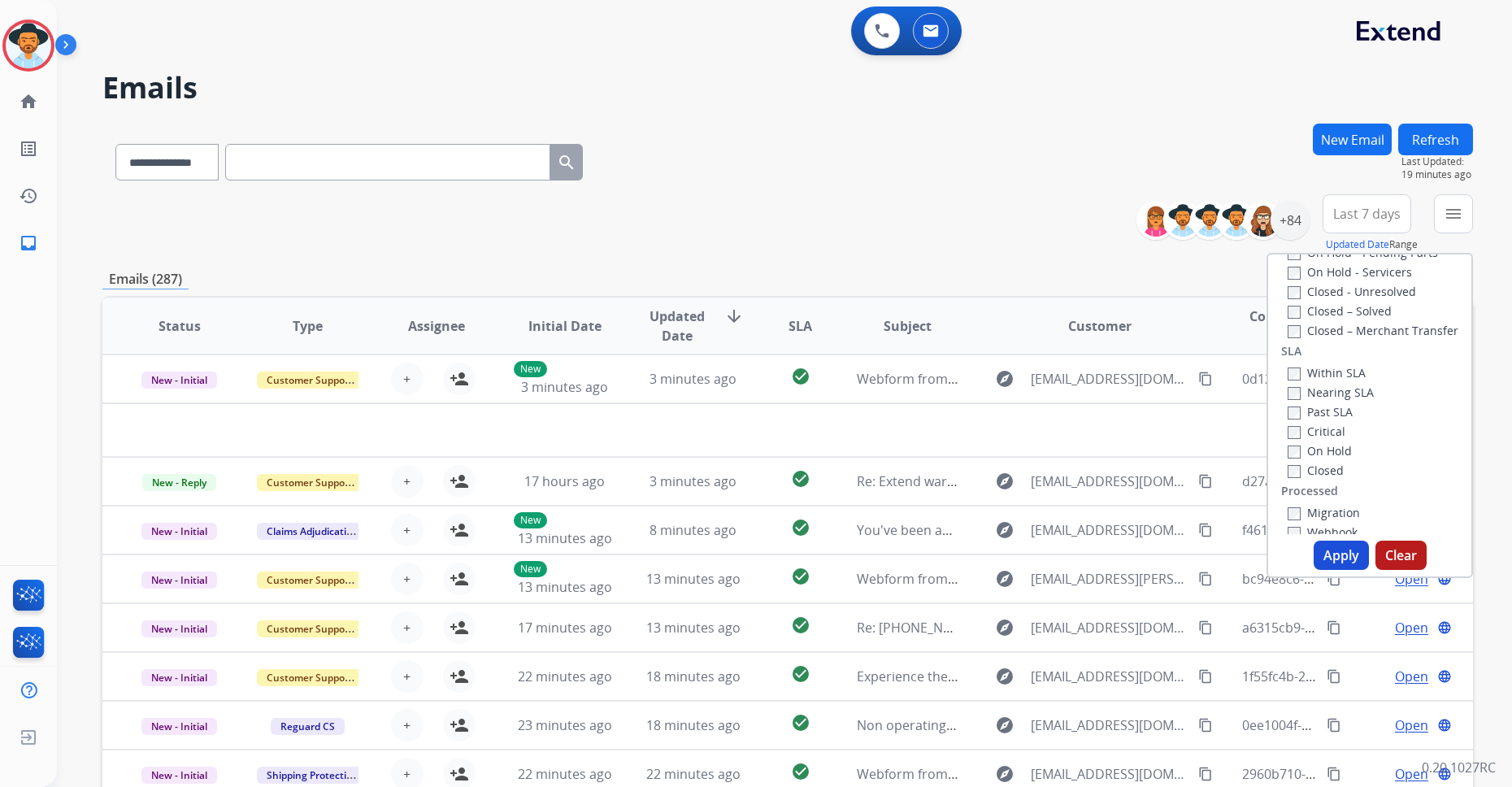
scroll to position [429, 0]
click at [1221, 483] on label "Webhook" at bounding box center [1322, 479] width 70 height 15
click at [1221, 555] on button "Apply" at bounding box center [1341, 555] width 55 height 29
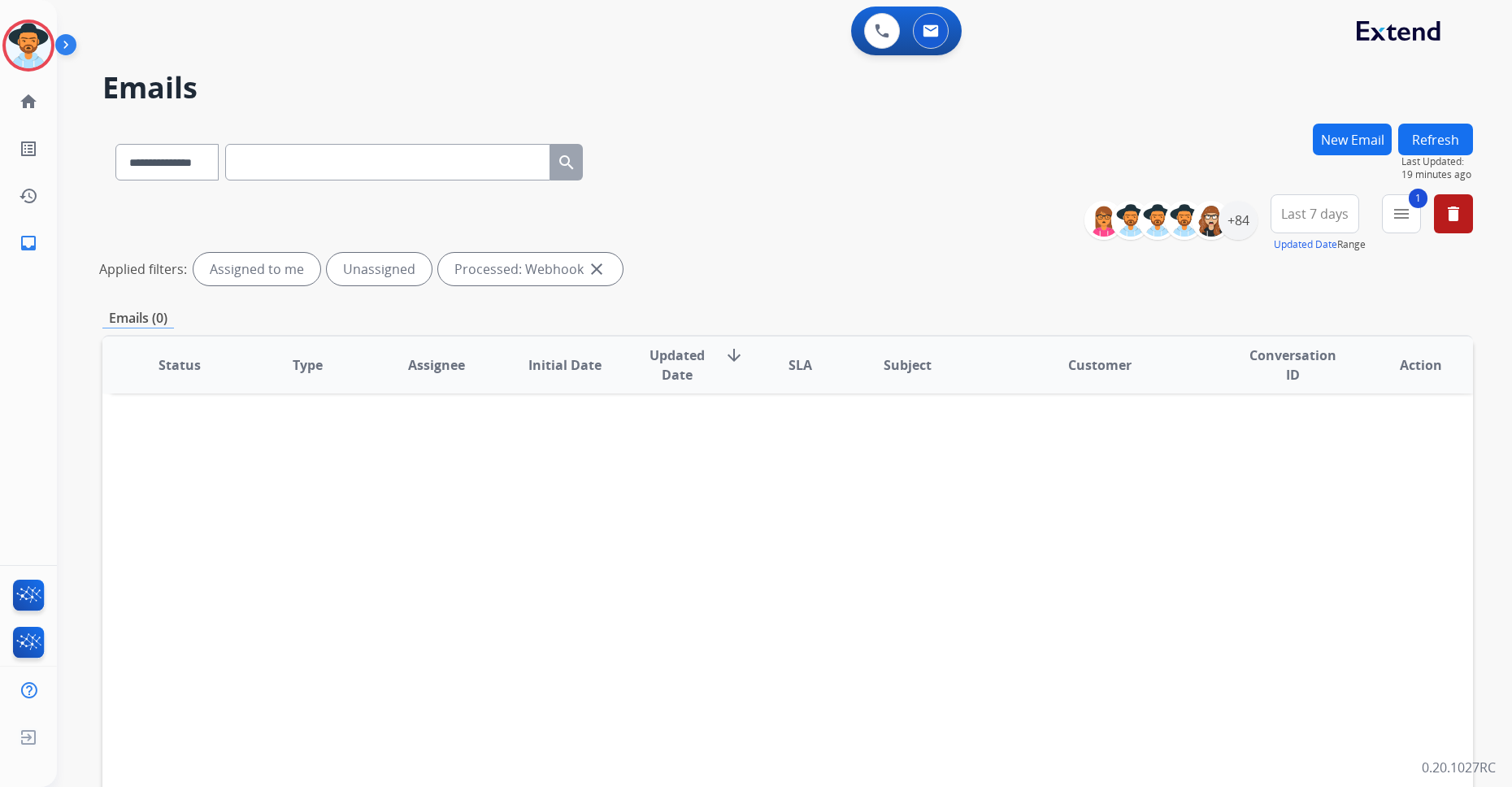
drag, startPoint x: 597, startPoint y: 271, endPoint x: 1114, endPoint y: 249, distance: 517.5
click at [597, 270] on mat-icon "close" at bounding box center [596, 269] width 20 height 20
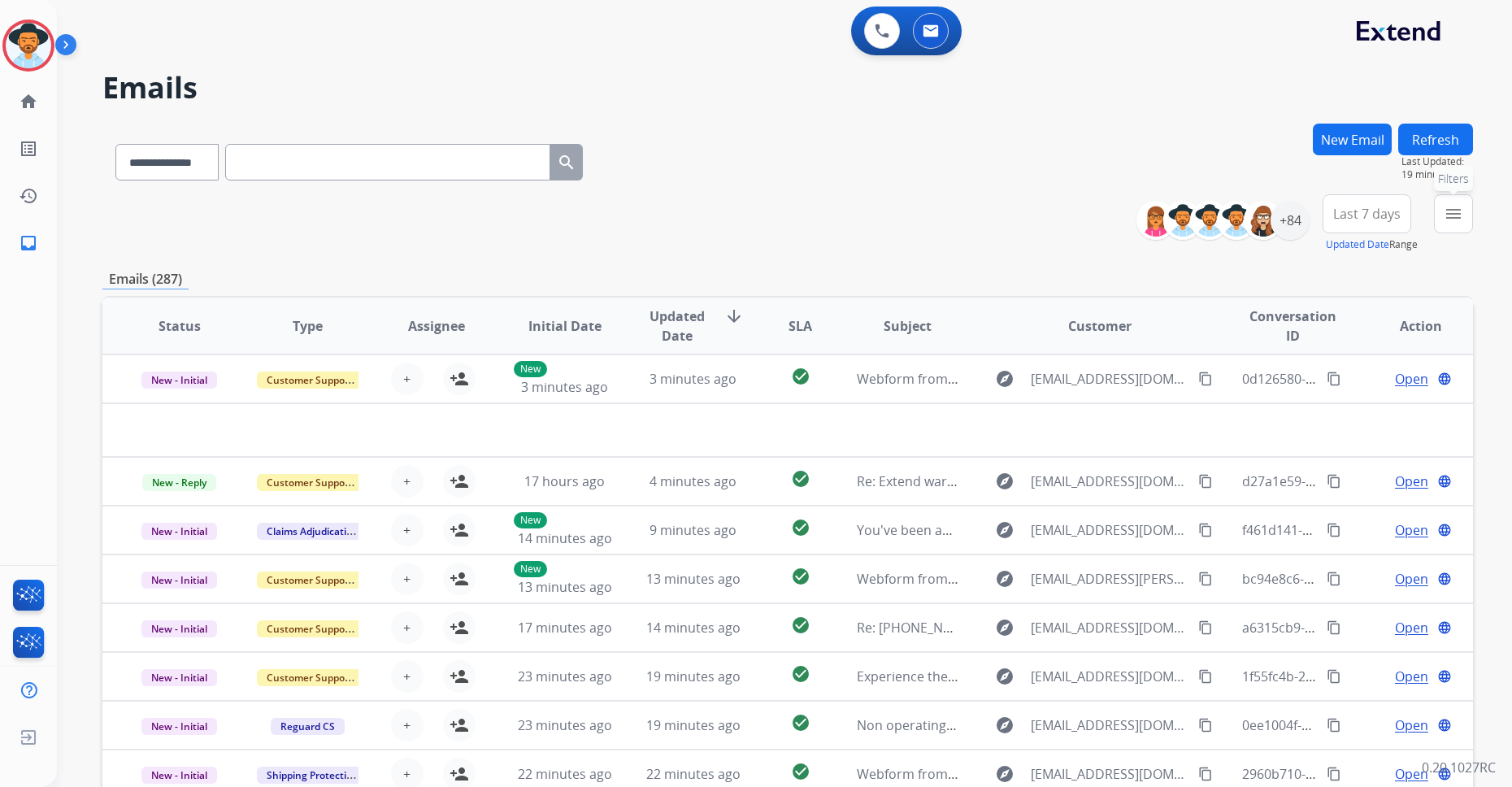
click at [1221, 218] on mat-icon "menu" at bounding box center [1453, 213] width 20 height 20
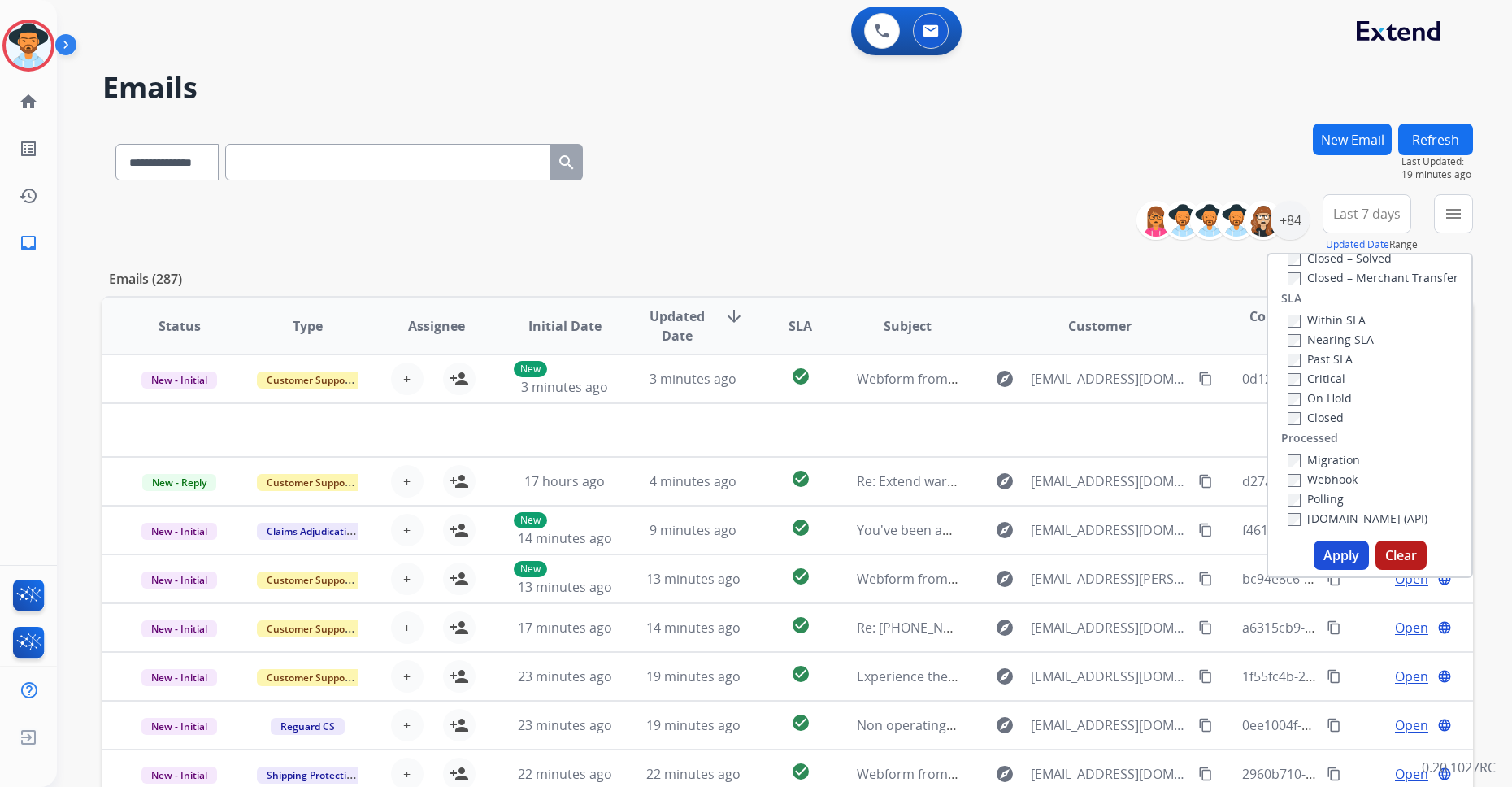
click at [1221, 498] on label "Polling" at bounding box center [1315, 498] width 56 height 15
click at [1221, 555] on button "Apply" at bounding box center [1341, 555] width 55 height 29
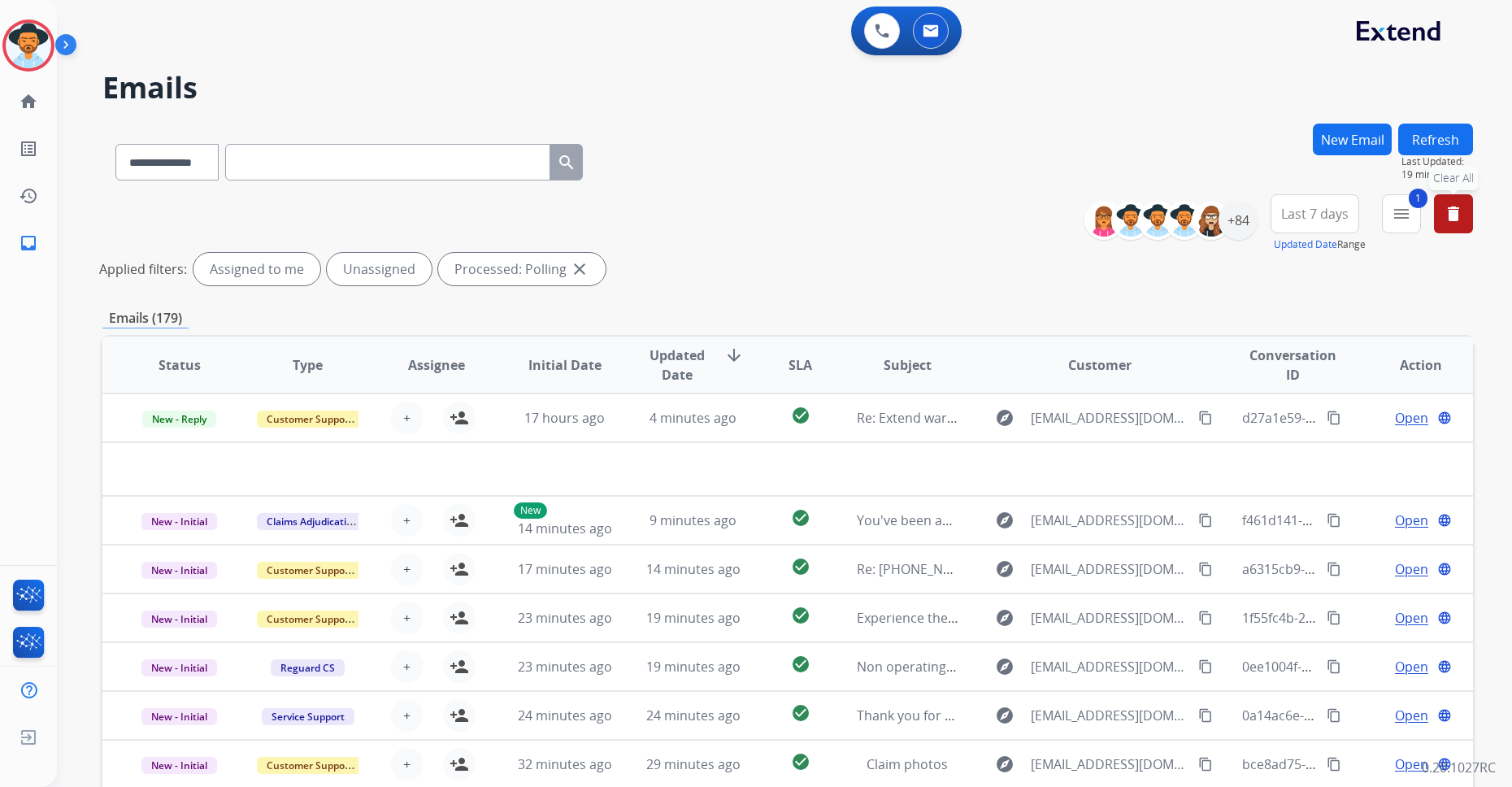
click at [1221, 212] on button "delete Clear All" at bounding box center [1453, 213] width 39 height 39
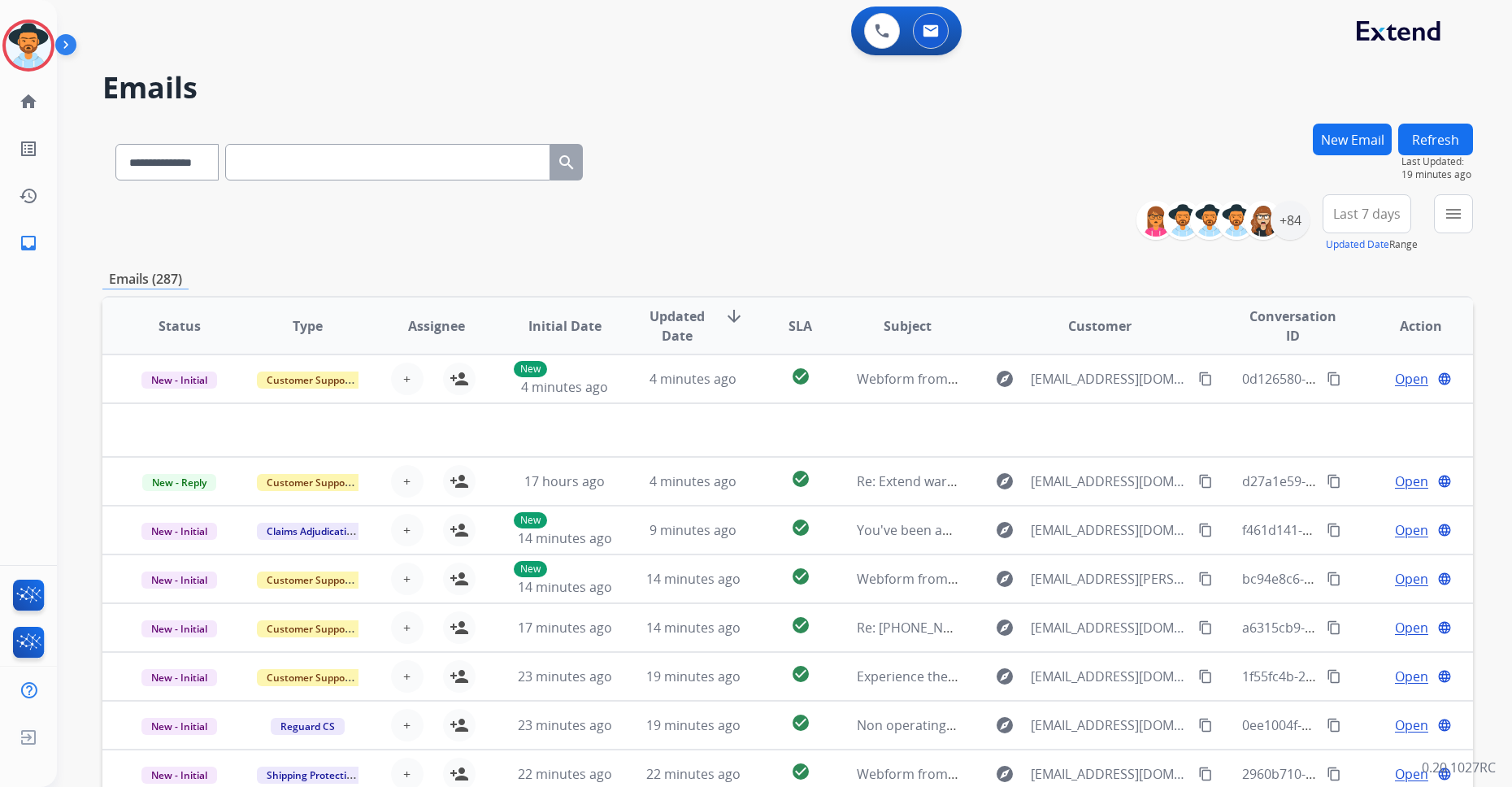
click at [795, 216] on div "**********" at bounding box center [788, 224] width 1371 height 58
click at [315, 161] on input "text" at bounding box center [387, 162] width 325 height 37
paste input "**********"
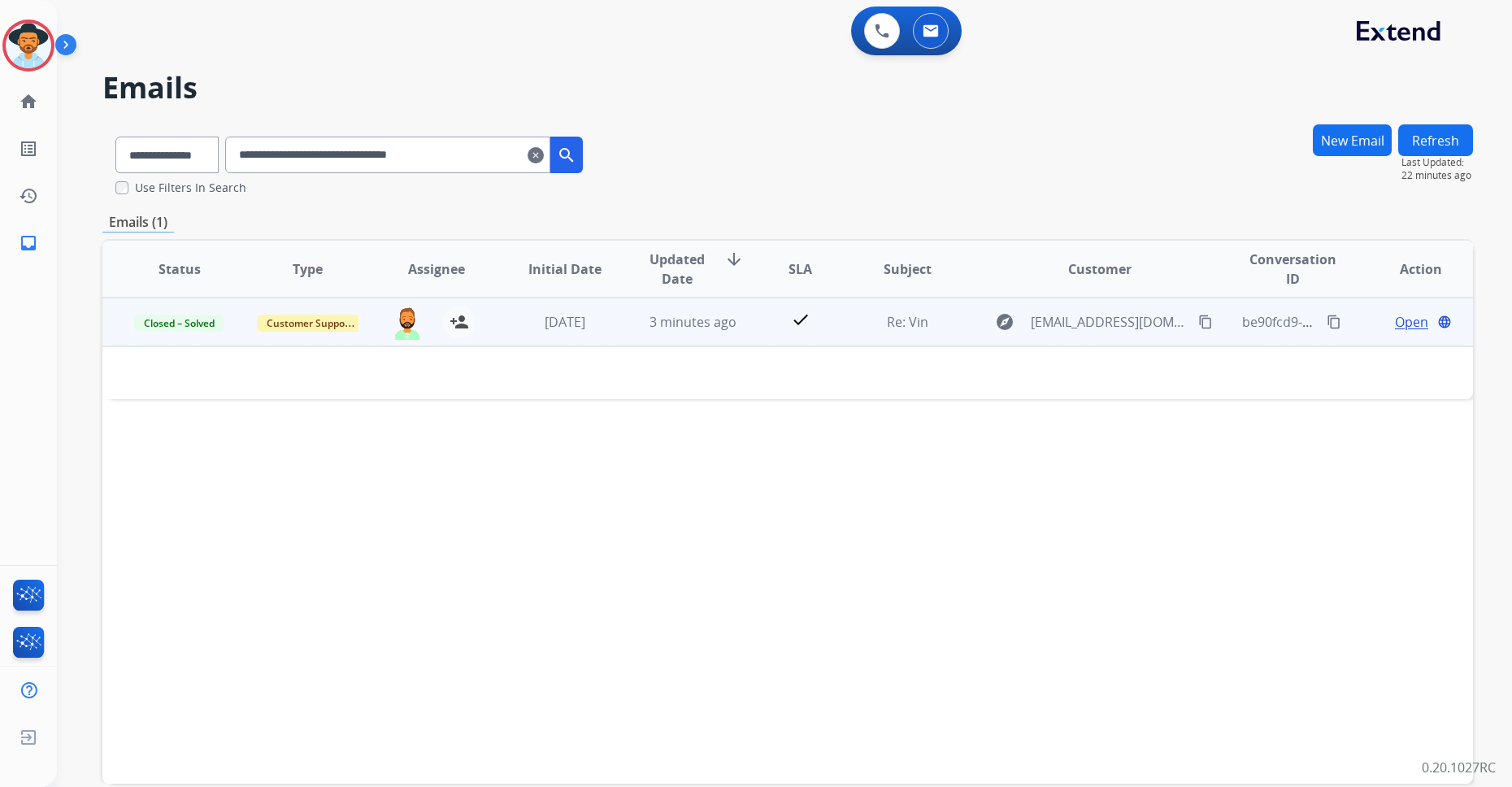
click at [1221, 317] on span "Open" at bounding box center [1410, 322] width 33 height 20
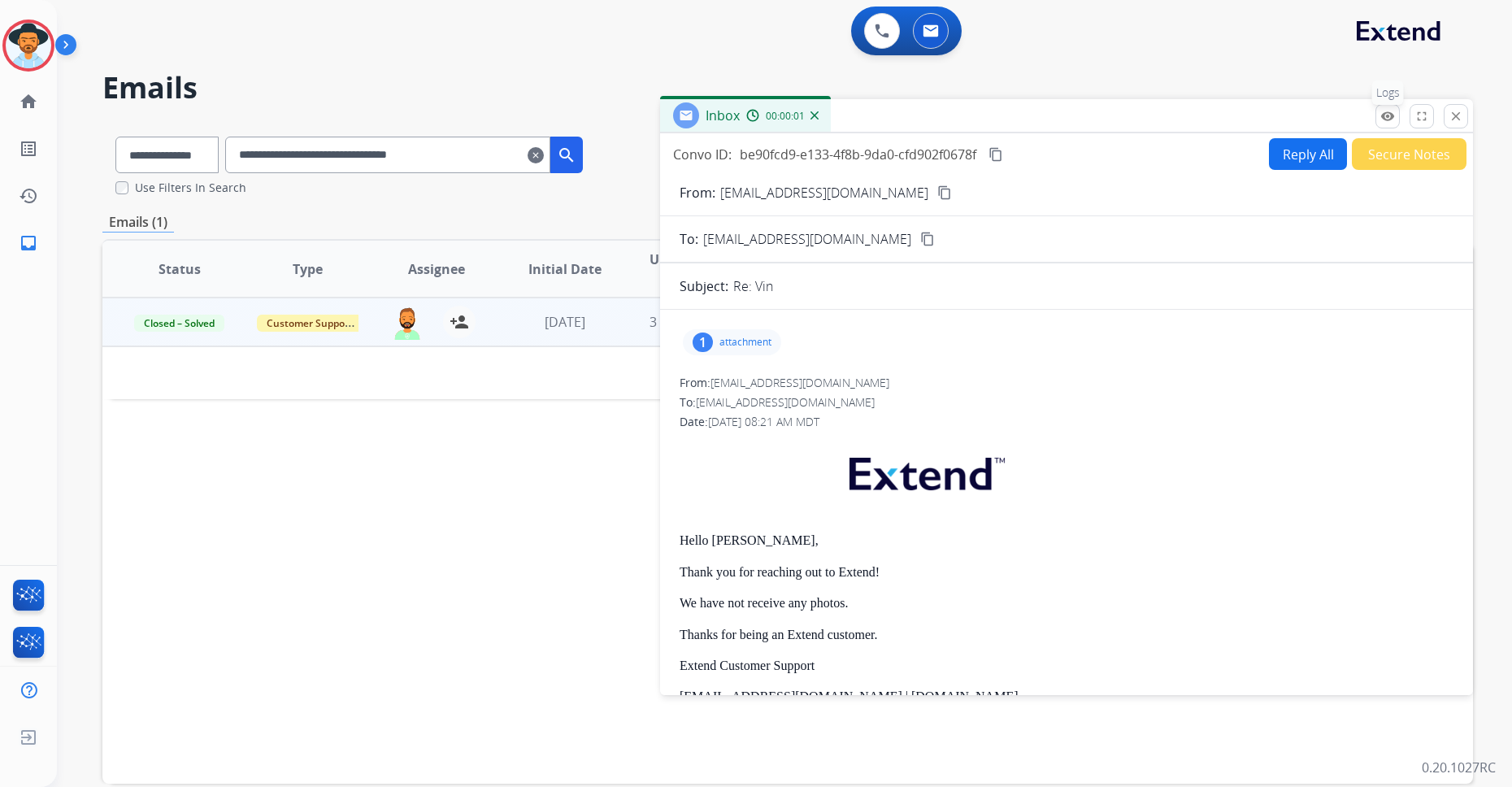
click at [1221, 121] on mat-icon "remove_red_eye" at bounding box center [1388, 117] width 15 height 15
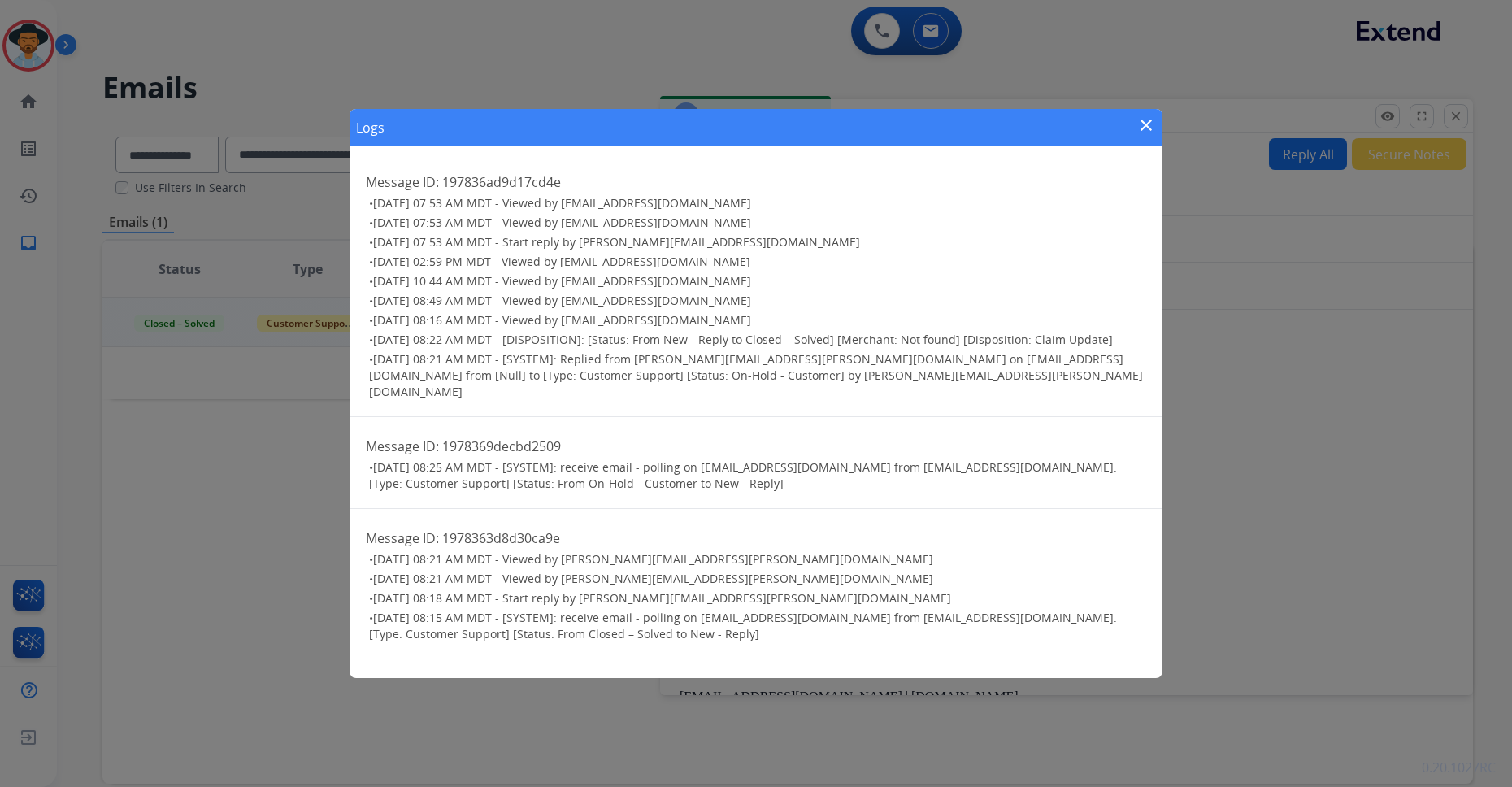
click at [480, 464] on span "[DATE] 08:25 AM MDT - [SYSTEM]: receive email - polling on [EMAIL_ADDRESS][DOMA…" at bounding box center [742, 475] width 748 height 32
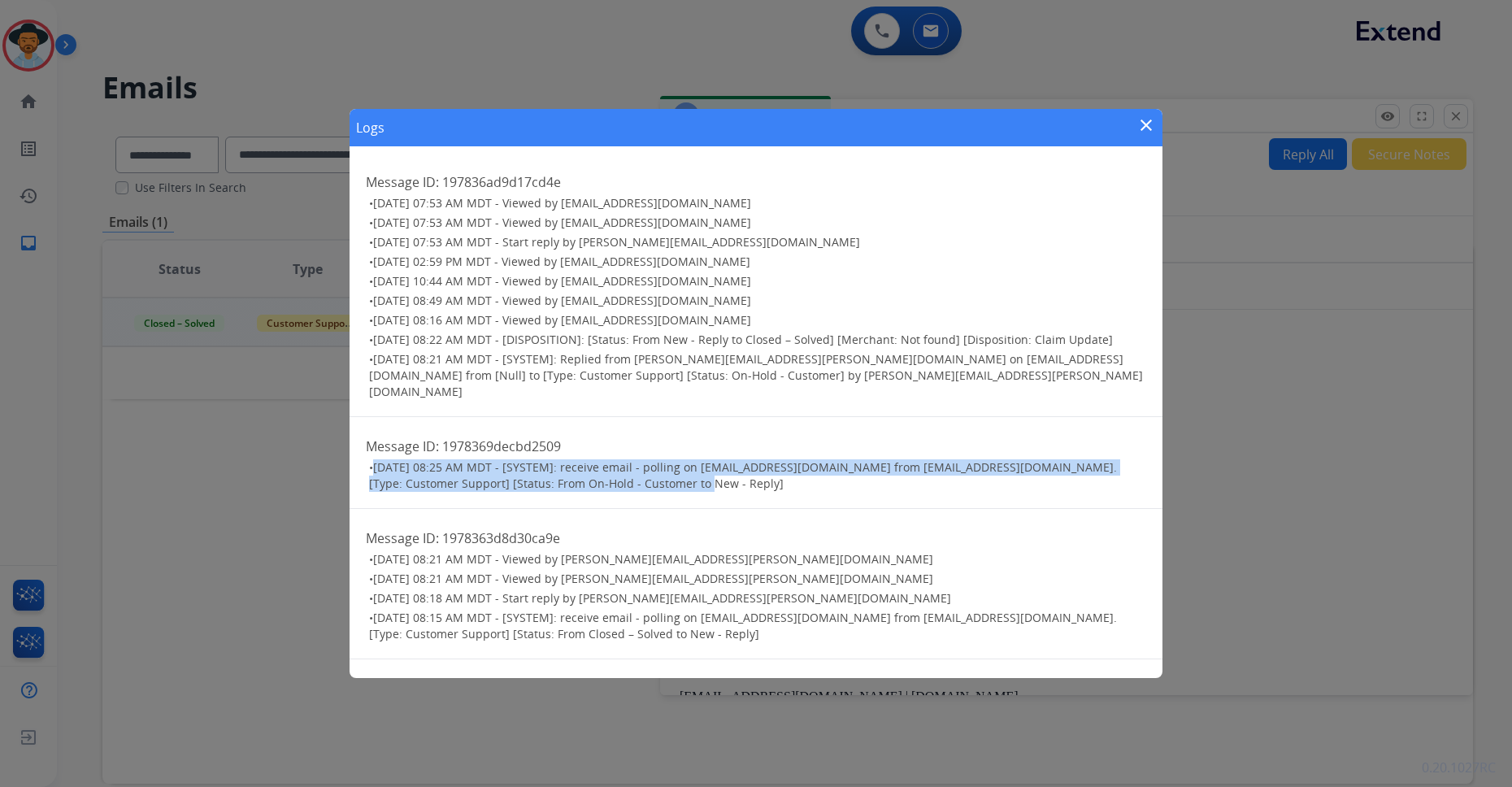
drag, startPoint x: 728, startPoint y: 468, endPoint x: 367, endPoint y: 448, distance: 361.6
click at [367, 459] on ul "• [DATE] 08:25 AM MDT - [SYSTEM]: receive email - polling on [EMAIL_ADDRESS][DO…" at bounding box center [756, 475] width 780 height 33
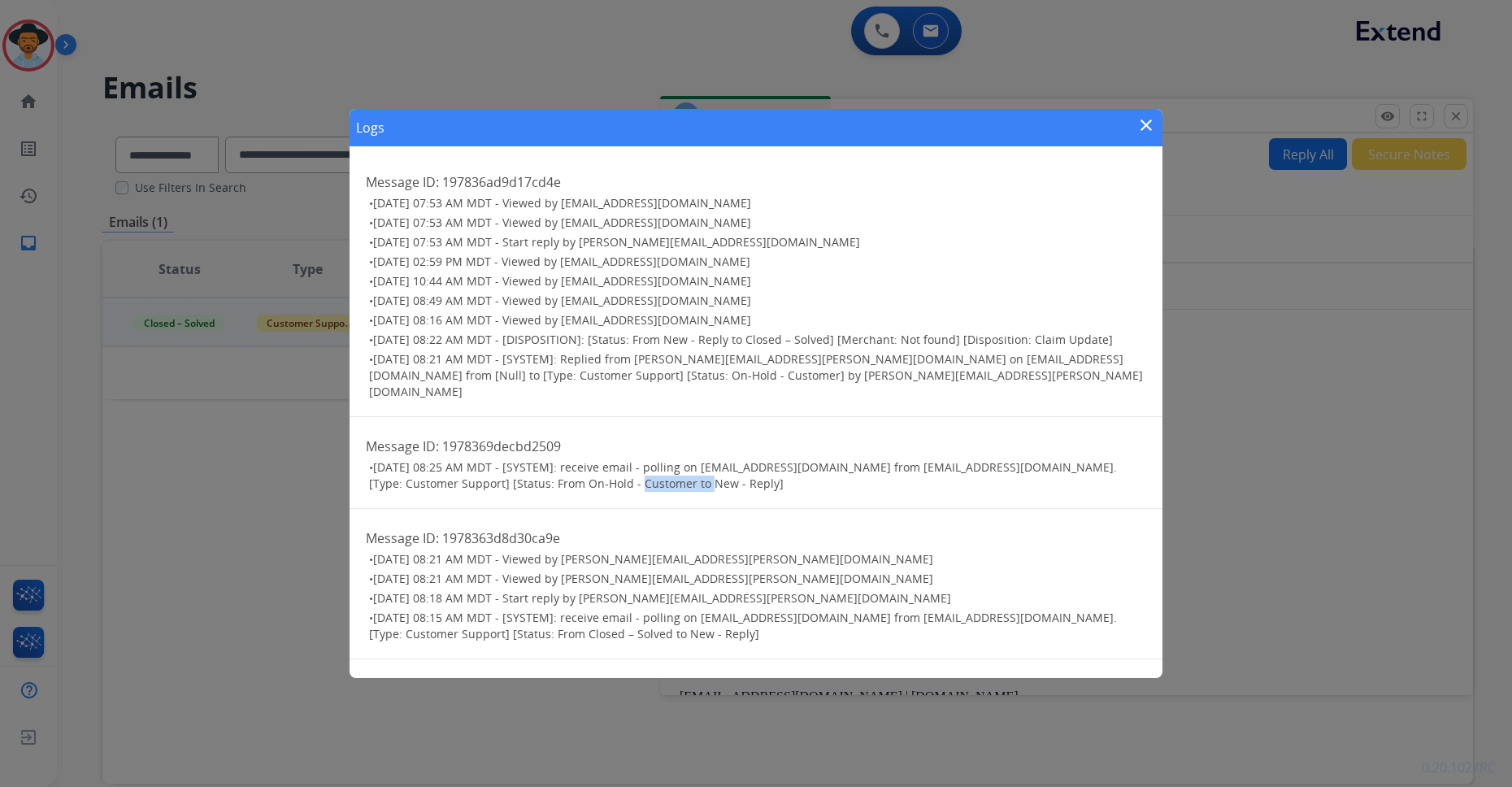
drag, startPoint x: 618, startPoint y: 467, endPoint x: 708, endPoint y: 480, distance: 90.9
click at [708, 480] on div "Message ID: 1978369decbd2509 • [DATE] 08:25 AM MDT - [SYSTEM]: receive email - …" at bounding box center [756, 463] width 812 height 92
drag, startPoint x: 639, startPoint y: 452, endPoint x: 779, endPoint y: 450, distance: 140.0
click at [779, 459] on span "[DATE] 08:25 AM MDT - [SYSTEM]: receive email - polling on [EMAIL_ADDRESS][DOMA…" at bounding box center [742, 475] width 748 height 32
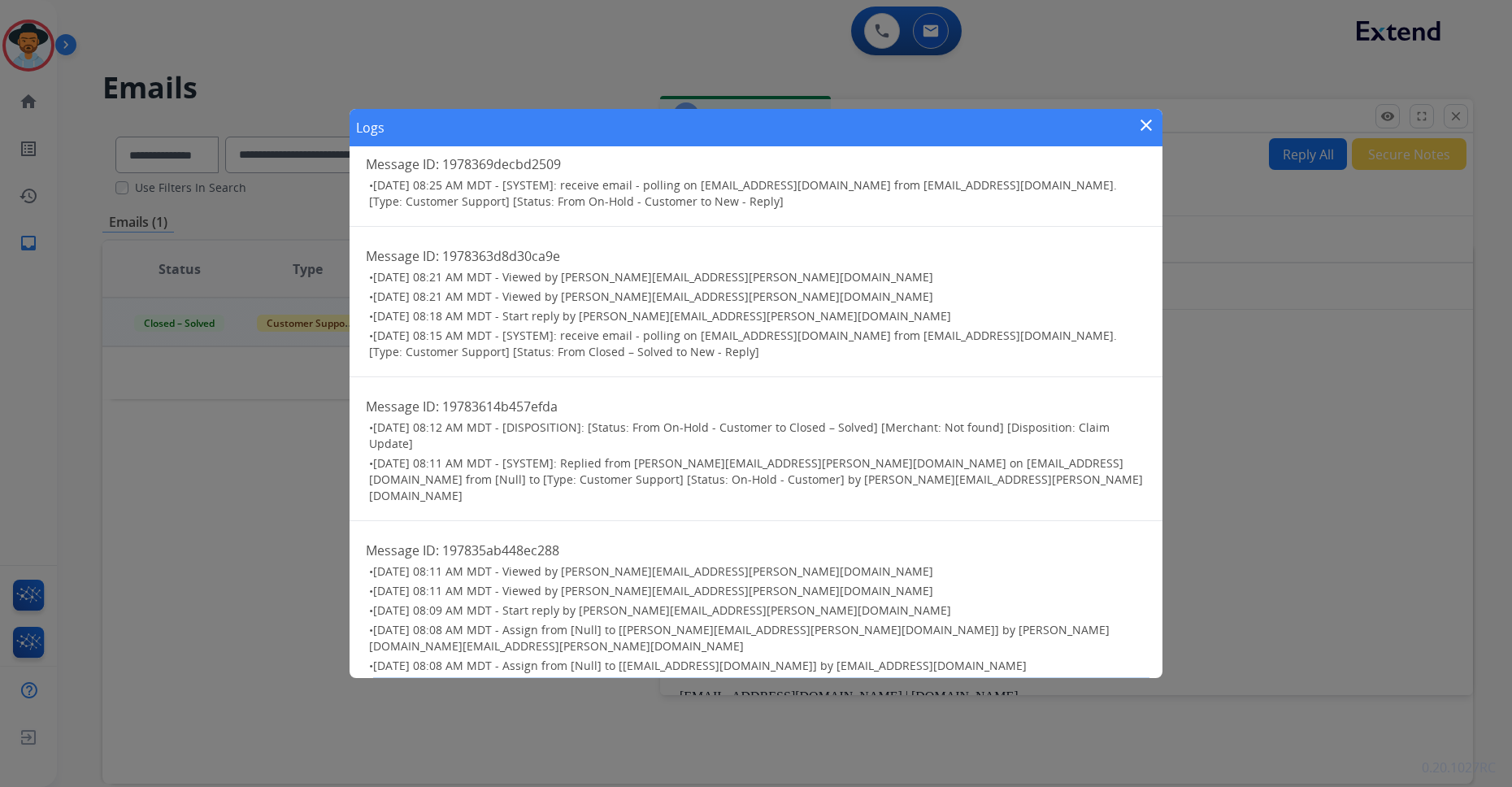
drag, startPoint x: 591, startPoint y: 657, endPoint x: 348, endPoint y: 634, distance: 244.1
click at [348, 634] on div "Logs close Message ID: 197836ad9d17cd4e • [DATE] 07:53 AM MDT - Viewed by [EMAI…" at bounding box center [756, 393] width 1512 height 787
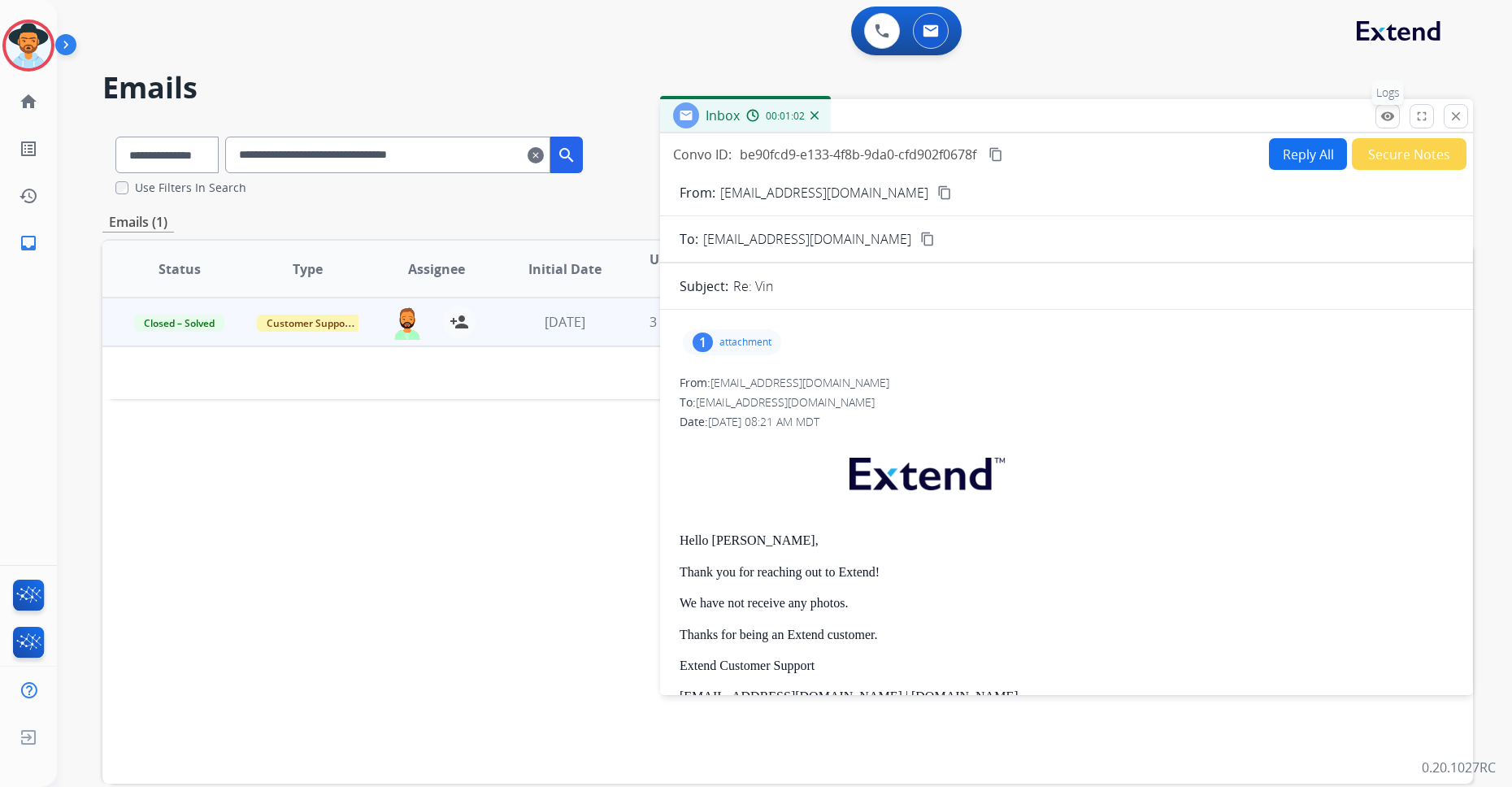
click at [1221, 117] on mat-icon "remove_red_eye" at bounding box center [1388, 117] width 15 height 15
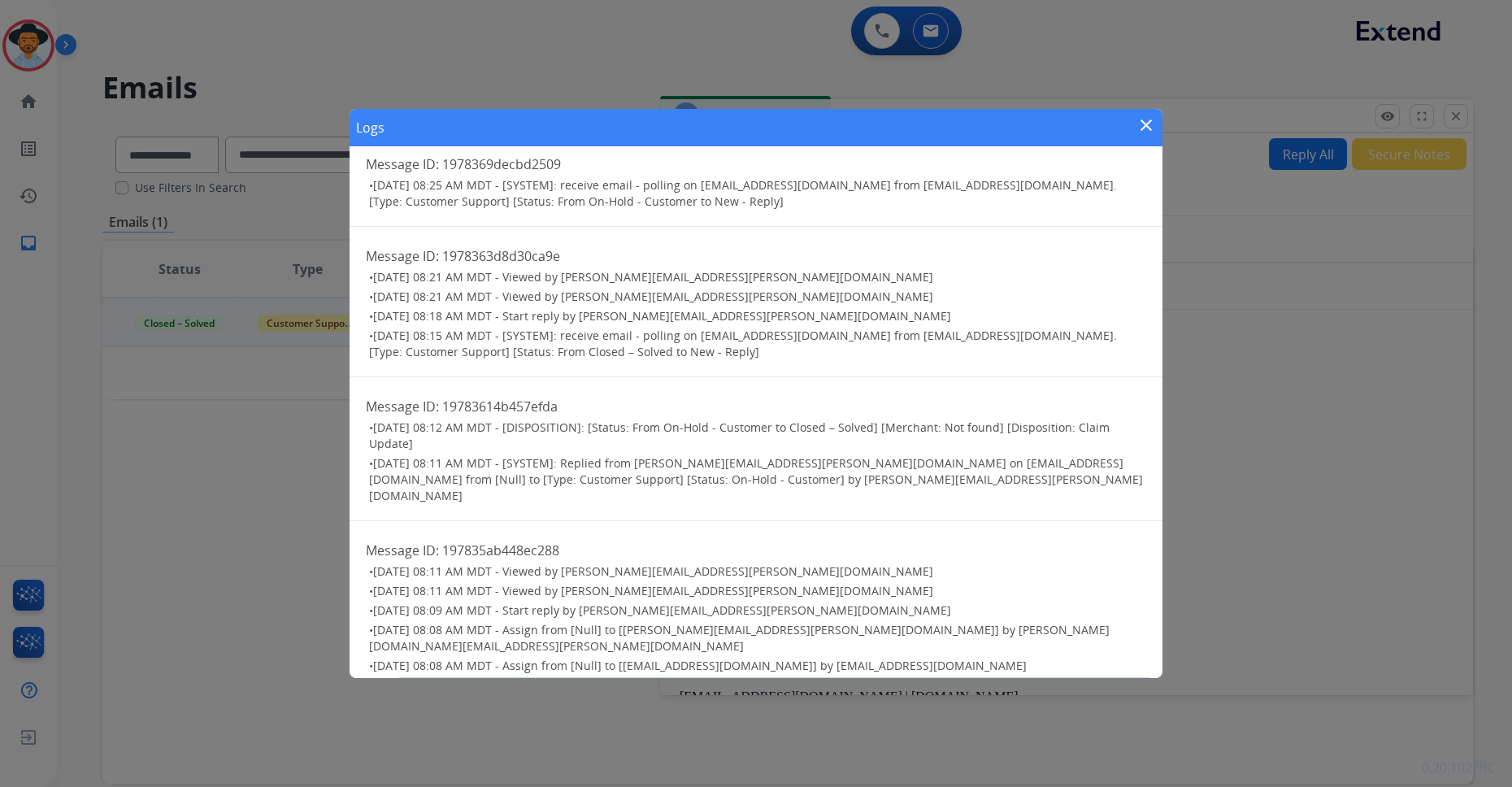
drag, startPoint x: 399, startPoint y: 637, endPoint x: 628, endPoint y: 658, distance: 230.0
click at [627, 635] on h3 "• [DATE] 08:05 AM MDT - [SYSTEM]: receive email - polling on [EMAIL_ADDRESS][DO…" at bounding box center [757, 693] width 777 height 33
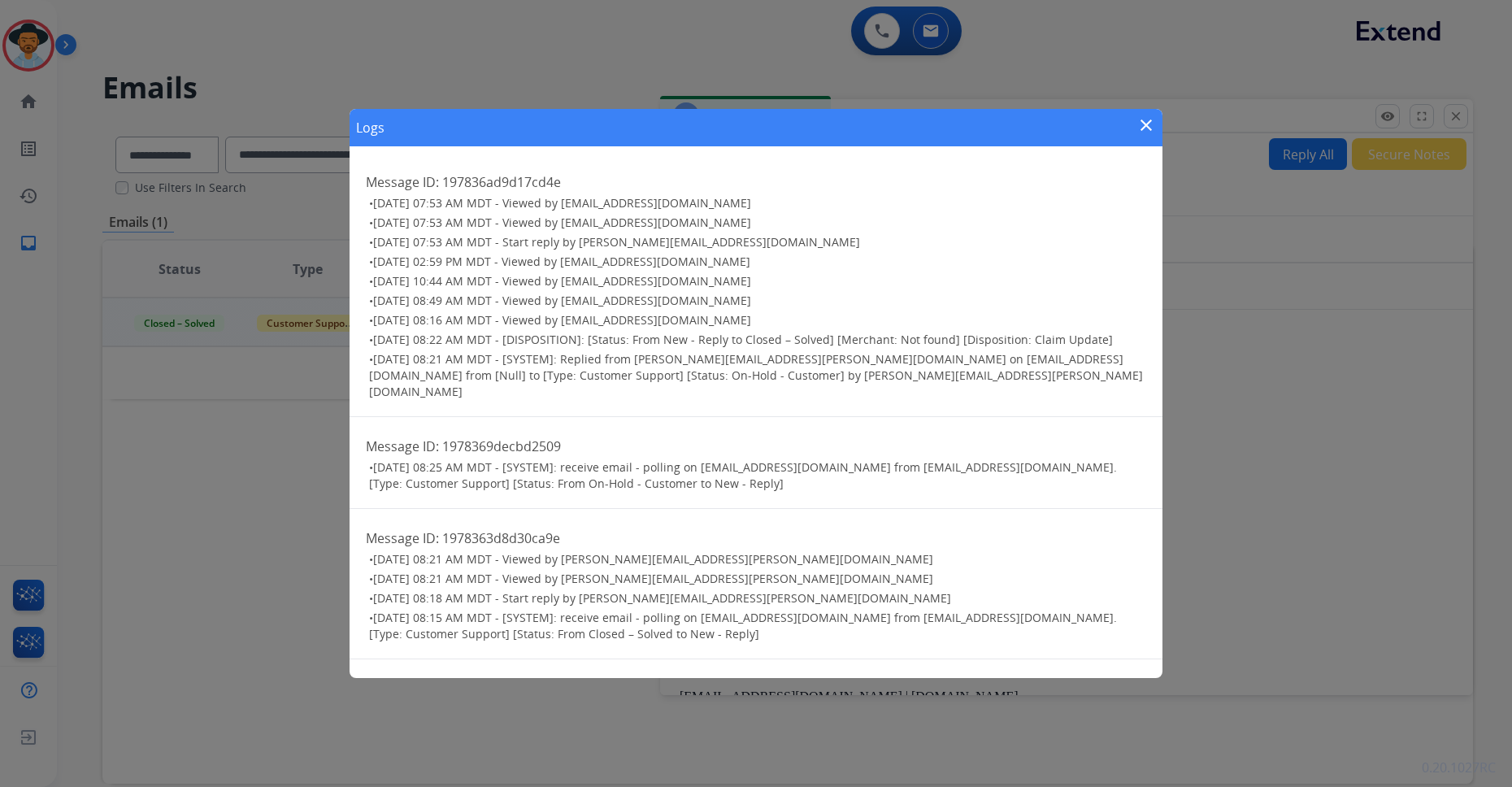
scroll to position [26, 0]
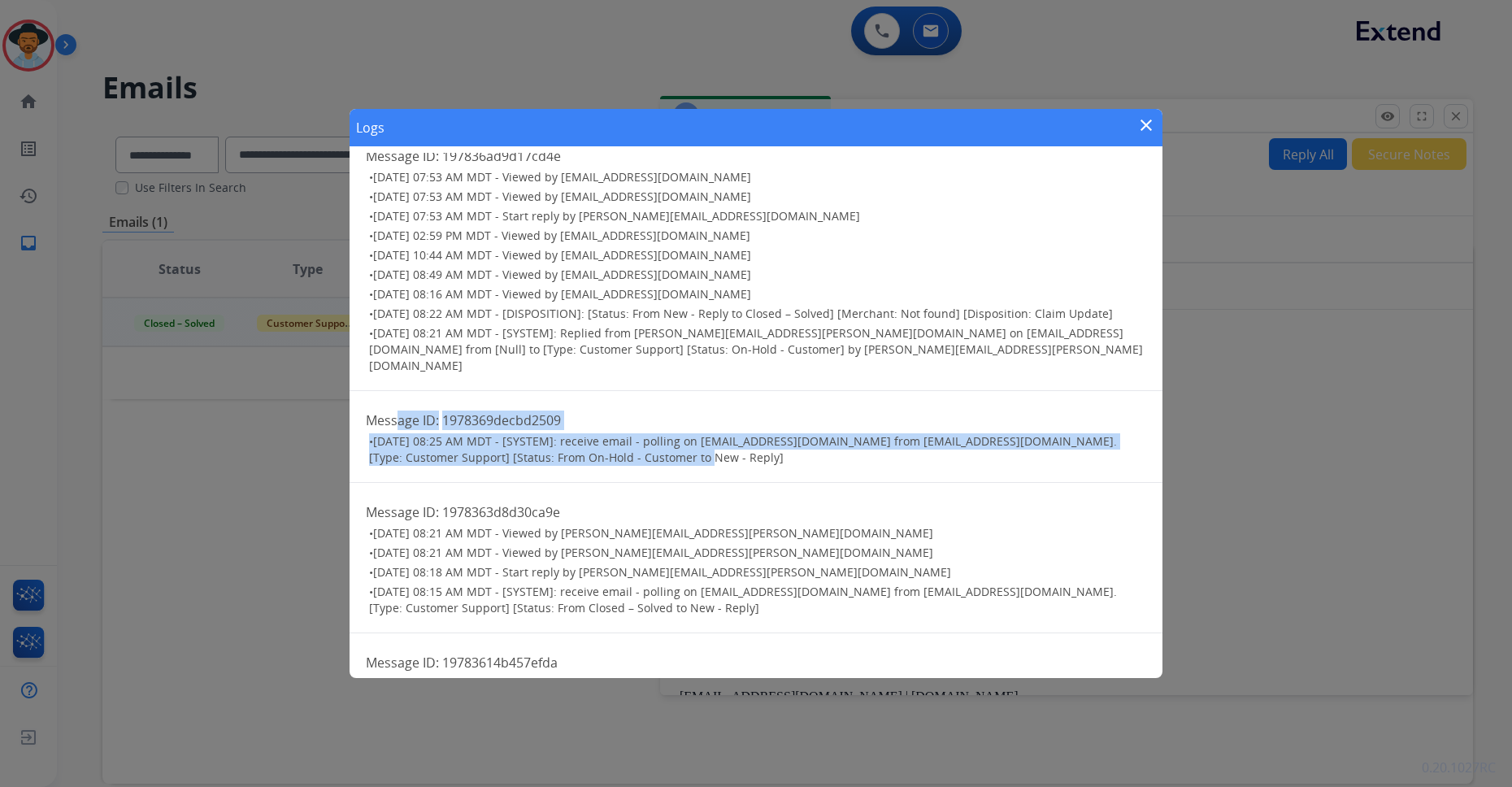
drag, startPoint x: 680, startPoint y: 443, endPoint x: 402, endPoint y: 399, distance: 281.5
click at [394, 395] on div "Message ID: 1978369decbd2509 • [DATE] 08:25 AM MDT - [SYSTEM]: receive email - …" at bounding box center [756, 437] width 812 height 92
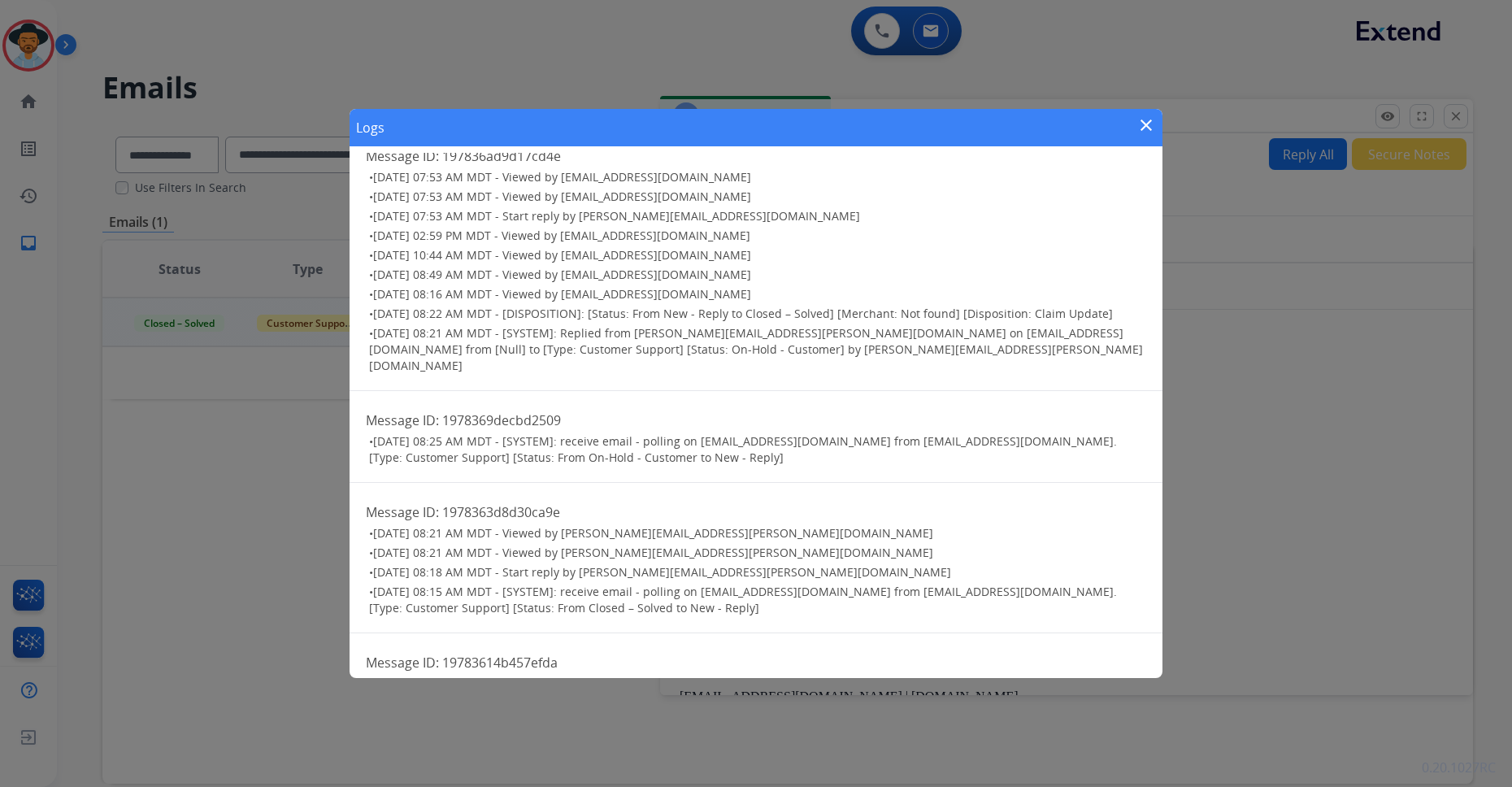
click at [1157, 123] on div "Logs close" at bounding box center [756, 128] width 812 height 38
drag, startPoint x: 1147, startPoint y: 127, endPoint x: 1250, endPoint y: 134, distance: 103.2
click at [1145, 127] on mat-icon "close" at bounding box center [1146, 125] width 20 height 20
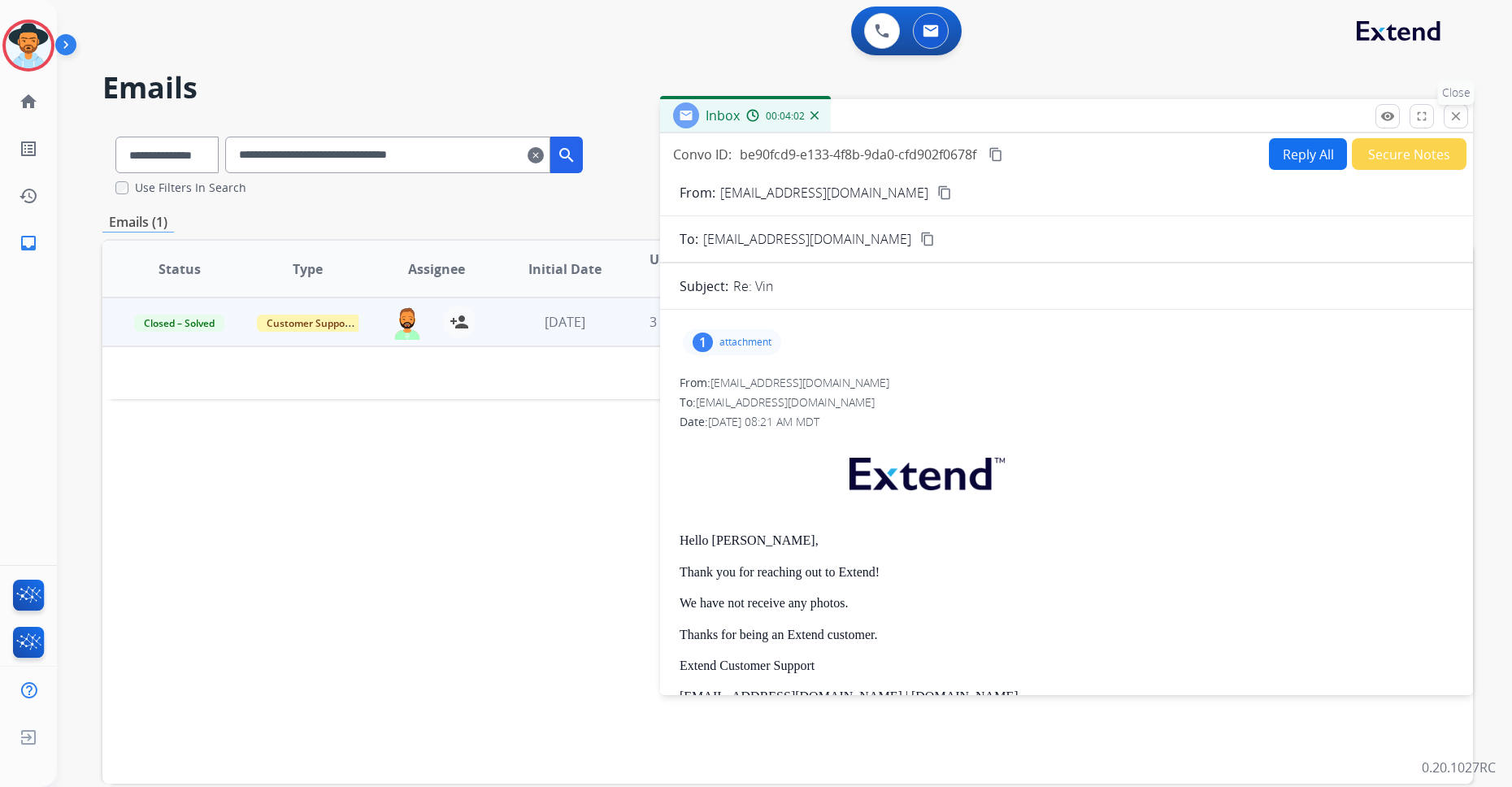
click at [1221, 117] on button "close Close" at bounding box center [1456, 117] width 24 height 24
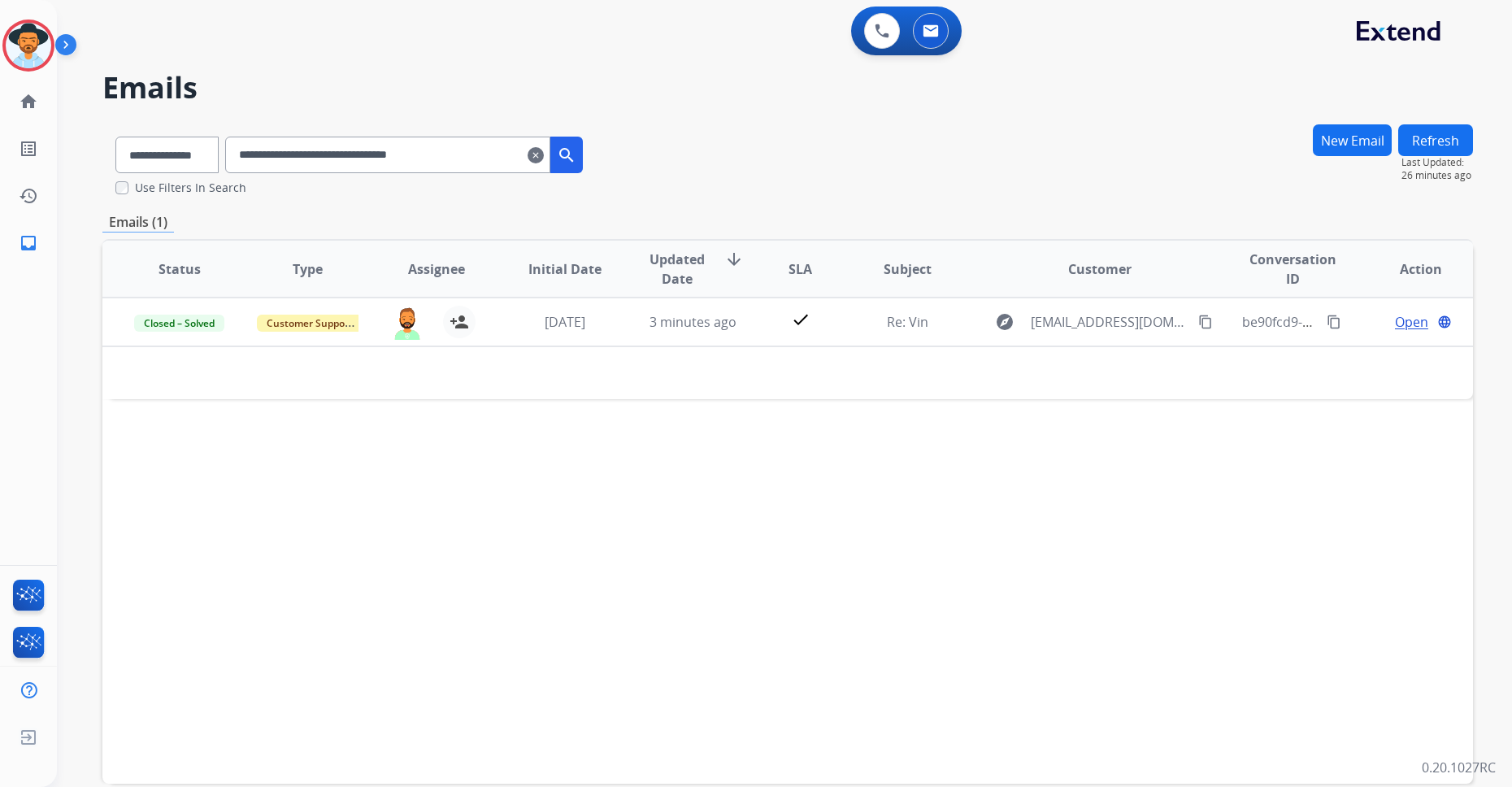
drag, startPoint x: 493, startPoint y: 159, endPoint x: 125, endPoint y: 149, distance: 368.1
click at [125, 149] on div "**********" at bounding box center [349, 151] width 494 height 56
paste input "text"
type input "**********"
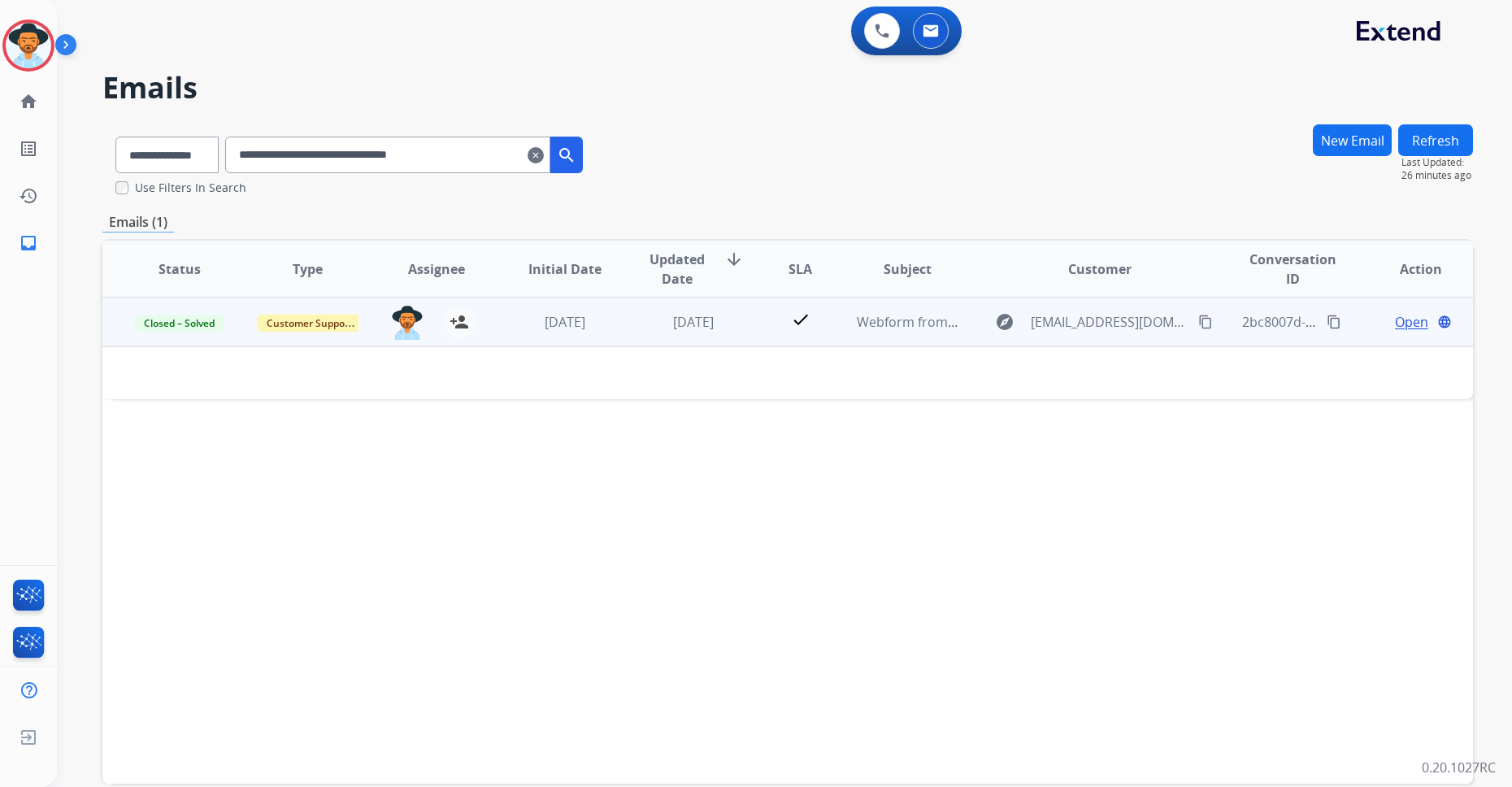
click at [1221, 328] on div "Open language" at bounding box center [1422, 322] width 102 height 20
click at [1221, 323] on span "Open" at bounding box center [1410, 323] width 33 height 20
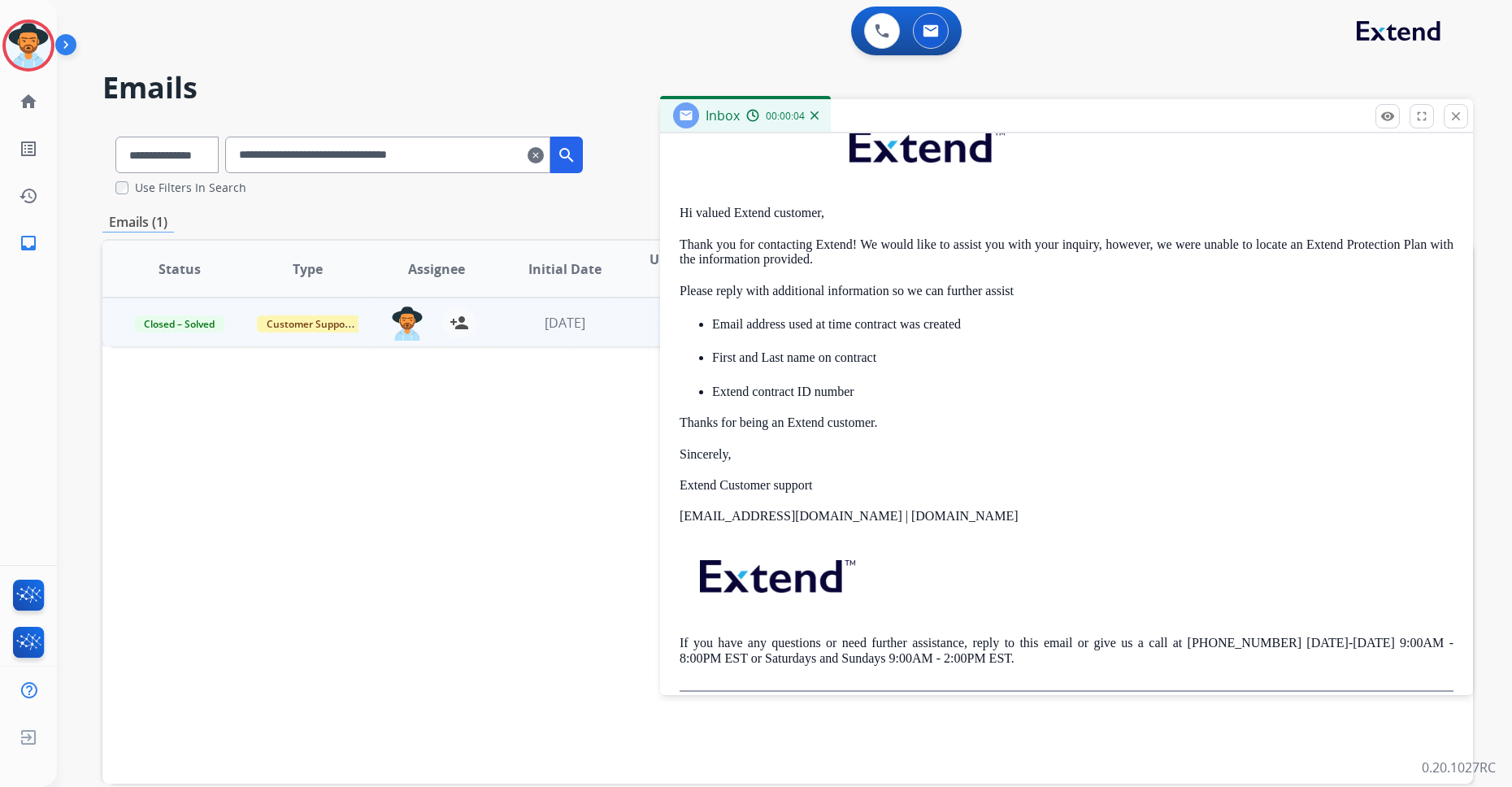
scroll to position [514, 0]
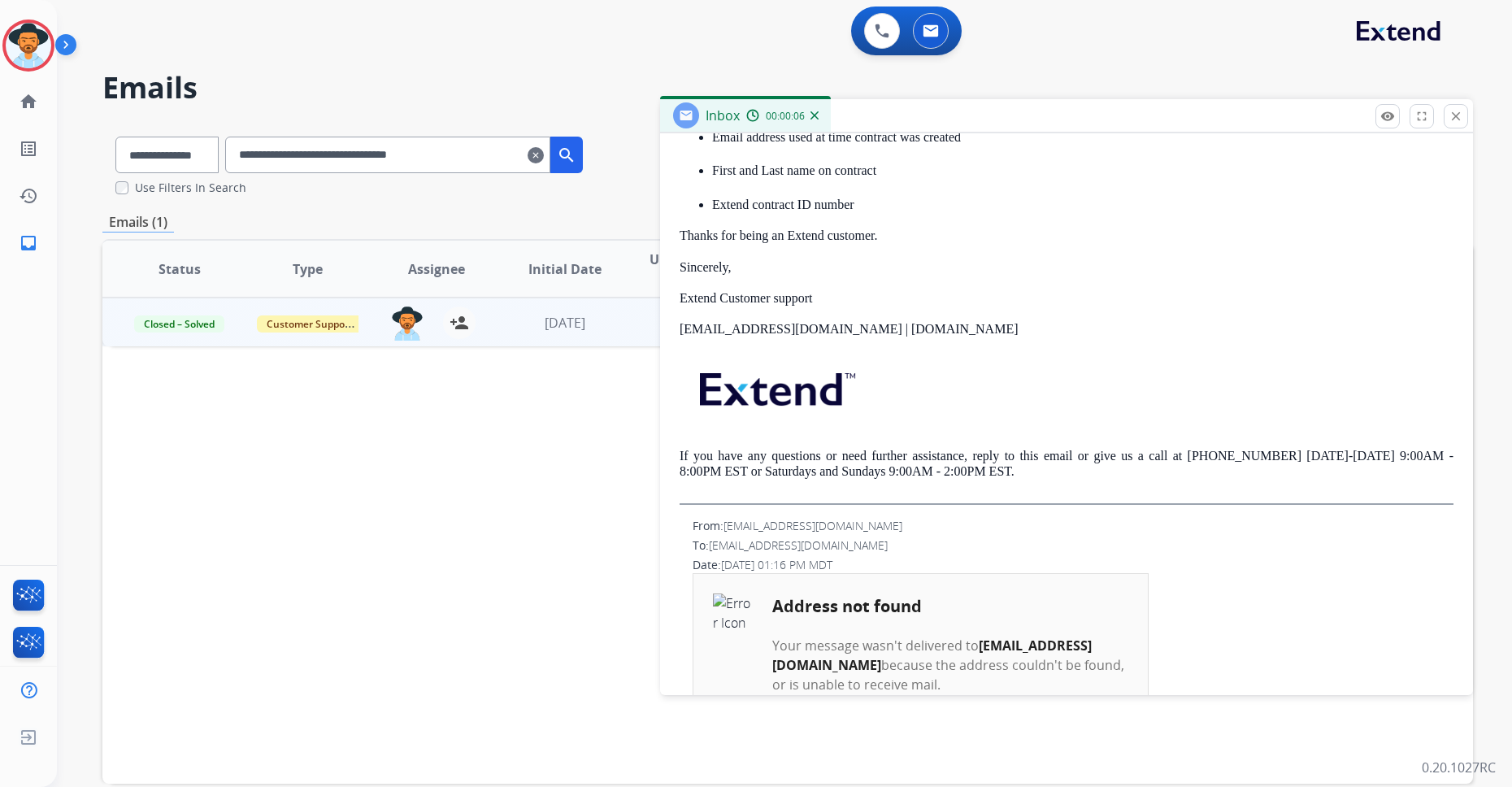
drag, startPoint x: 727, startPoint y: 527, endPoint x: 870, endPoint y: 555, distance: 145.7
click at [870, 555] on div "From: [EMAIL_ADDRESS][DOMAIN_NAME] To: [EMAIL_ADDRESS][DOMAIN_NAME] Date: [DATE…" at bounding box center [1066, 683] width 774 height 329
drag, startPoint x: 812, startPoint y: 555, endPoint x: 675, endPoint y: 529, distance: 139.4
click at [675, 529] on div "2 attachments From: [EMAIL_ADDRESS][DOMAIN_NAME] To: [EMAIL_ADDRESS][DOMAIN_NAM…" at bounding box center [1066, 378] width 812 height 1140
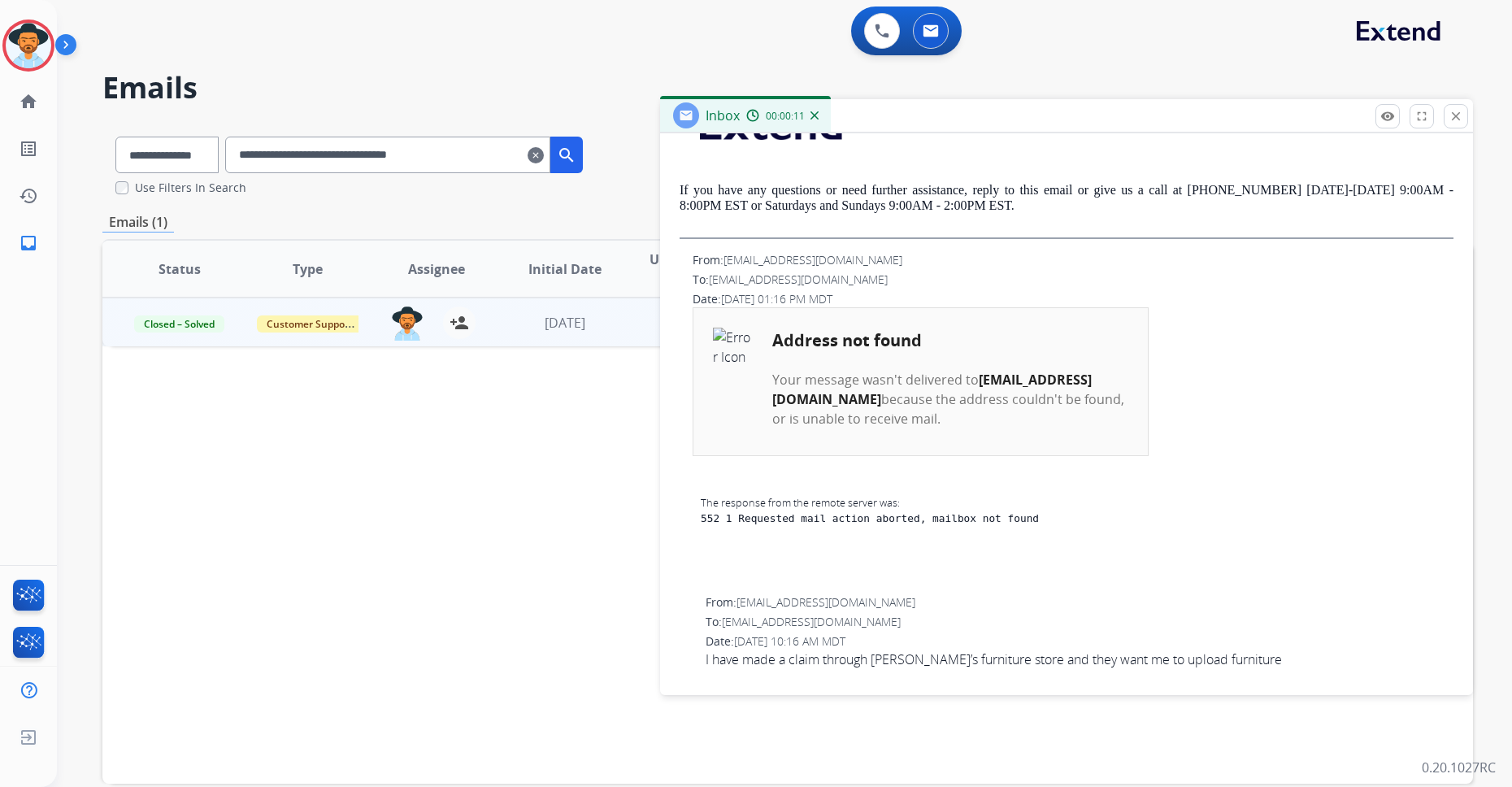
scroll to position [81, 0]
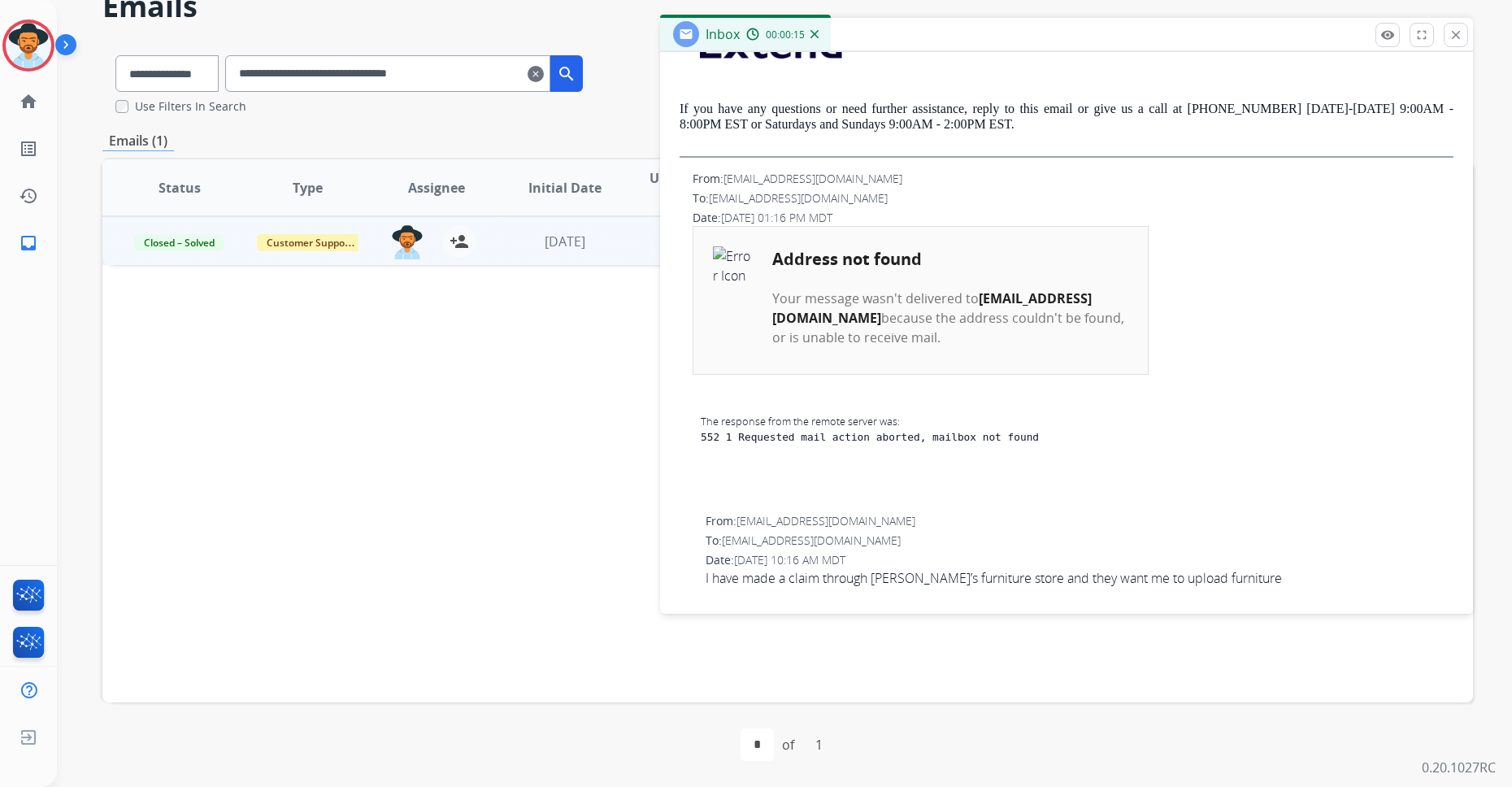
click at [717, 516] on div "From: [EMAIL_ADDRESS][DOMAIN_NAME]" at bounding box center [1079, 520] width 748 height 16
drag, startPoint x: 714, startPoint y: 521, endPoint x: 1048, endPoint y: 590, distance: 341.1
click at [1048, 590] on div "From: [EMAIL_ADDRESS][DOMAIN_NAME] To: [EMAIL_ADDRESS][DOMAIN_NAME] Date: [DATE…" at bounding box center [1066, 56] width 774 height 1088
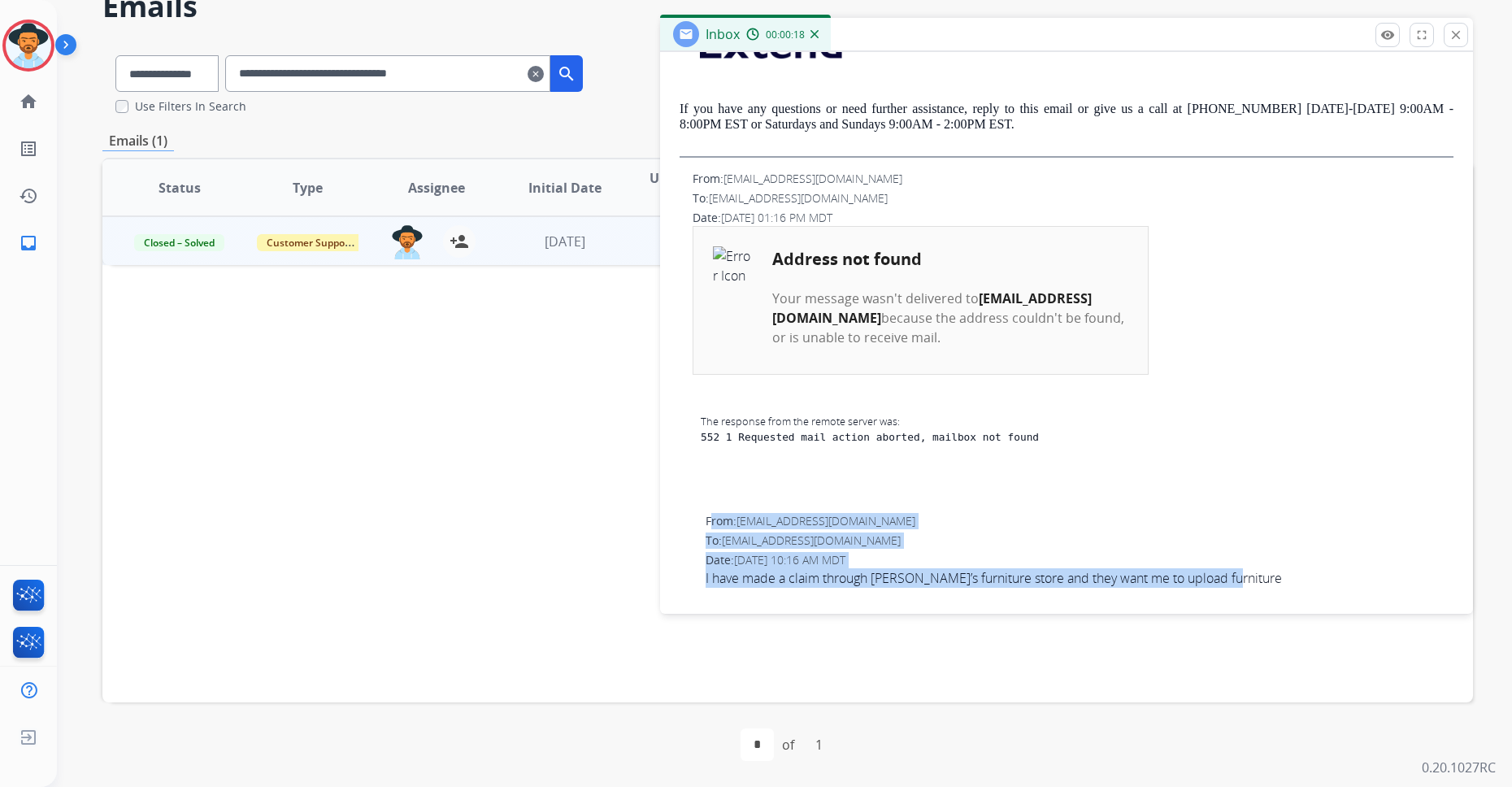
drag, startPoint x: 1176, startPoint y: 576, endPoint x: 678, endPoint y: 519, distance: 501.3
click at [678, 519] on div "2 attachments From: [EMAIL_ADDRESS][DOMAIN_NAME] To: [EMAIL_ADDRESS][DOMAIN_NAM…" at bounding box center [1066, 31] width 812 height 1140
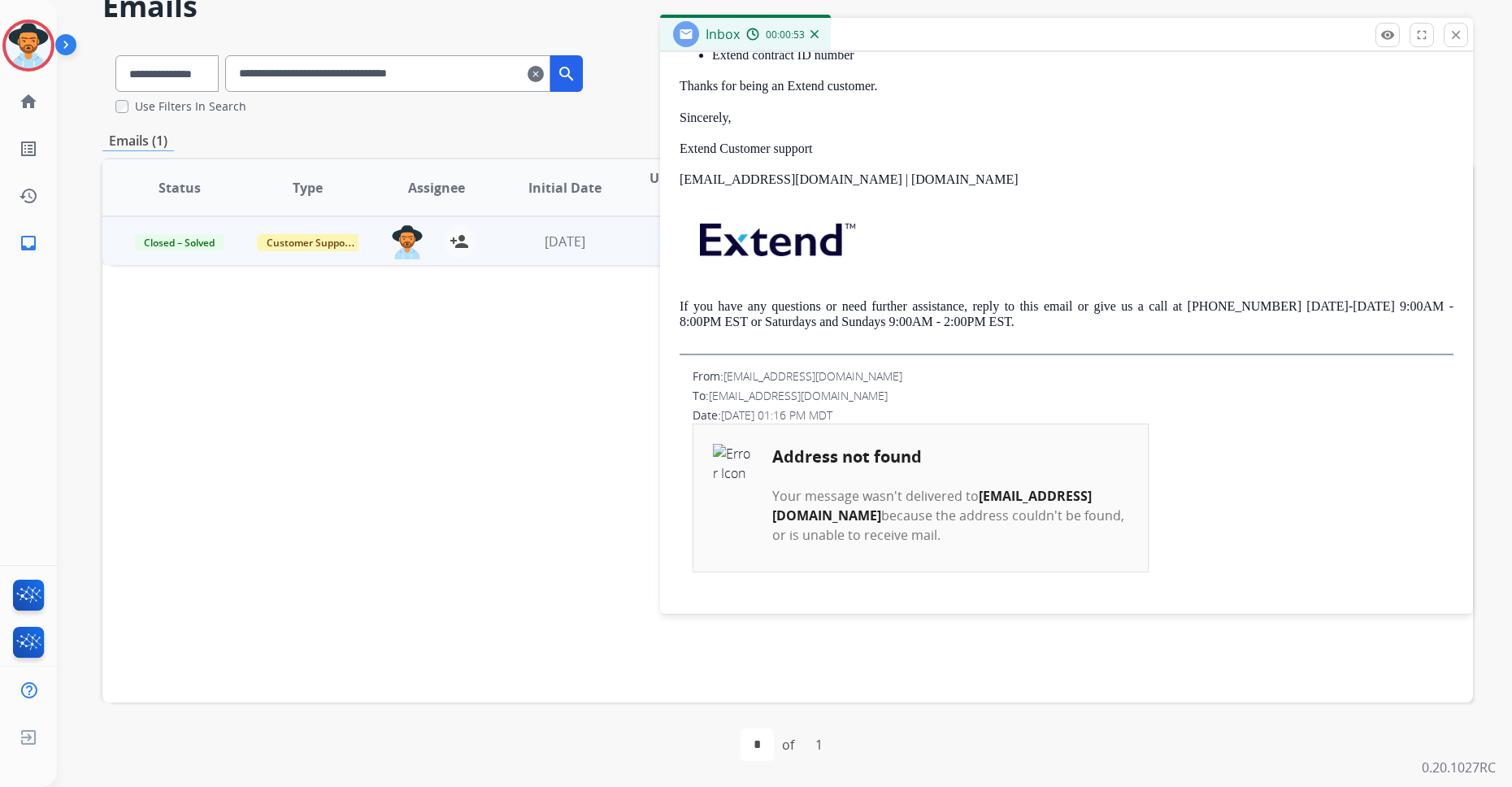
scroll to position [588, 0]
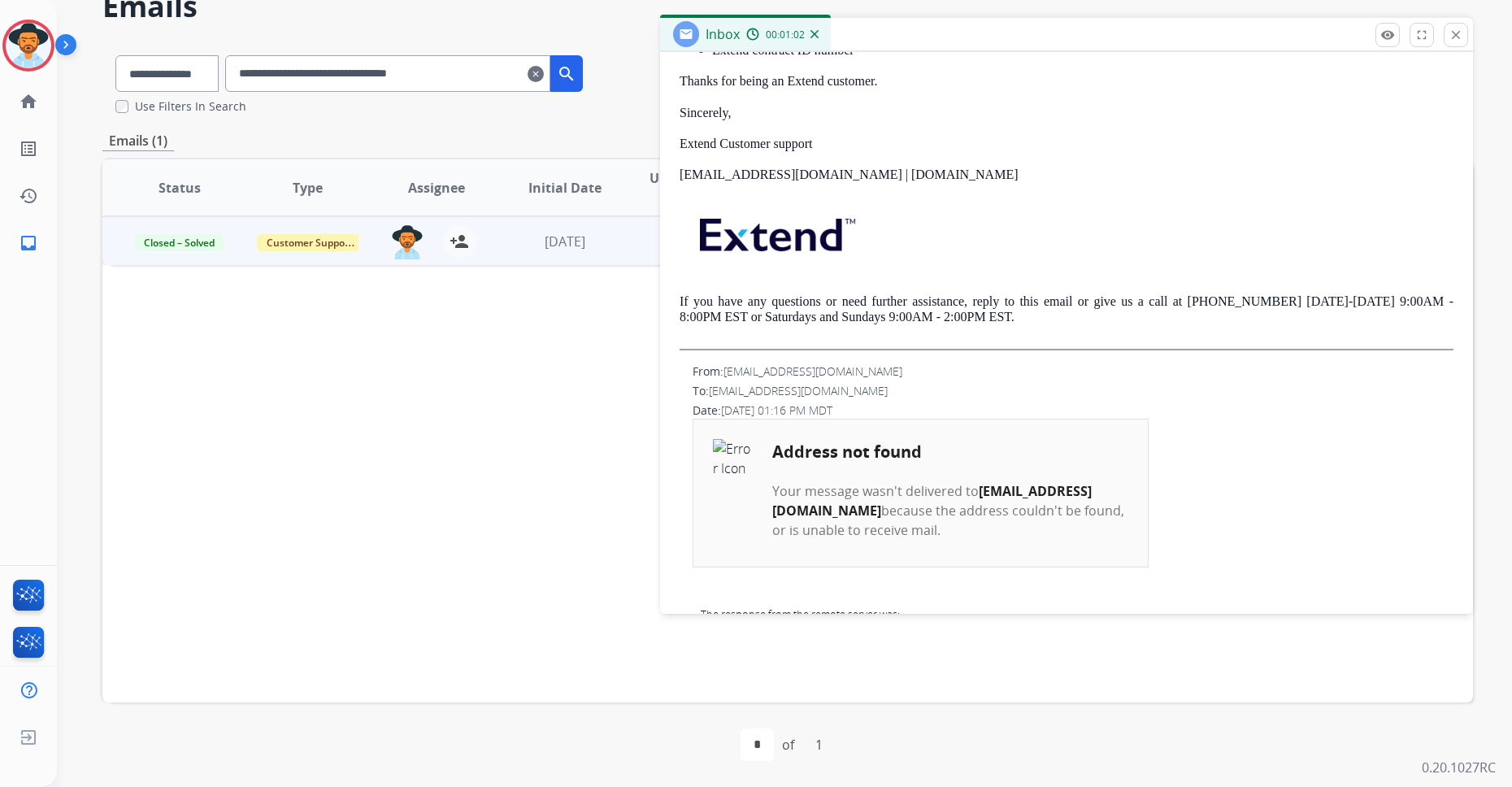
drag, startPoint x: 695, startPoint y: 369, endPoint x: 906, endPoint y: 435, distance: 221.1
click at [890, 417] on div "From: [EMAIL_ADDRESS][DOMAIN_NAME] To: [EMAIL_ADDRESS][DOMAIN_NAME] Date: [DATE…" at bounding box center [1066, 527] width 774 height 329
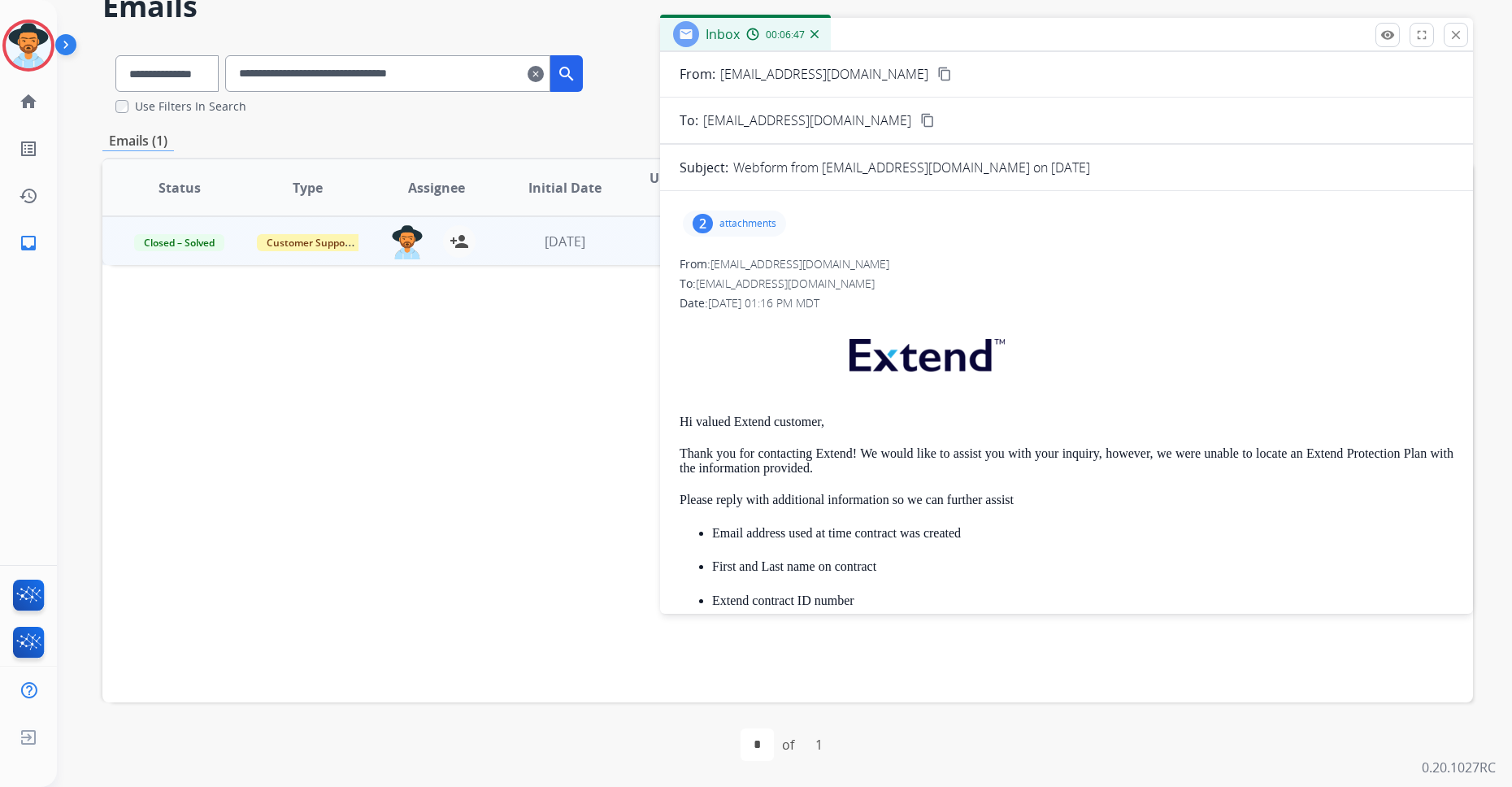
scroll to position [0, 0]
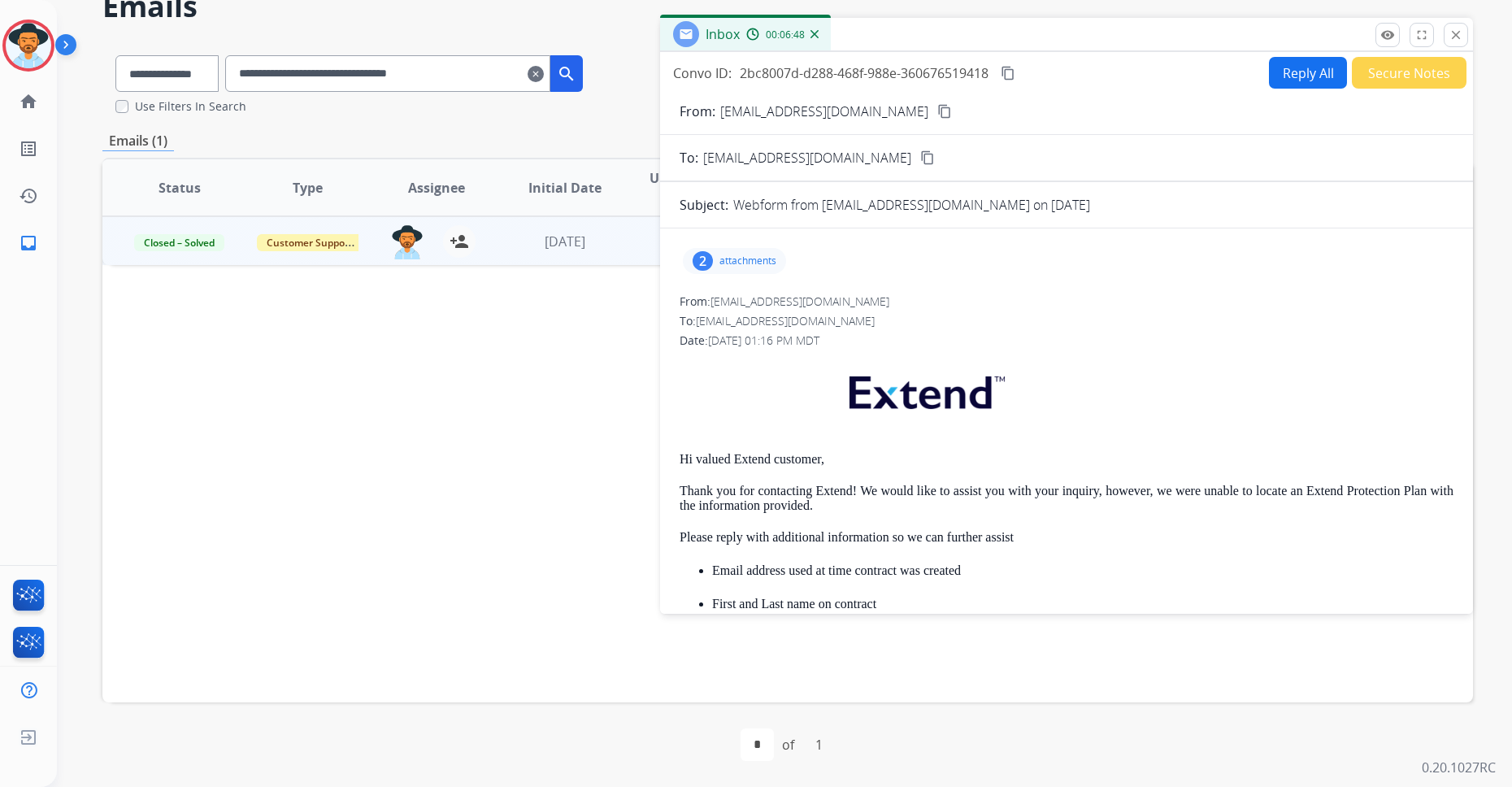
click at [1221, 84] on button "Reply All" at bounding box center [1307, 73] width 78 height 32
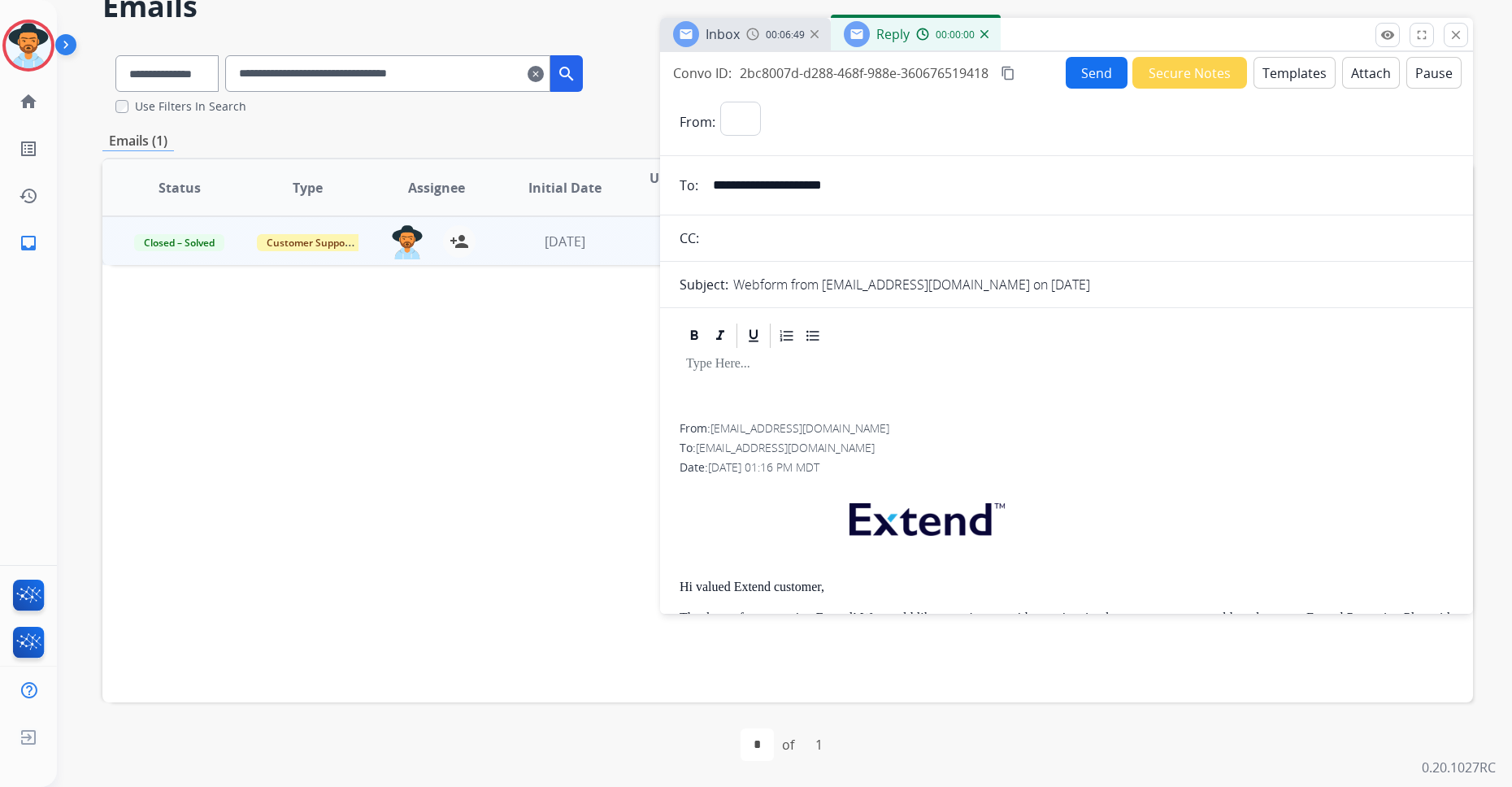
select select "**********"
click at [981, 32] on img at bounding box center [984, 34] width 8 height 8
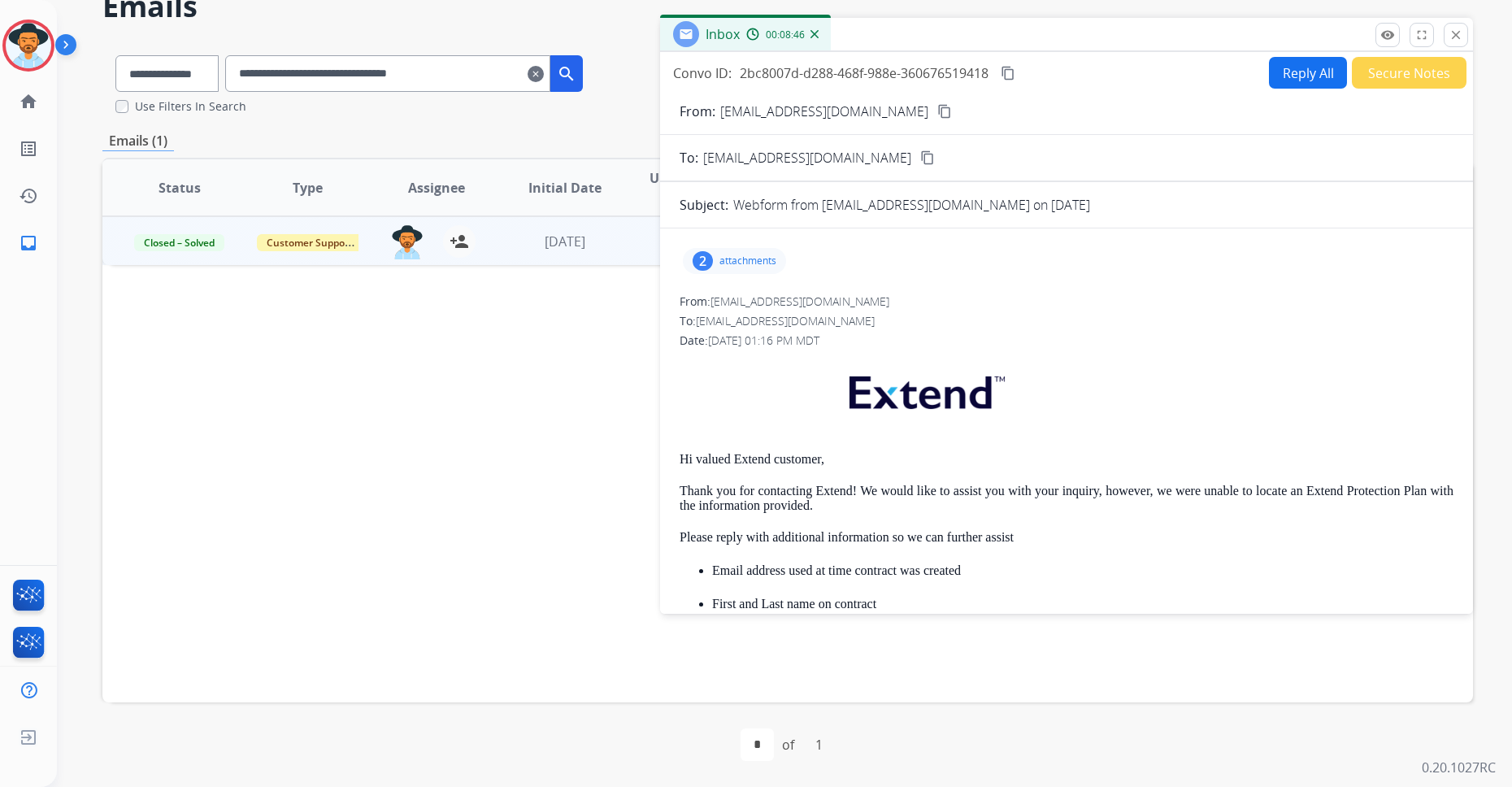
click at [1221, 35] on mat-icon "close" at bounding box center [1457, 35] width 15 height 15
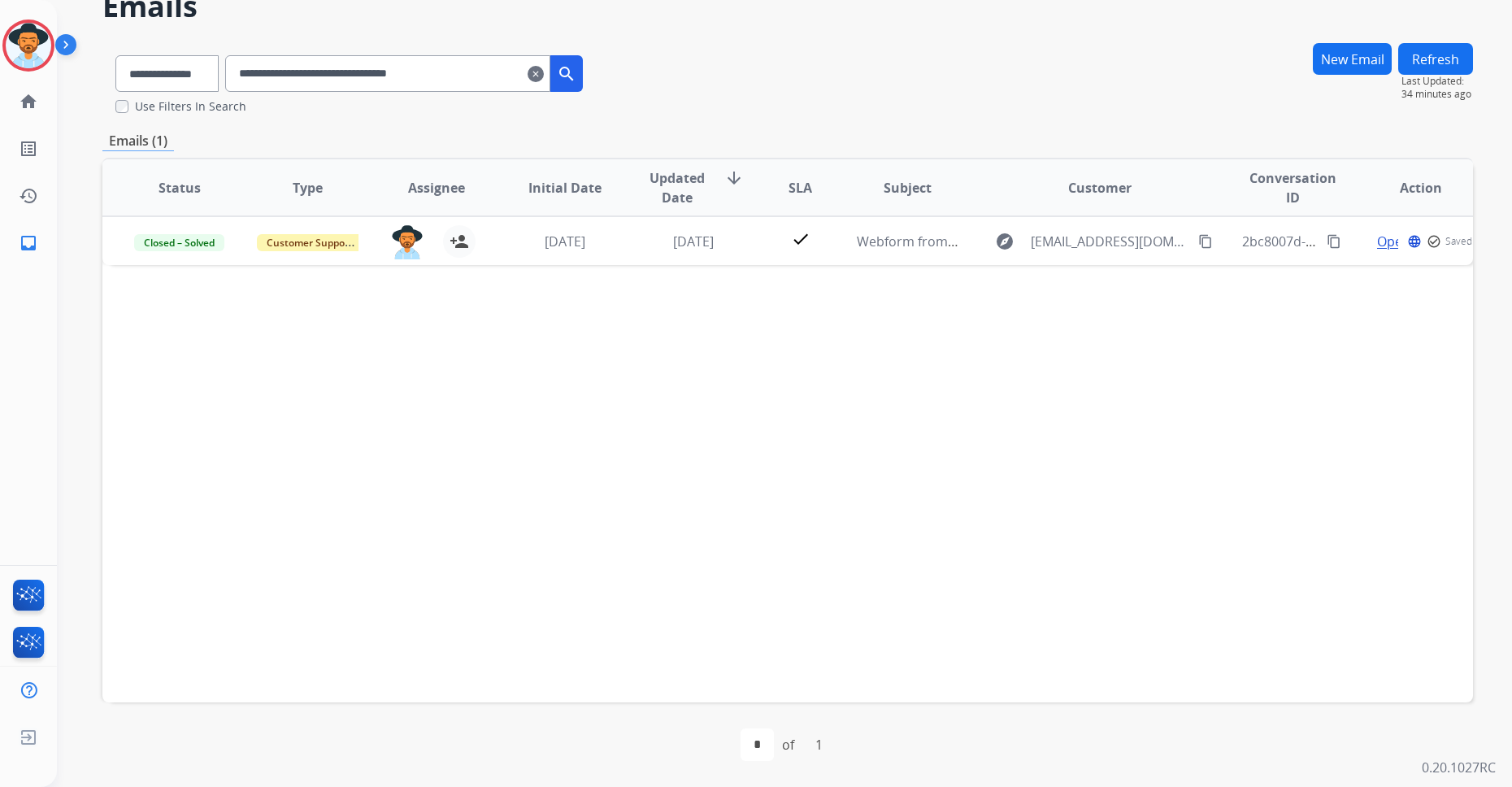
click at [543, 70] on mat-icon "clear" at bounding box center [535, 73] width 16 height 20
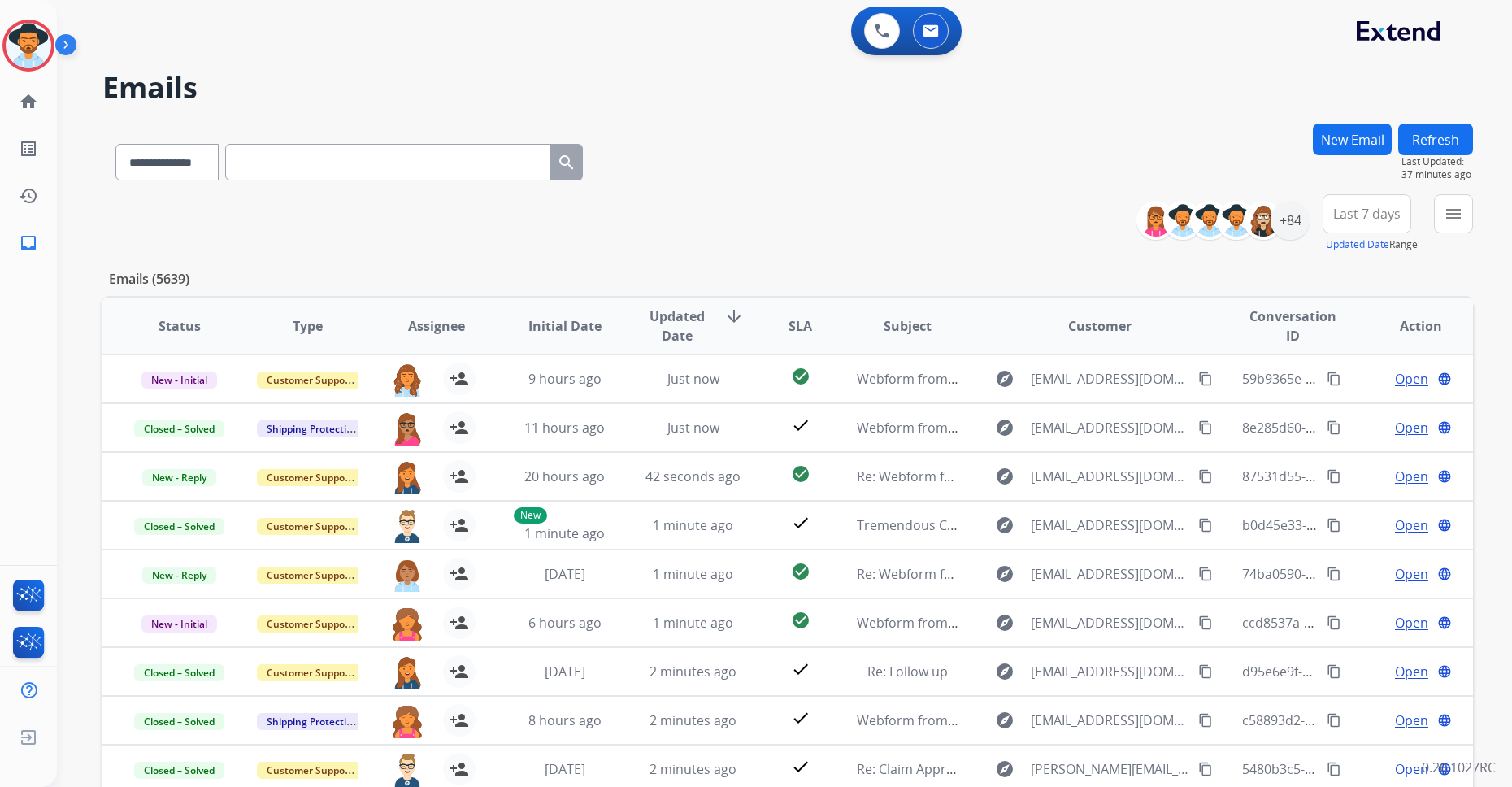
click at [1221, 139] on button "Refresh" at bounding box center [1436, 139] width 75 height 32
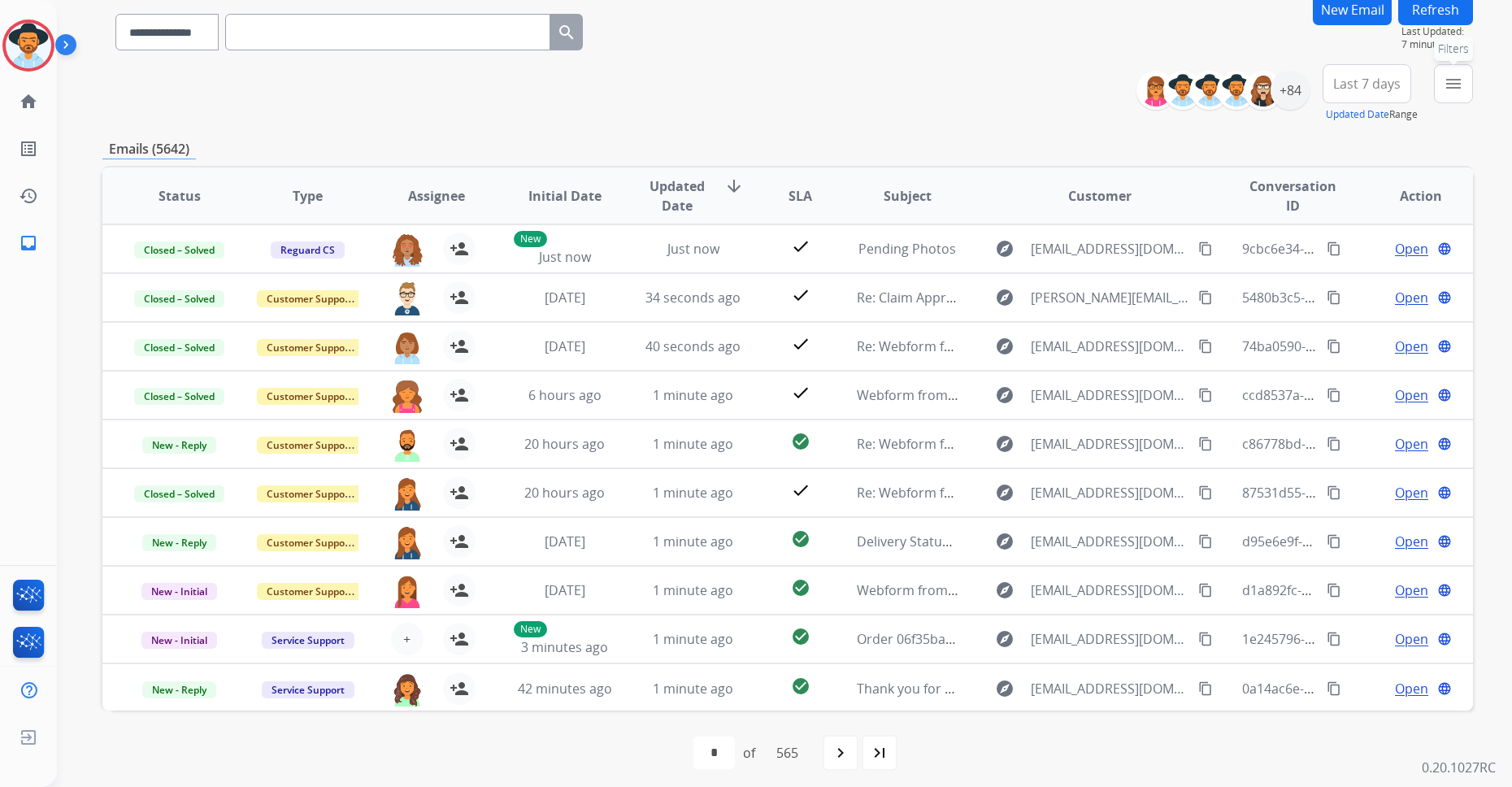
click at [1221, 95] on button "menu Filters" at bounding box center [1453, 83] width 39 height 39
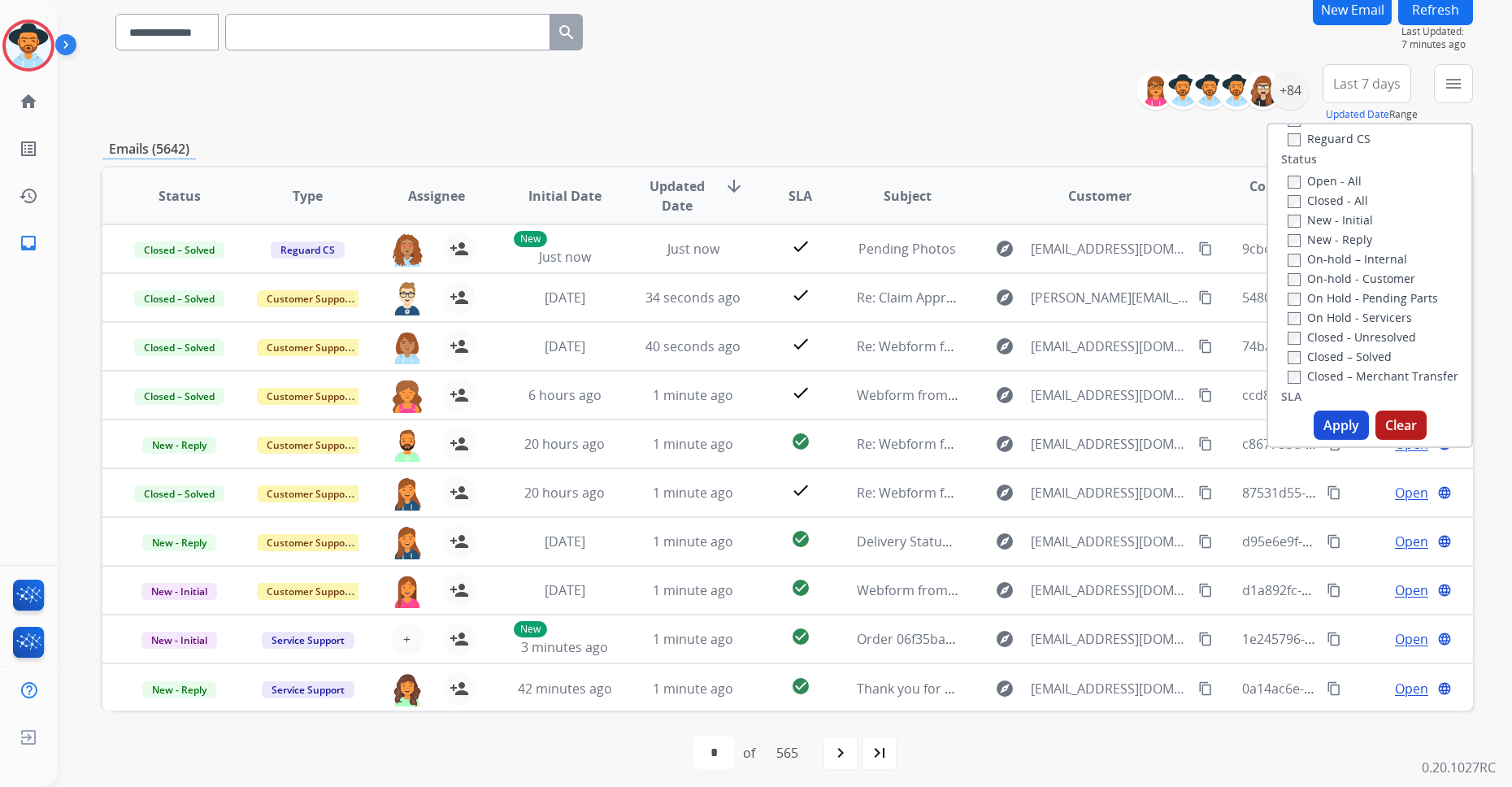
scroll to position [216, 0]
click at [1221, 267] on label "On-hold - Customer" at bounding box center [1351, 262] width 128 height 15
click at [1221, 423] on button "Apply" at bounding box center [1341, 425] width 55 height 29
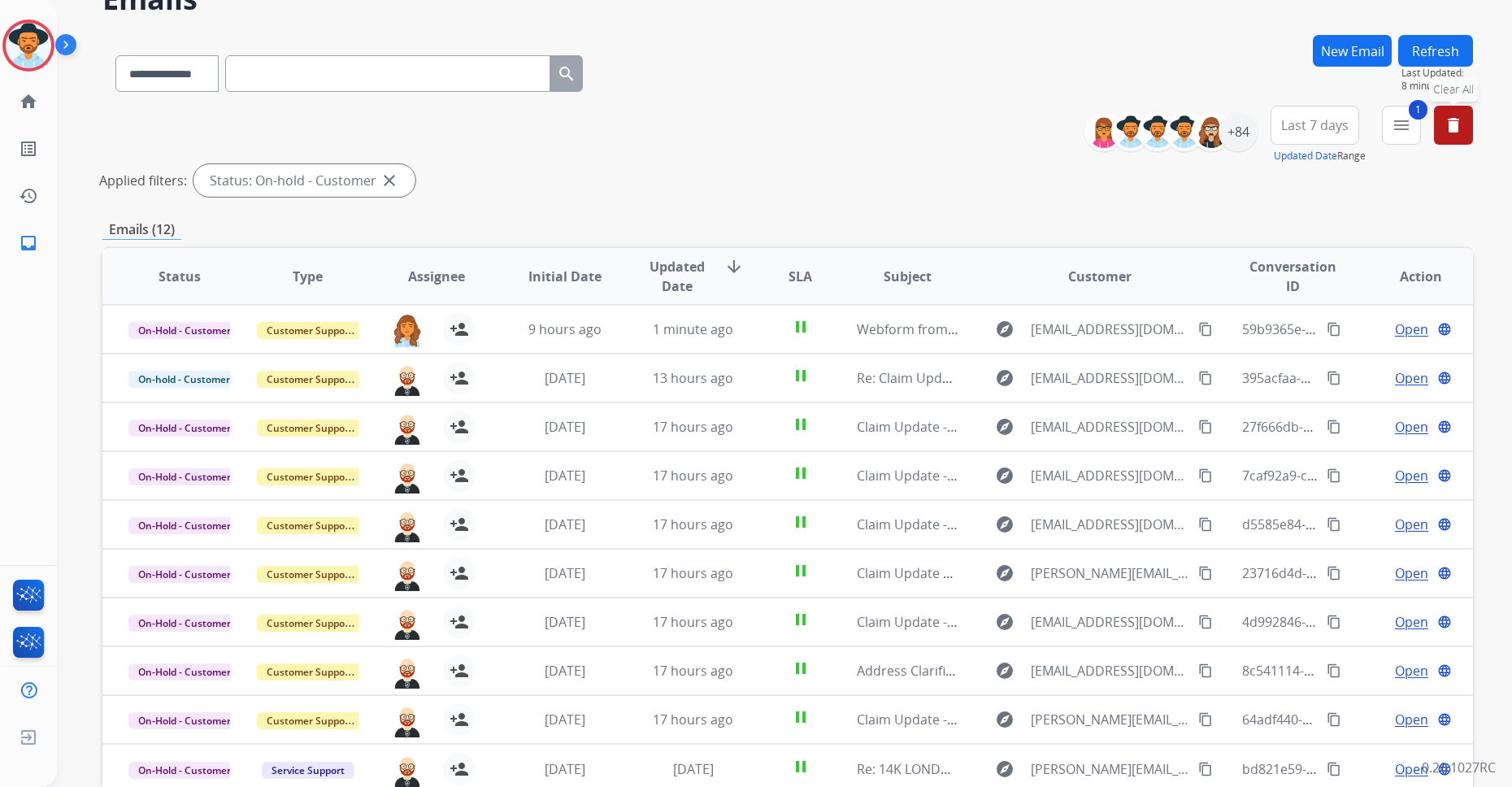
scroll to position [81, 0]
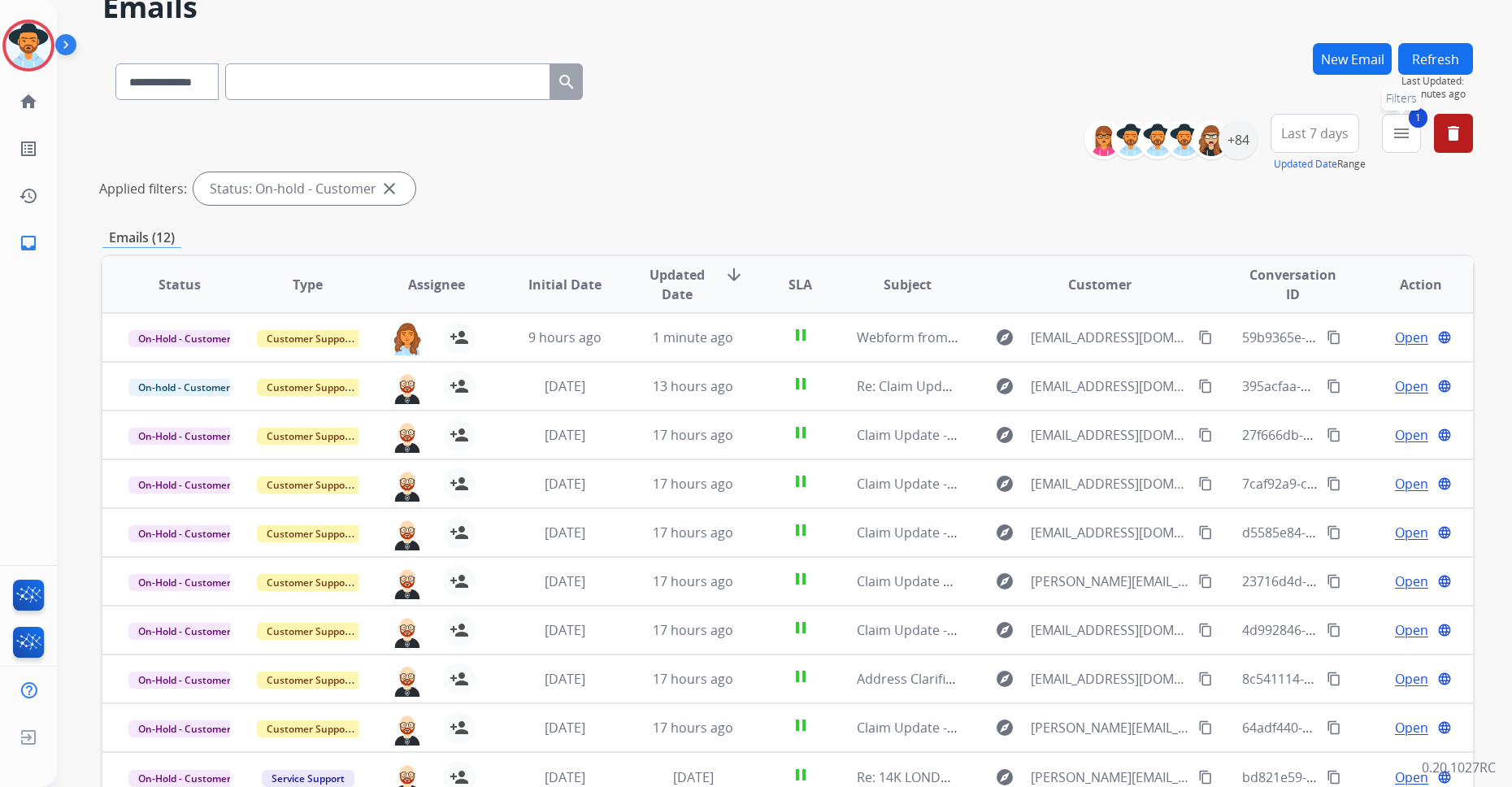
click at [1221, 138] on mat-icon "menu" at bounding box center [1401, 133] width 20 height 20
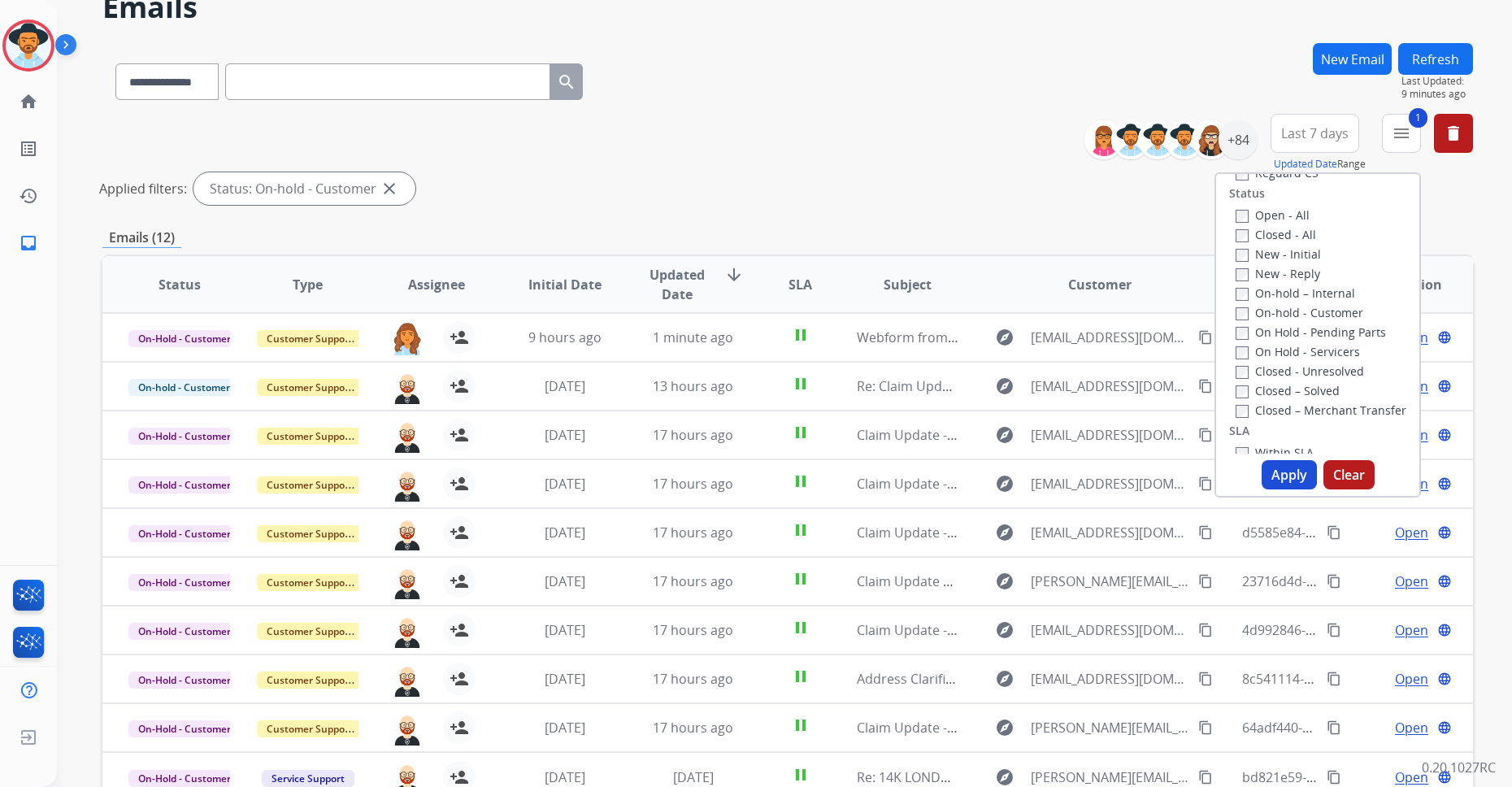
drag, startPoint x: 1356, startPoint y: 474, endPoint x: 1265, endPoint y: 415, distance: 108.5
click at [1221, 473] on button "Clear" at bounding box center [1348, 474] width 51 height 29
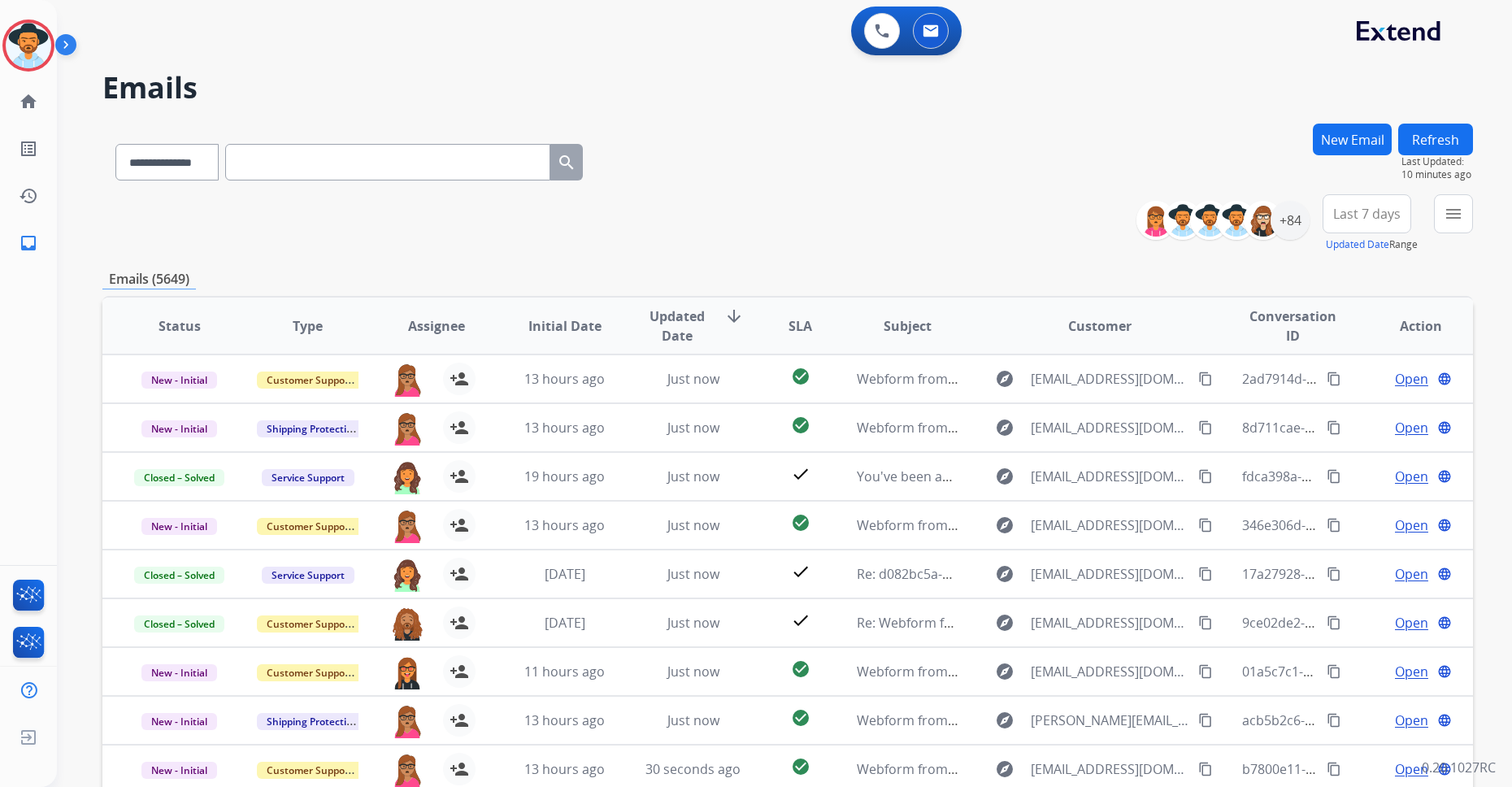
click at [304, 163] on input "text" at bounding box center [387, 162] width 325 height 37
paste input "**********"
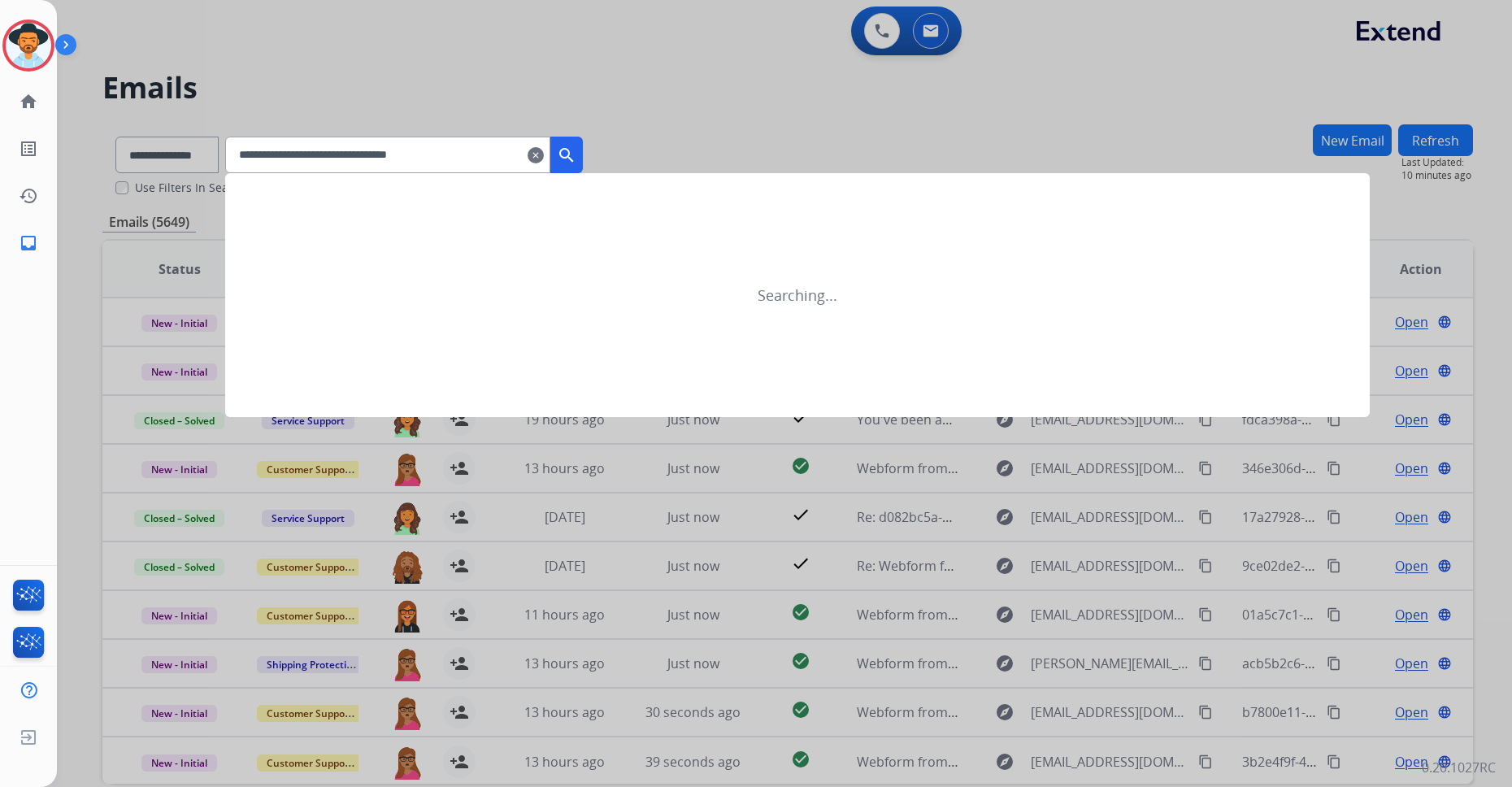
type input "**********"
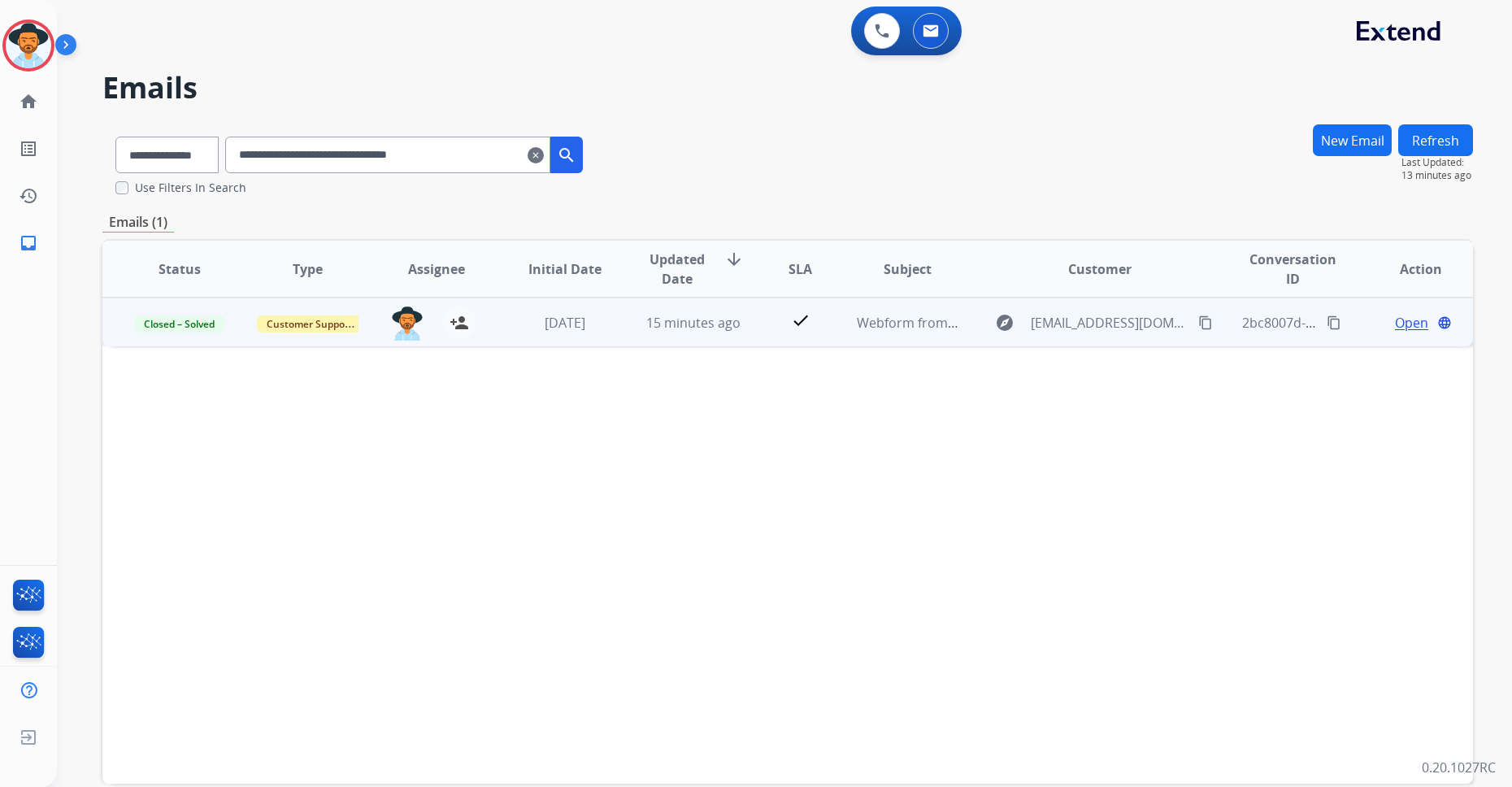
click at [1221, 324] on span "Open" at bounding box center [1410, 323] width 33 height 20
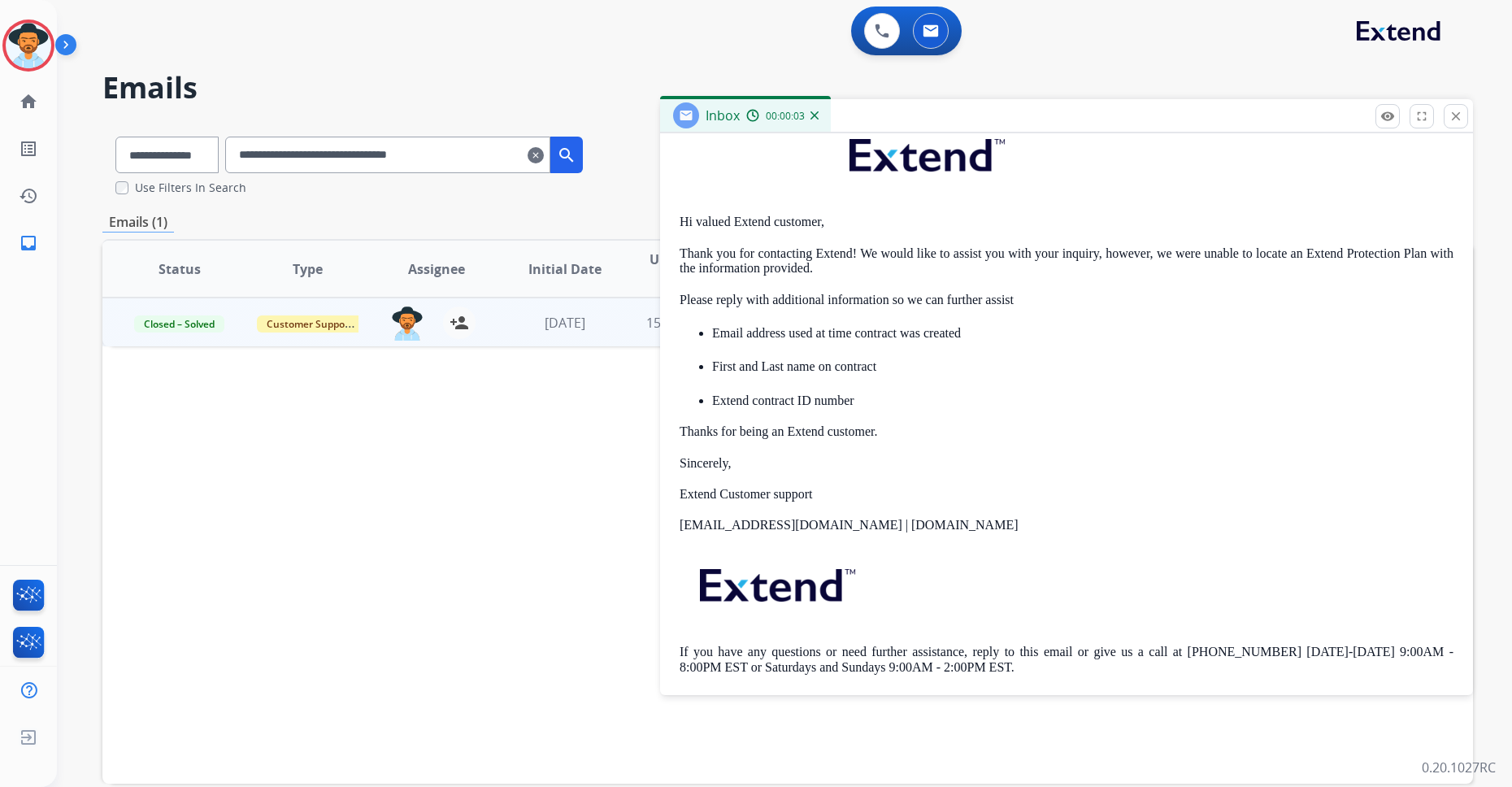
scroll to position [716, 0]
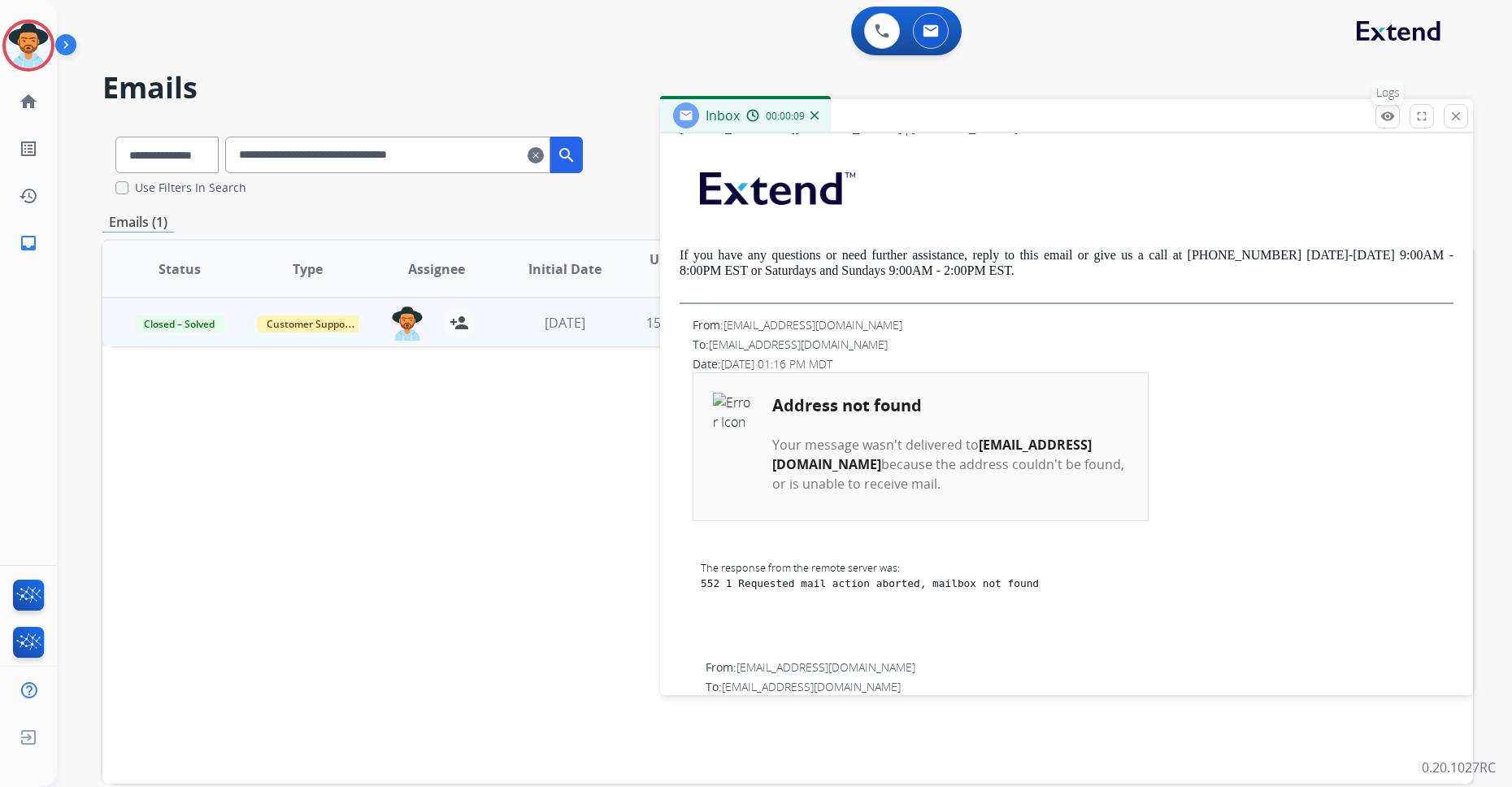
click at [1221, 121] on button "remove_red_eye Logs" at bounding box center [1388, 117] width 24 height 24
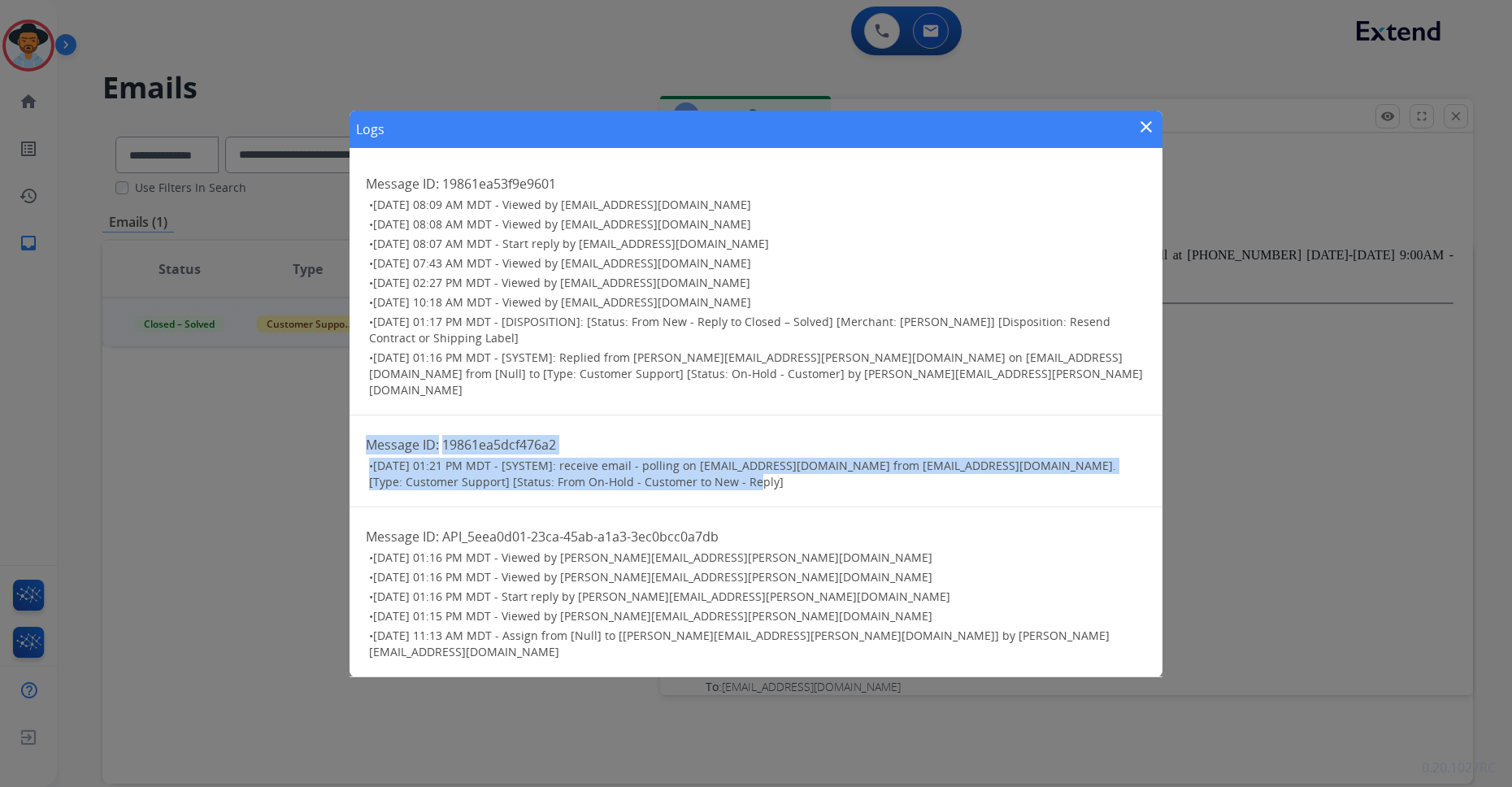
drag, startPoint x: 720, startPoint y: 480, endPoint x: 331, endPoint y: 439, distance: 391.2
click at [331, 439] on div "Logs close Message ID: 19861ea53f9e9601 • [DATE] 08:09 AM MDT - Viewed by [EMAI…" at bounding box center [756, 393] width 1512 height 787
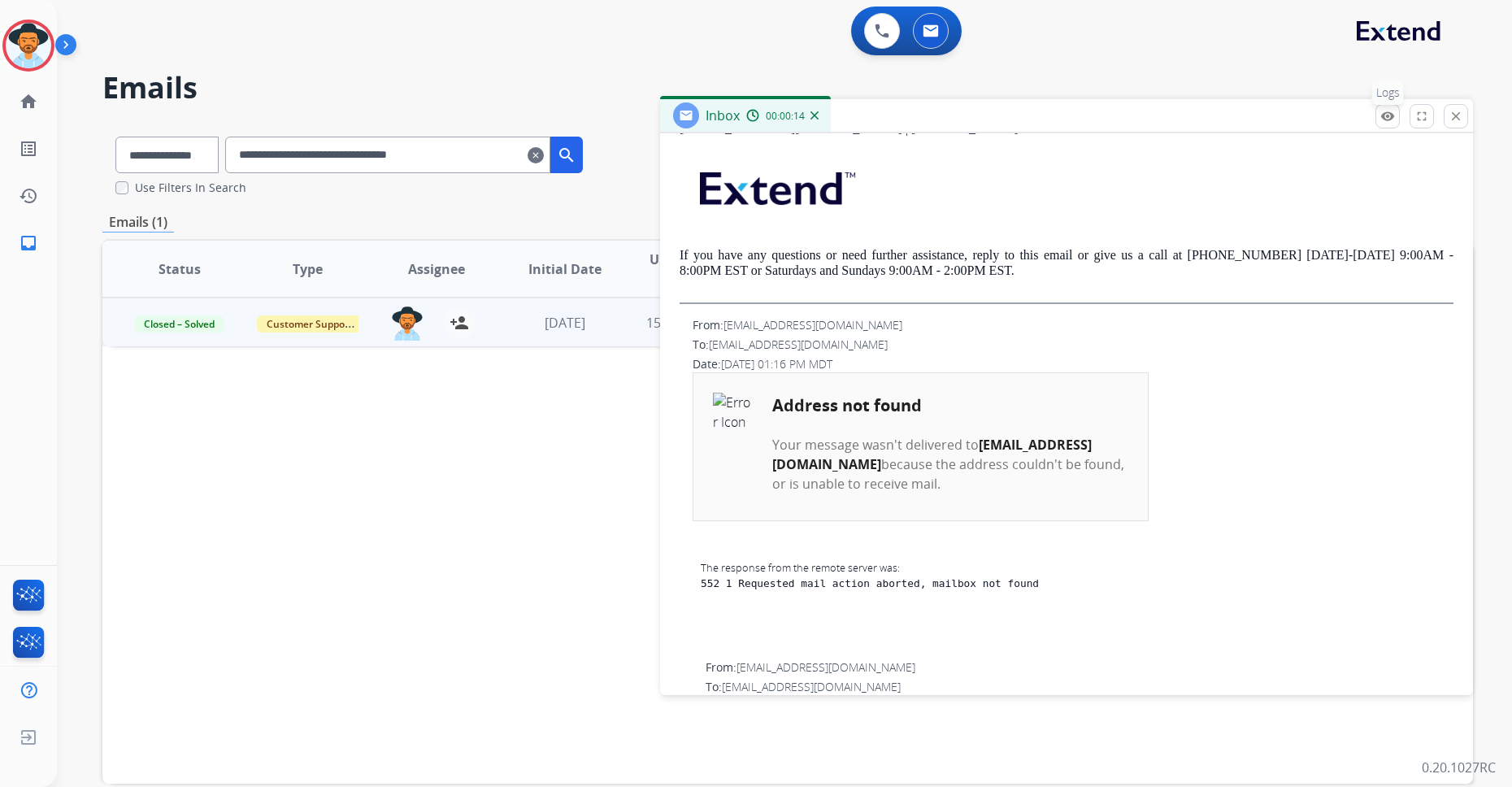
click at [1221, 118] on button "remove_red_eye Logs" at bounding box center [1388, 117] width 24 height 24
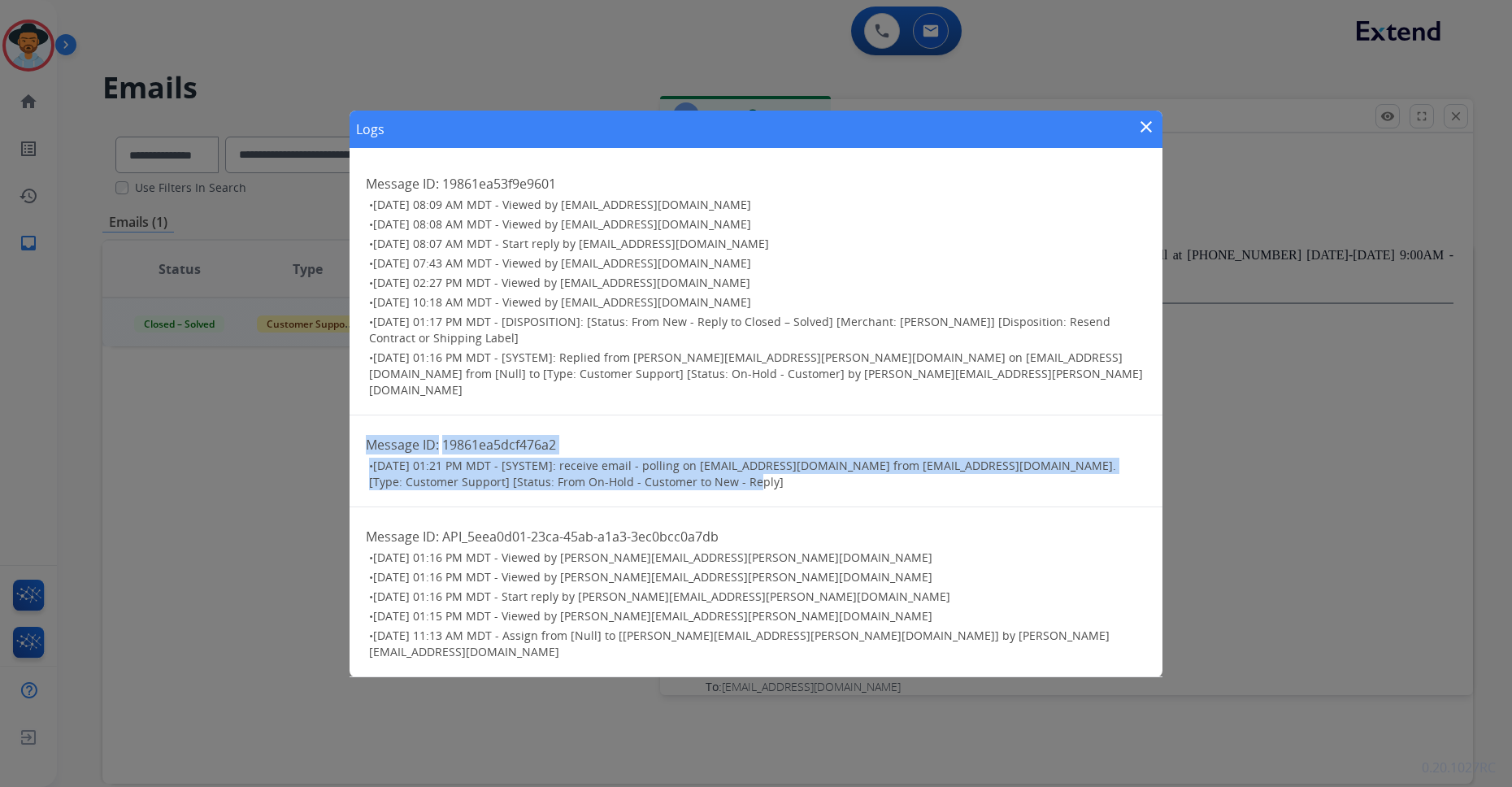
drag, startPoint x: 372, startPoint y: 441, endPoint x: 683, endPoint y: 498, distance: 316.2
click at [683, 498] on div "Message ID: 19861ea5dcf476a2 • [DATE] 01:21 PM MDT - [SYSTEM]: receive email - …" at bounding box center [756, 462] width 812 height 92
click at [1151, 136] on mat-icon "close" at bounding box center [1146, 126] width 20 height 20
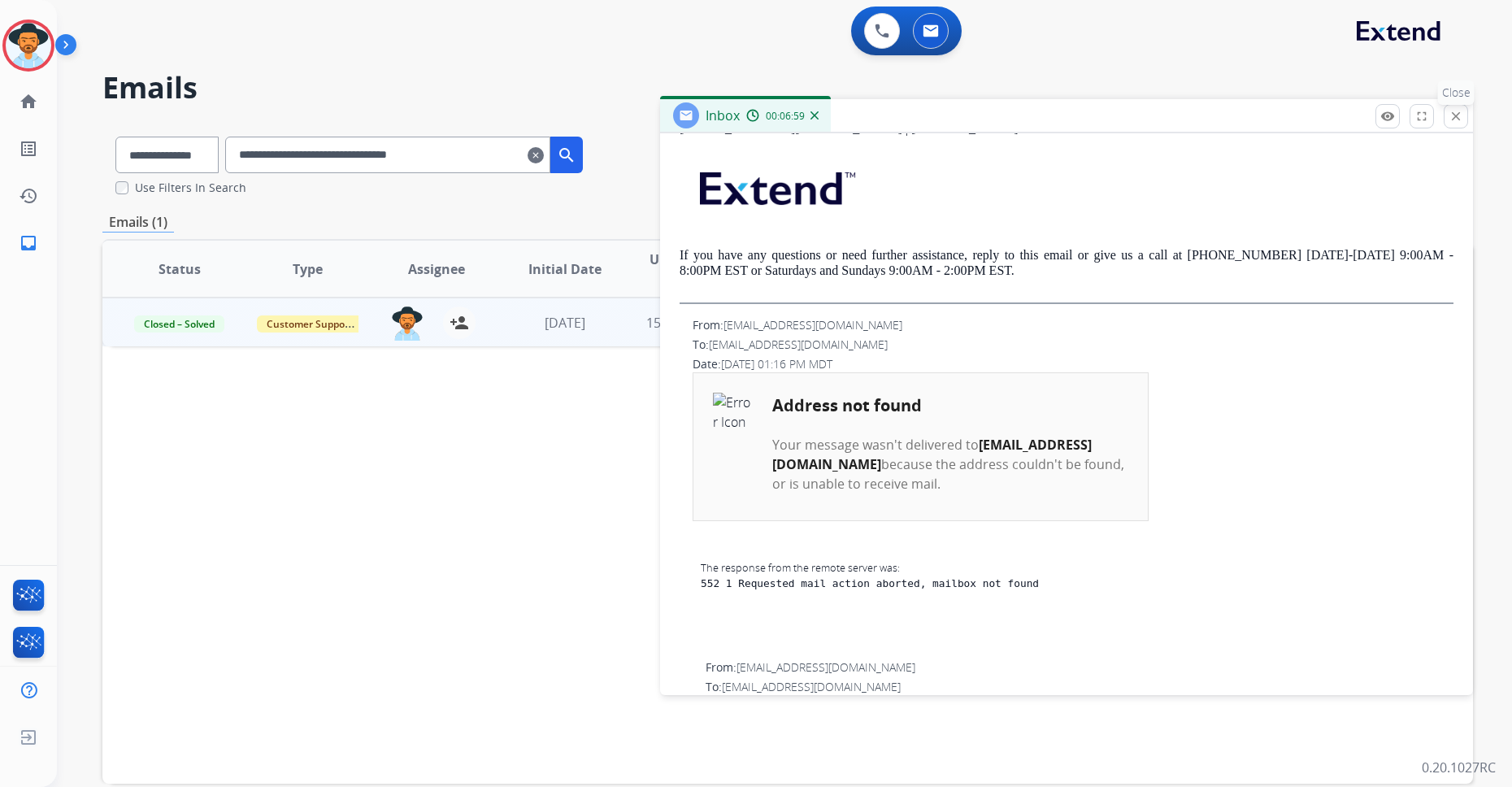
click at [1221, 118] on div "remove_red_eye Logs fullscreen Expand close Close" at bounding box center [1422, 117] width 93 height 24
click at [1221, 118] on mat-icon "close" at bounding box center [1457, 117] width 15 height 15
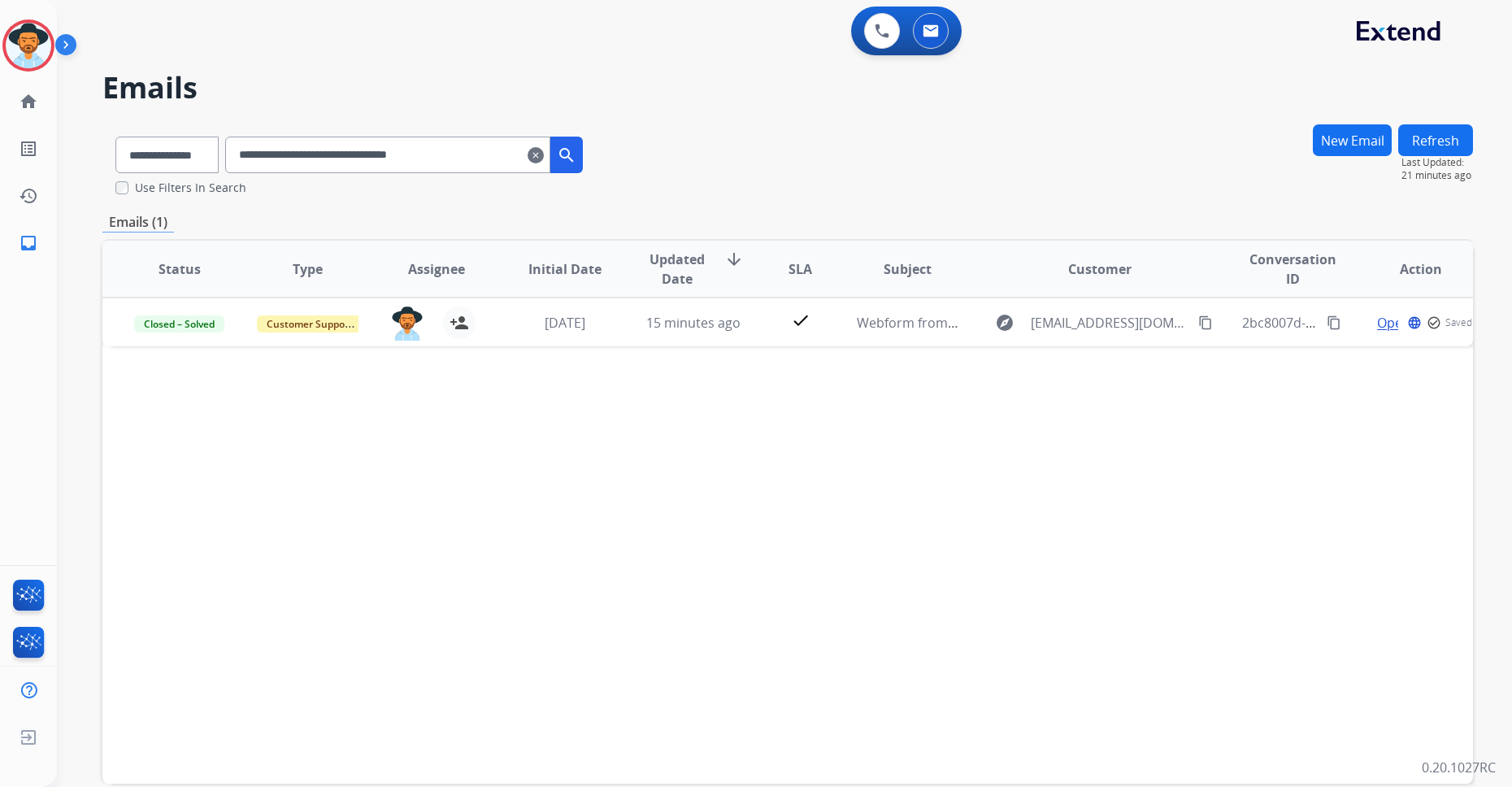
click at [520, 472] on div "Status Type Assignee Initial Date Updated Date arrow_downward SLA Subject Custo…" at bounding box center [788, 511] width 1371 height 544
click at [543, 154] on mat-icon "clear" at bounding box center [535, 155] width 16 height 20
